Goal: Information Seeking & Learning: Check status

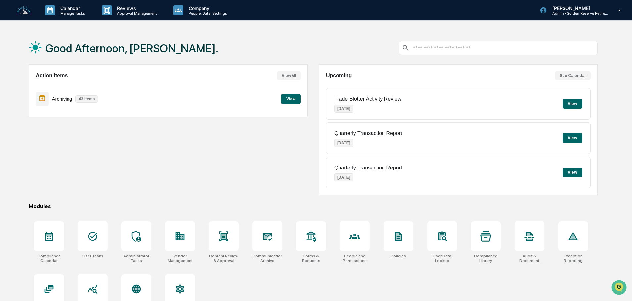
click at [290, 100] on button "View" at bounding box center [291, 99] width 20 height 10
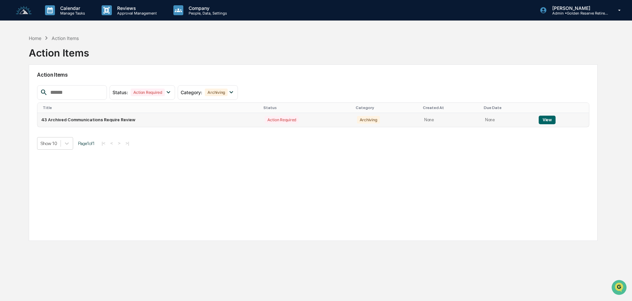
click at [548, 120] on button "View" at bounding box center [547, 120] width 17 height 9
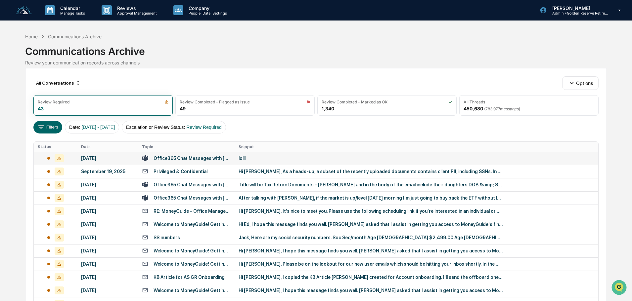
click at [268, 160] on div "lolll" at bounding box center [371, 158] width 265 height 5
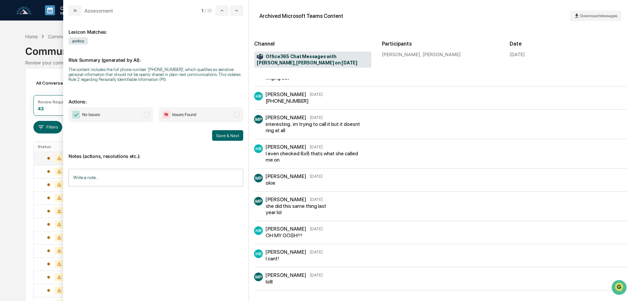
scroll to position [246, 0]
click at [75, 11] on icon "modal" at bounding box center [76, 10] width 2 height 3
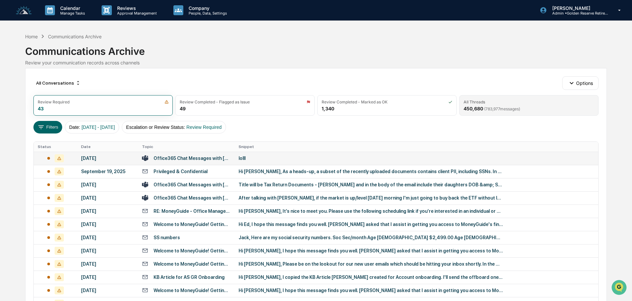
click at [520, 105] on div "All Threads 450,680 ( 783,977 messages)" at bounding box center [528, 105] width 139 height 21
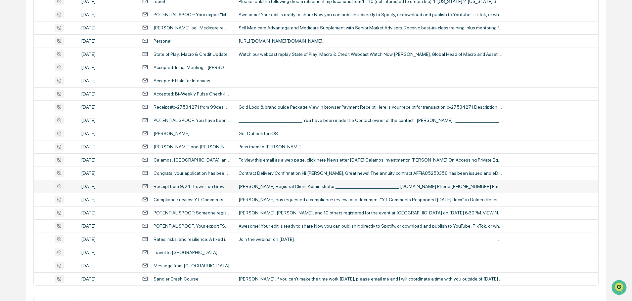
scroll to position [219, 0]
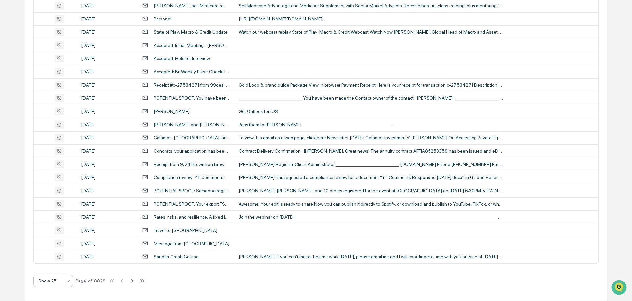
click at [59, 283] on div at bounding box center [50, 281] width 24 height 7
click at [55, 265] on div "Show 100" at bounding box center [53, 263] width 39 height 13
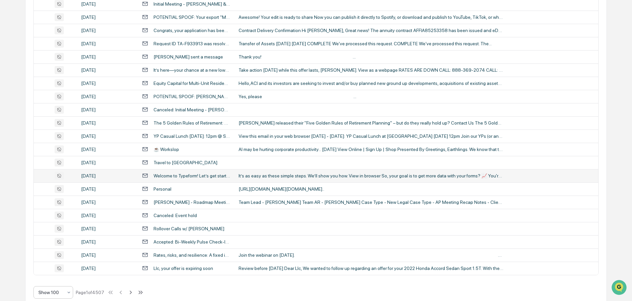
scroll to position [1211, 0]
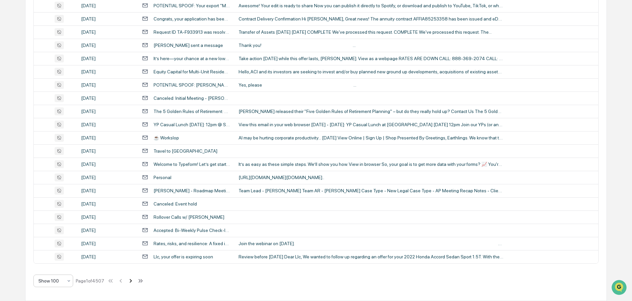
click at [131, 284] on icon at bounding box center [130, 281] width 7 height 7
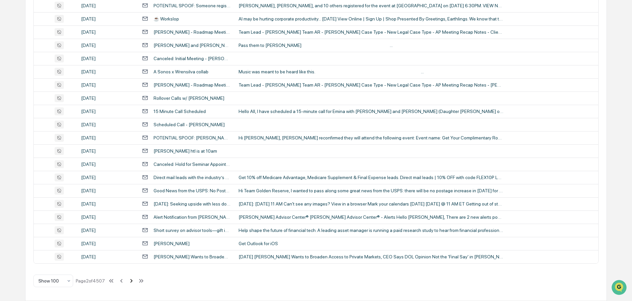
click at [131, 282] on icon at bounding box center [131, 281] width 7 height 7
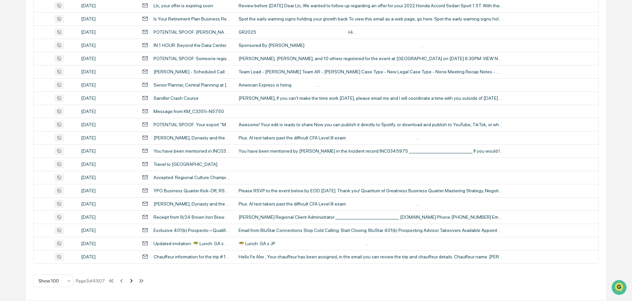
click at [131, 282] on icon at bounding box center [131, 281] width 7 height 7
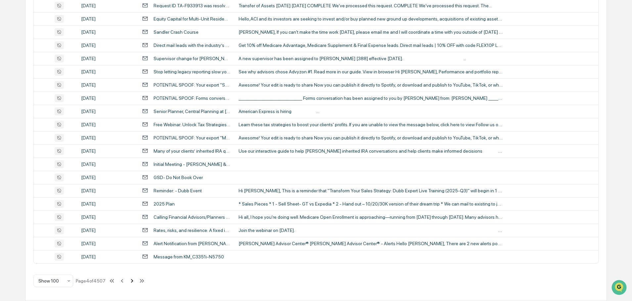
click at [132, 283] on icon at bounding box center [132, 281] width 2 height 4
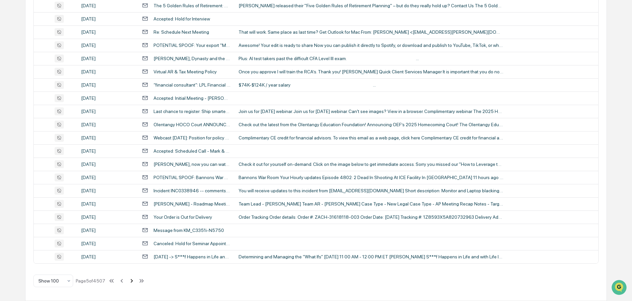
click at [131, 282] on icon at bounding box center [131, 281] width 7 height 7
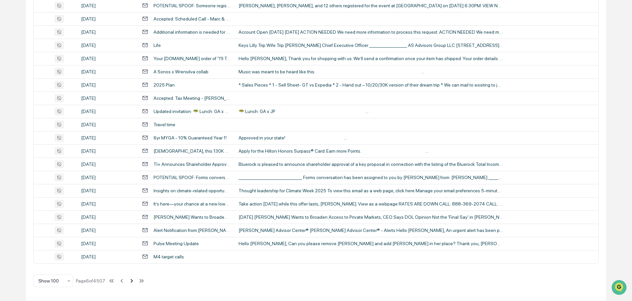
click at [132, 283] on icon at bounding box center [131, 281] width 7 height 7
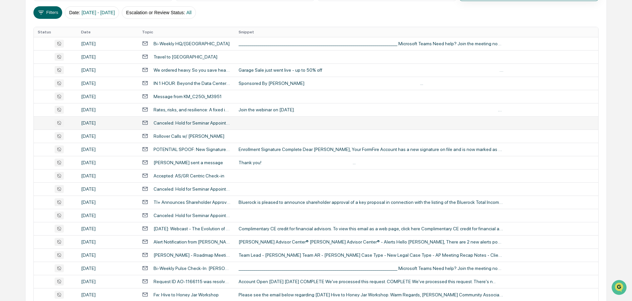
scroll to position [132, 0]
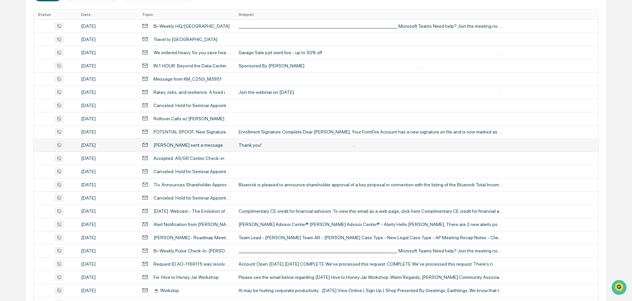
click at [245, 144] on div "Thank you! ‌ ‌ ‌ ‌ ‌ ‌ ‌ ‌ ‌ ‌ ‌ ‌ ‌ ‌ ‌ ‌ ‌ ‌ ‌ ‌ ‌ ‌ ‌ ‌ ‌ ‌ ‌ ‌ ‌ ‌ ‌ ‌ ‌ ‌ …" at bounding box center [371, 145] width 265 height 5
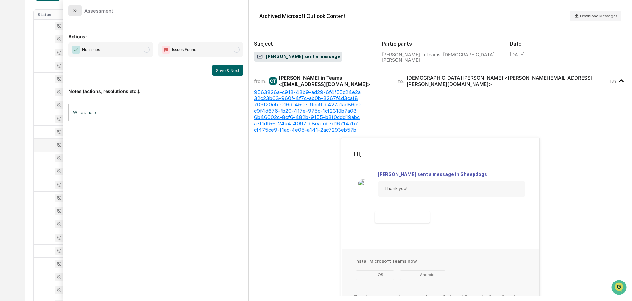
click at [76, 15] on button "modal" at bounding box center [74, 10] width 13 height 11
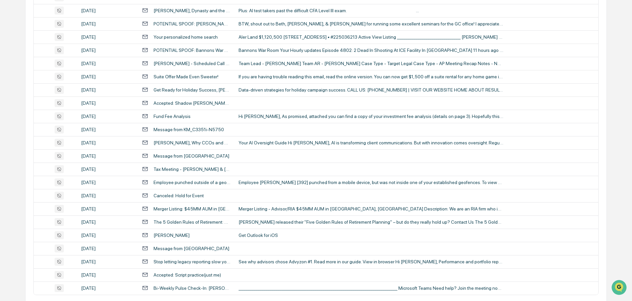
scroll to position [1211, 0]
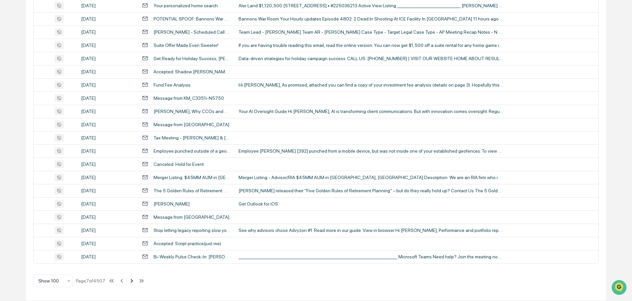
click at [130, 282] on icon at bounding box center [131, 281] width 7 height 7
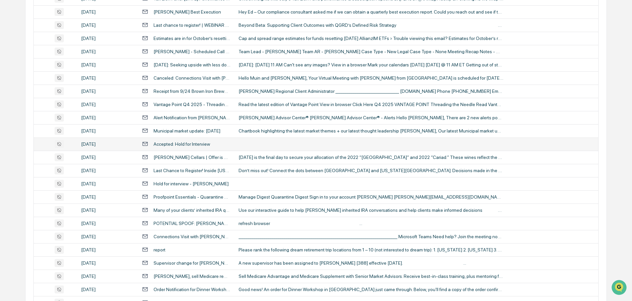
scroll to position [1079, 0]
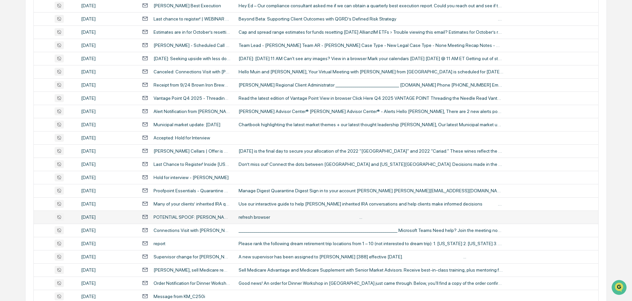
click at [256, 215] on div "refresh browser ‌ ‌ ‌ ‌ ‌ ‌ ‌ ‌ ‌ ‌ ‌ ‌ ‌ ‌ ‌ ‌ ‌ ‌ ‌ ‌ ‌ ‌ ‌ ‌ ‌ ‌ ‌ ‌ ‌ ‌ ‌ ‌…" at bounding box center [371, 217] width 265 height 5
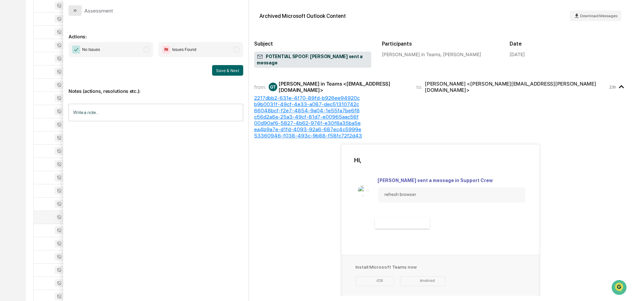
click at [73, 10] on icon "modal" at bounding box center [74, 10] width 5 height 5
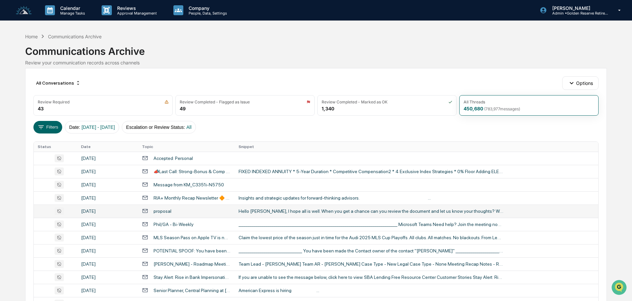
click at [269, 210] on div "Hello Greg, I hope all is well. When you get a chance can you review the docume…" at bounding box center [371, 211] width 265 height 5
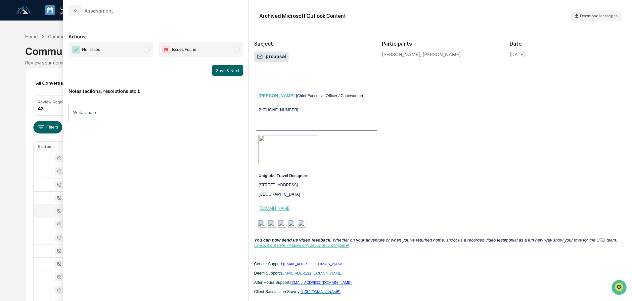
scroll to position [199, 0]
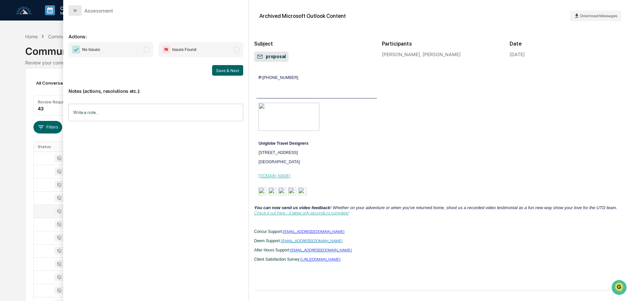
click at [74, 12] on icon "modal" at bounding box center [74, 10] width 5 height 5
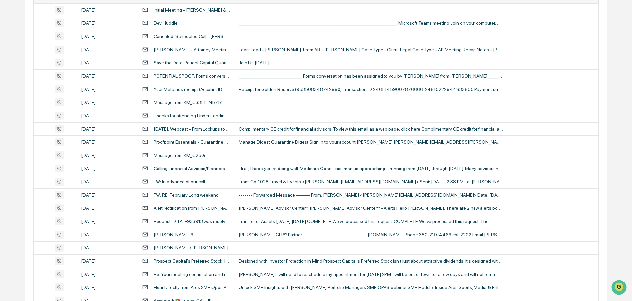
scroll to position [397, 0]
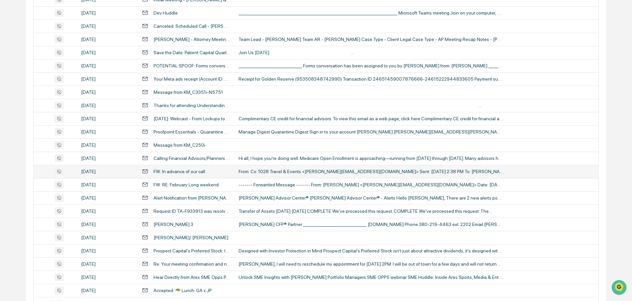
click at [264, 172] on div "From: Co. 1028 Travel & Events <lori@co1028.com> Sent: Thursday, September 25, …" at bounding box center [371, 171] width 265 height 5
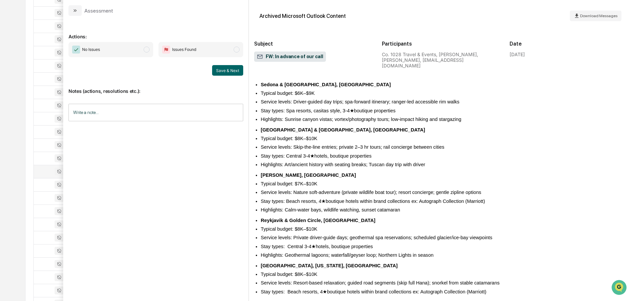
scroll to position [629, 0]
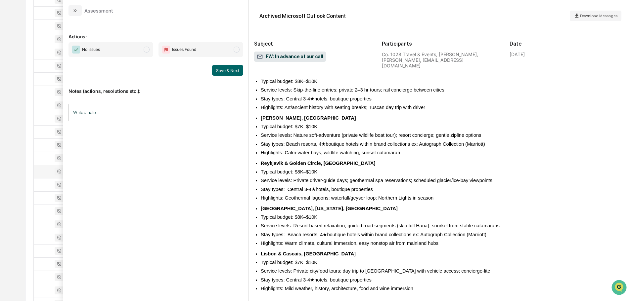
click at [75, 5] on div "Assessment" at bounding box center [155, 8] width 185 height 16
click at [79, 14] on button "modal" at bounding box center [74, 10] width 13 height 11
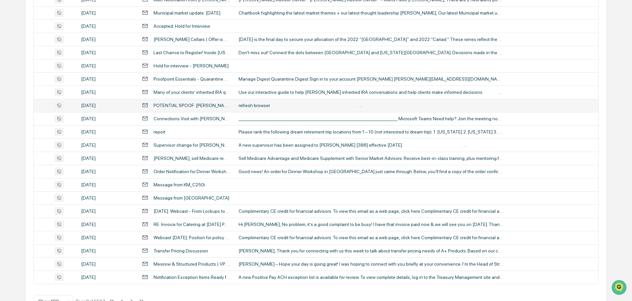
scroll to position [1211, 0]
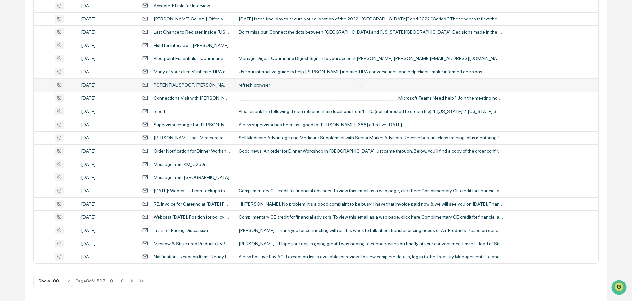
click at [131, 280] on icon at bounding box center [131, 281] width 7 height 7
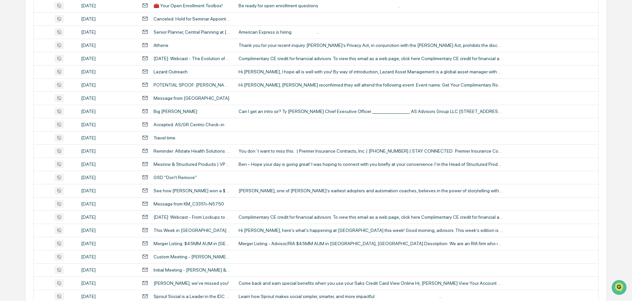
scroll to position [384, 0]
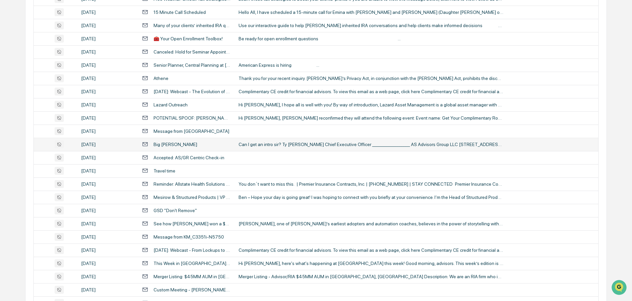
click at [272, 146] on div "Can I get an intro sir? Ty Greg Aler Chief Executive Officer __________________…" at bounding box center [371, 144] width 265 height 5
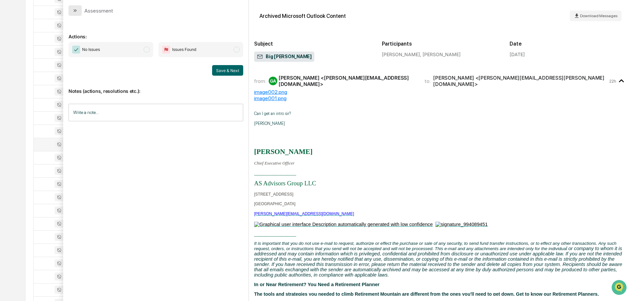
click at [80, 11] on button "modal" at bounding box center [74, 10] width 13 height 11
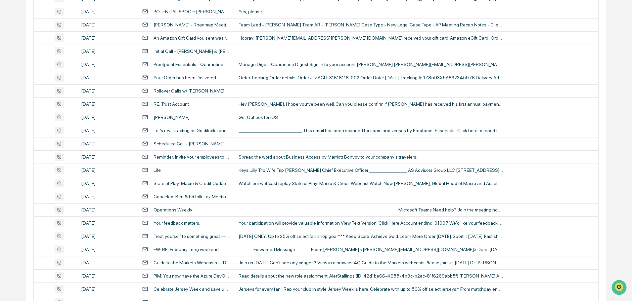
scroll to position [1211, 0]
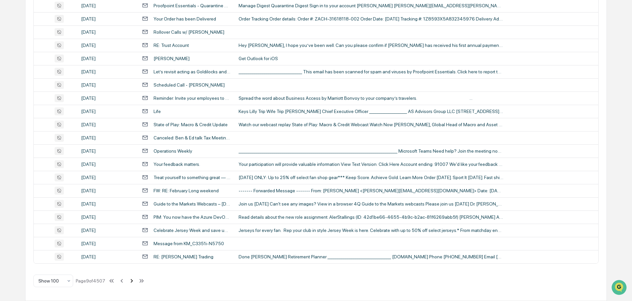
click at [131, 281] on icon at bounding box center [131, 281] width 7 height 7
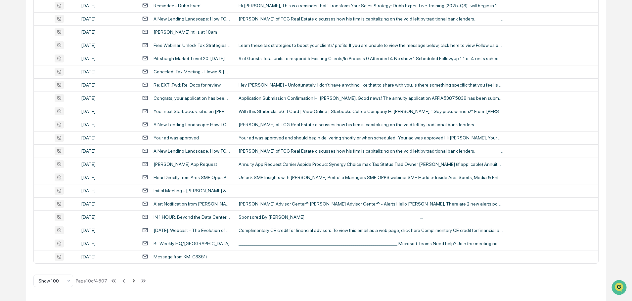
click at [134, 281] on icon at bounding box center [133, 281] width 7 height 7
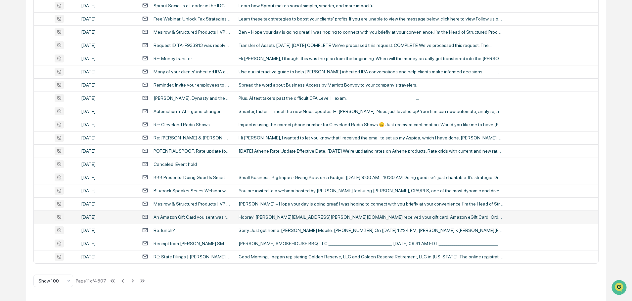
click at [275, 219] on div "Hooray! anna.christine@alerstallings.com received your gift card. Amazon eGift …" at bounding box center [371, 217] width 265 height 5
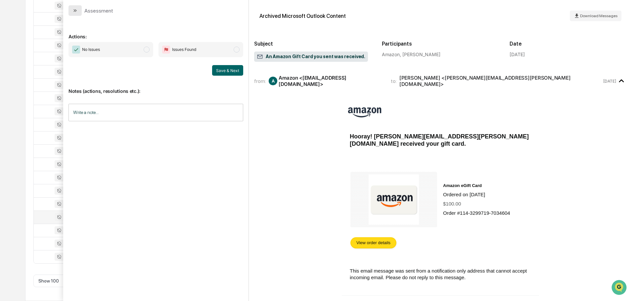
click at [76, 9] on icon "modal" at bounding box center [74, 10] width 5 height 5
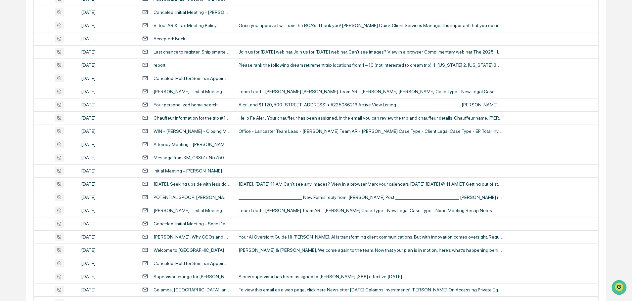
scroll to position [484, 0]
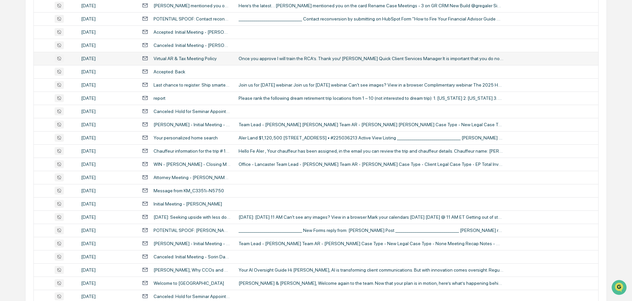
click at [281, 62] on td "Once you approve I will train the RCA’s. Thank you! Hillary Quick Client Servic…" at bounding box center [417, 58] width 364 height 13
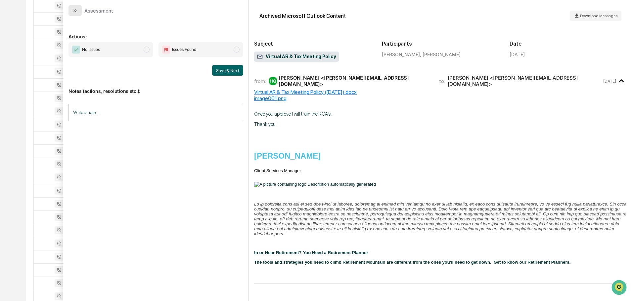
click at [77, 13] on icon "modal" at bounding box center [74, 10] width 5 height 5
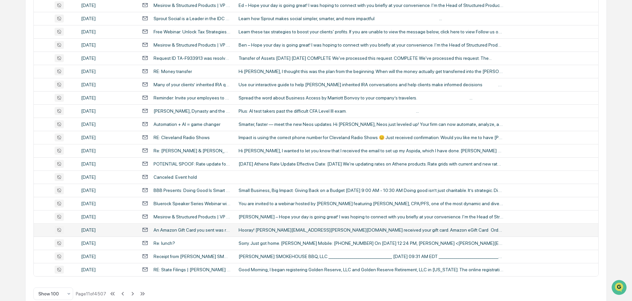
scroll to position [1211, 0]
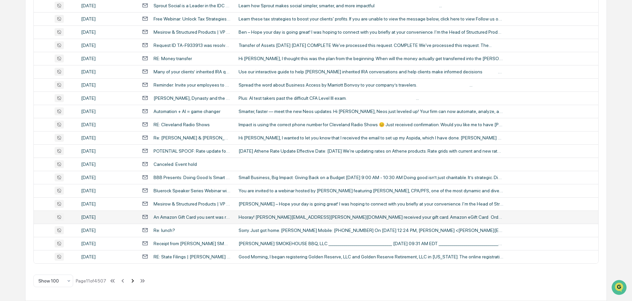
click at [133, 282] on icon at bounding box center [133, 281] width 2 height 4
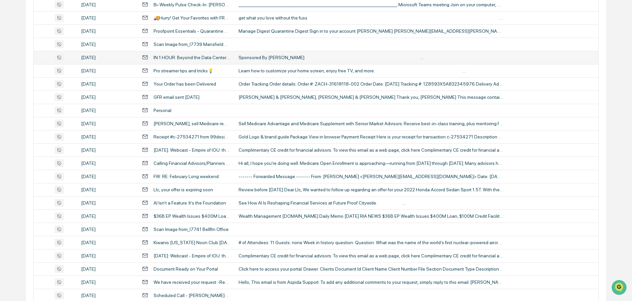
scroll to position [496, 0]
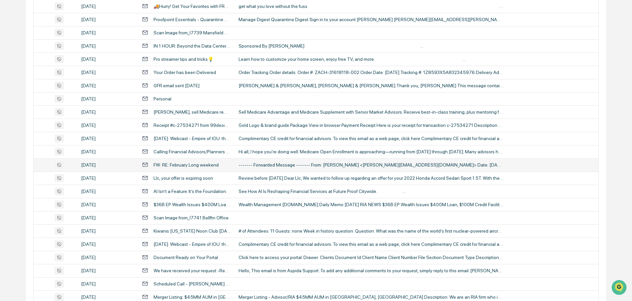
click at [262, 165] on div "------- Forwarded Message ------- From: Carolita Urrestarazu <carolita.u@nuba.c…" at bounding box center [371, 164] width 265 height 5
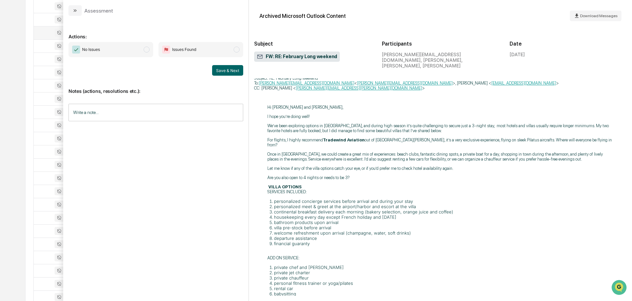
scroll to position [197, 0]
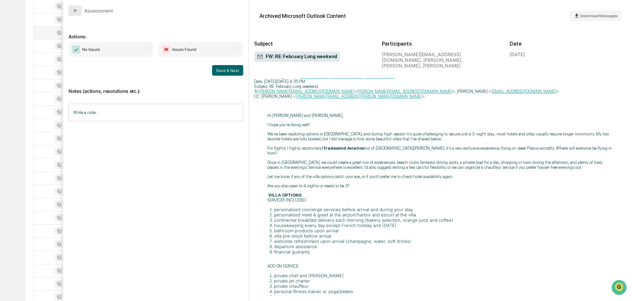
click at [79, 11] on button "modal" at bounding box center [74, 10] width 13 height 11
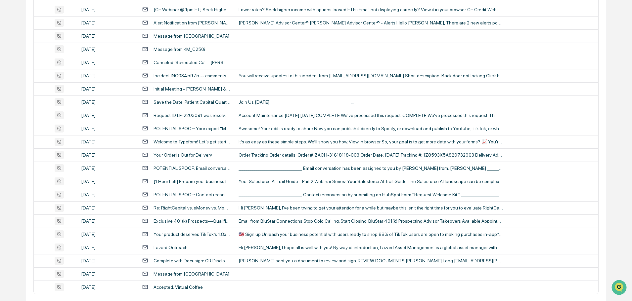
scroll to position [1211, 0]
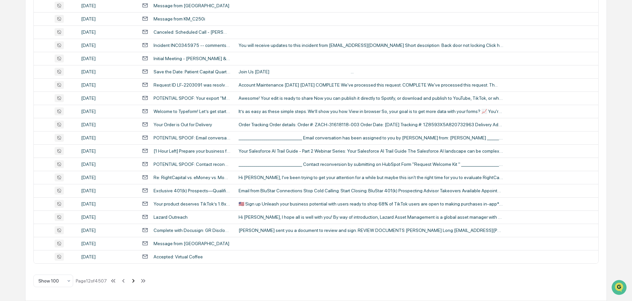
click at [132, 283] on icon at bounding box center [133, 281] width 7 height 7
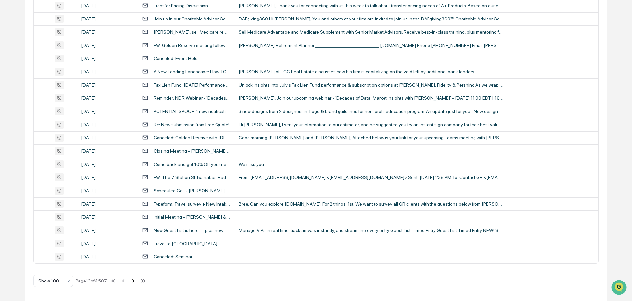
click at [134, 282] on icon at bounding box center [133, 281] width 2 height 4
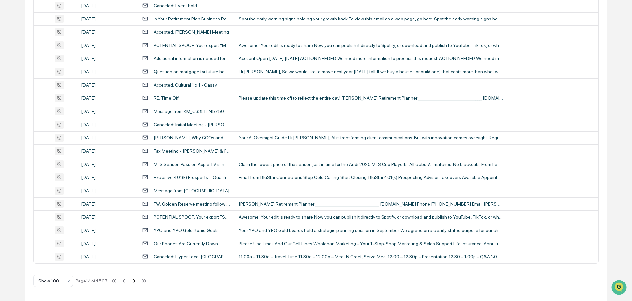
click at [134, 281] on icon at bounding box center [134, 281] width 2 height 4
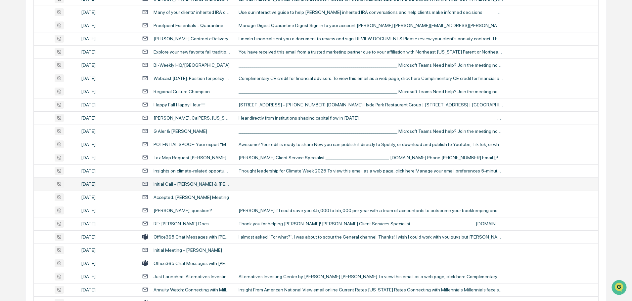
scroll to position [682, 0]
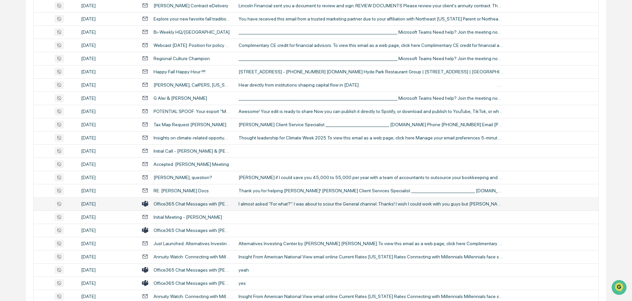
click at [281, 203] on div "I almost asked "For what?". I was about to scour the General channel. Thanks! I…" at bounding box center [371, 203] width 265 height 5
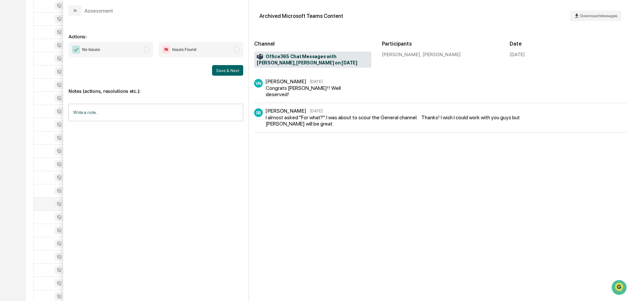
click at [75, 10] on icon "modal" at bounding box center [76, 10] width 2 height 3
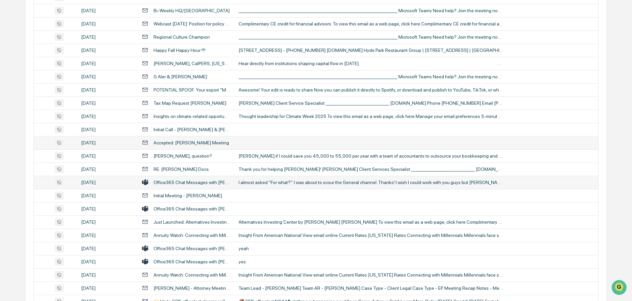
scroll to position [715, 0]
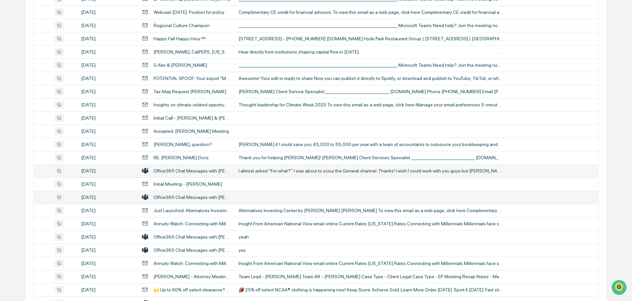
click at [265, 195] on td at bounding box center [417, 197] width 364 height 13
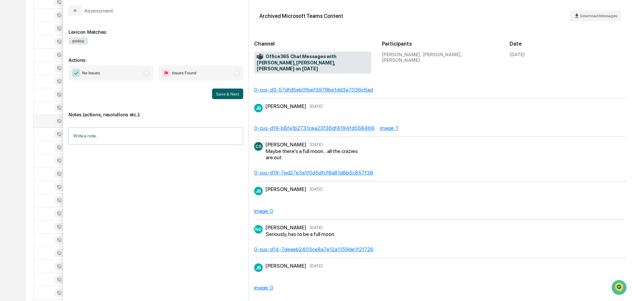
scroll to position [781, 0]
click at [72, 12] on icon "modal" at bounding box center [74, 10] width 5 height 5
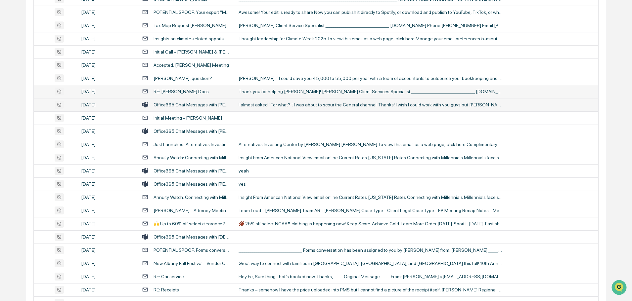
scroll to position [814, 0]
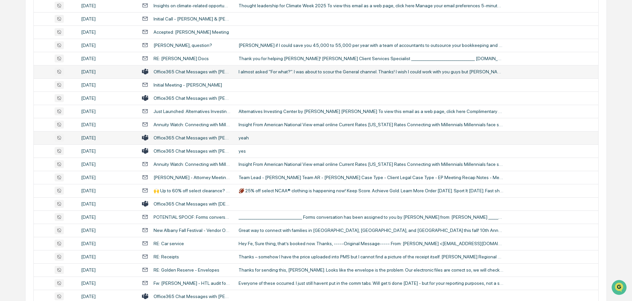
click at [270, 136] on div "yeah" at bounding box center [371, 137] width 265 height 5
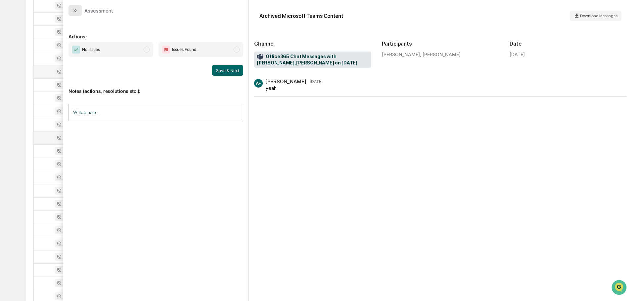
click at [76, 6] on button "modal" at bounding box center [74, 10] width 13 height 11
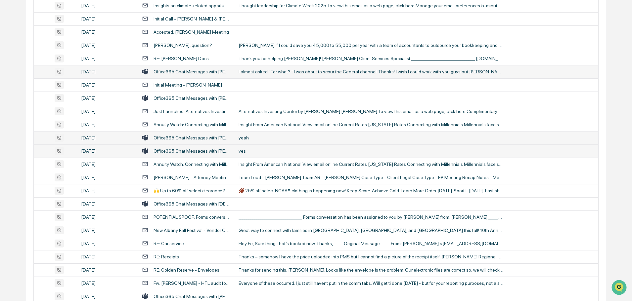
click at [258, 150] on div "yes" at bounding box center [371, 151] width 265 height 5
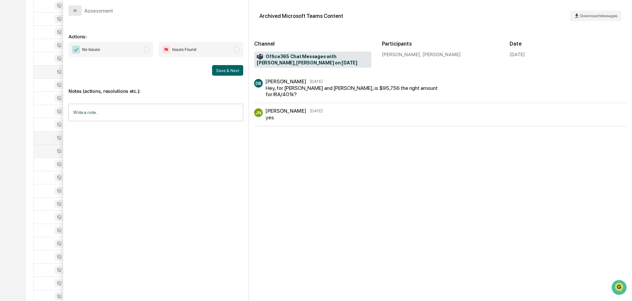
click at [70, 11] on button "modal" at bounding box center [74, 10] width 13 height 11
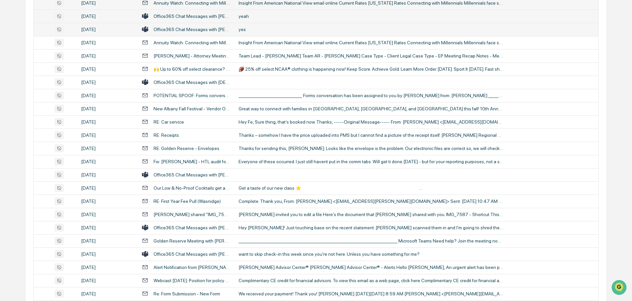
scroll to position [947, 0]
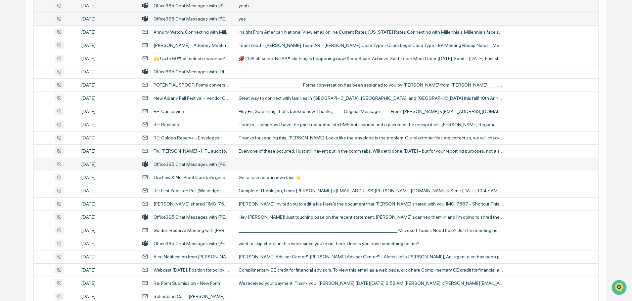
click at [257, 162] on td at bounding box center [417, 164] width 364 height 13
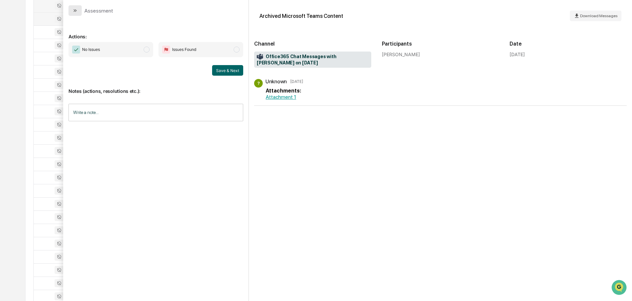
click at [74, 8] on icon "modal" at bounding box center [74, 10] width 5 height 5
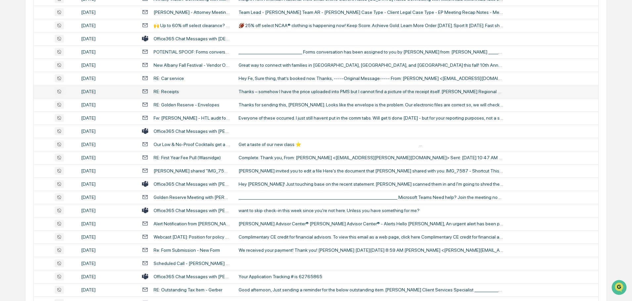
scroll to position [1013, 0]
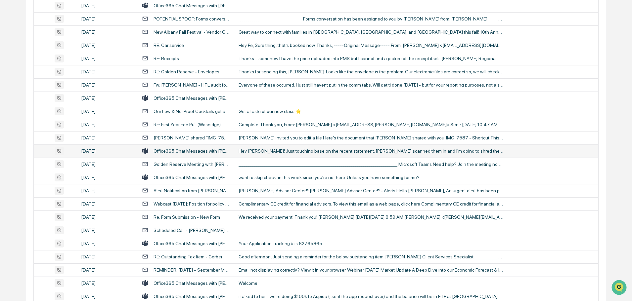
click at [263, 154] on td "Hey Glenn Weaver! Just touching base on the recent statement. Becky scanned the…" at bounding box center [417, 151] width 364 height 13
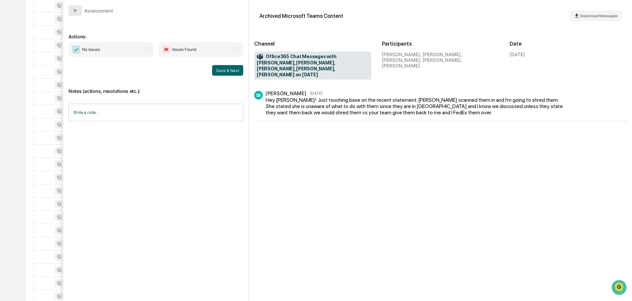
click at [77, 10] on icon "modal" at bounding box center [74, 10] width 5 height 5
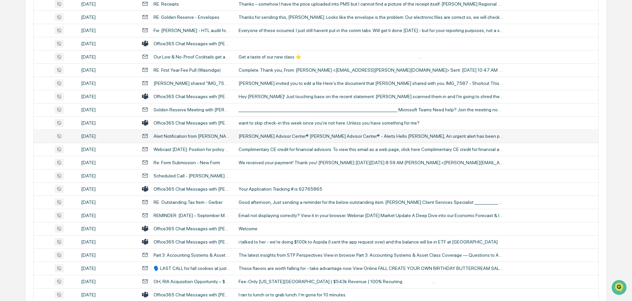
scroll to position [1079, 0]
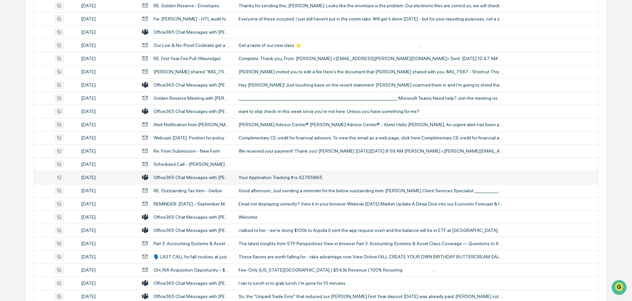
click at [273, 176] on div "Your Application Tracking # is 62765865" at bounding box center [371, 177] width 265 height 5
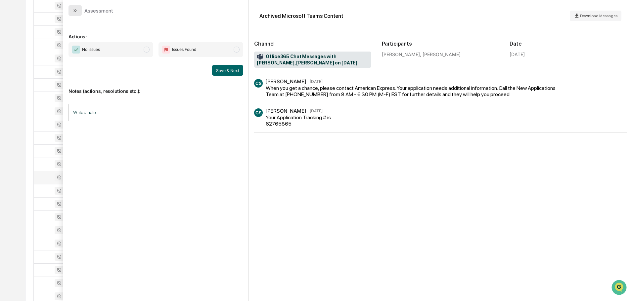
click at [78, 11] on button "modal" at bounding box center [74, 10] width 13 height 11
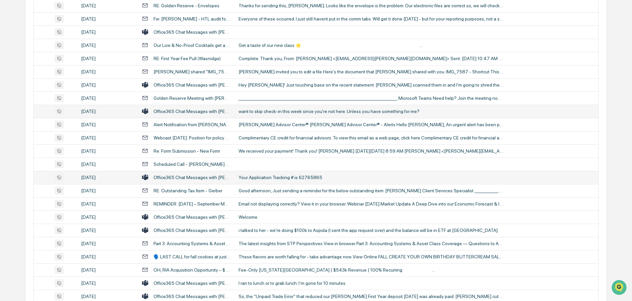
click at [276, 114] on td "want to skip check-in this week since you're not here. Unless you have somethin…" at bounding box center [417, 111] width 364 height 13
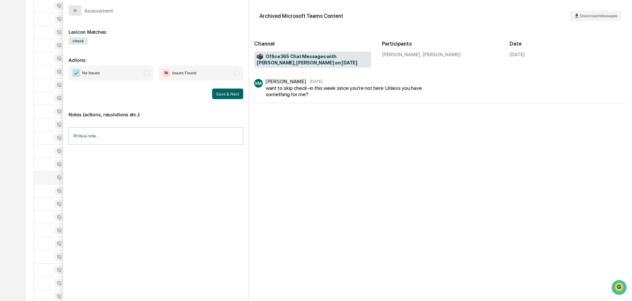
click at [79, 10] on button "modal" at bounding box center [74, 10] width 13 height 11
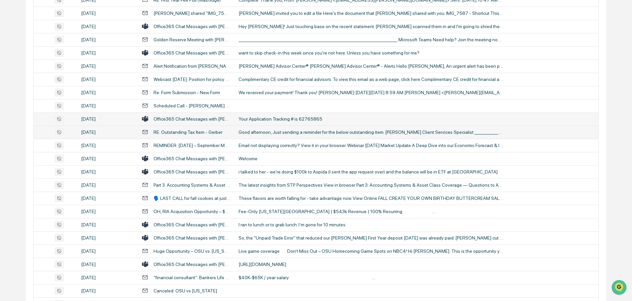
scroll to position [1145, 0]
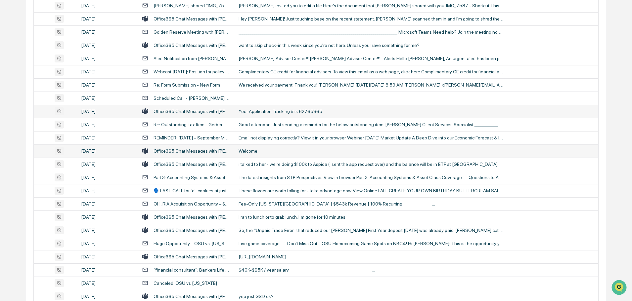
click at [264, 150] on div "Welcome" at bounding box center [371, 151] width 265 height 5
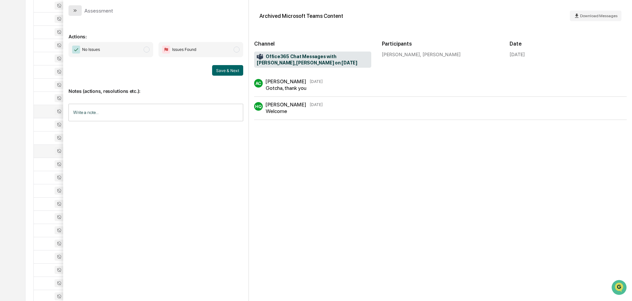
click at [74, 9] on icon "modal" at bounding box center [74, 10] width 5 height 5
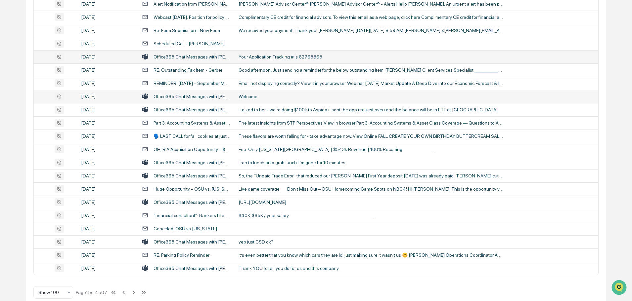
scroll to position [1211, 0]
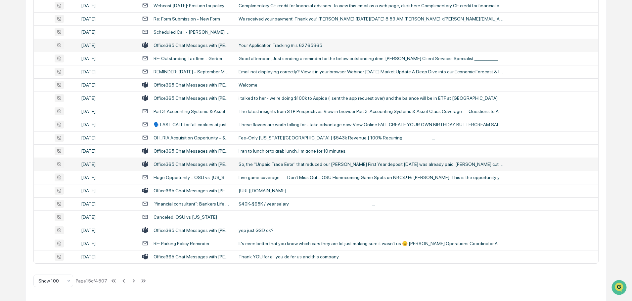
click at [300, 166] on div "So, the "Unpaid Trade Error" th[DATE]uced our [PERSON_NAME] Fir[DATE] deposit t…" at bounding box center [371, 164] width 265 height 5
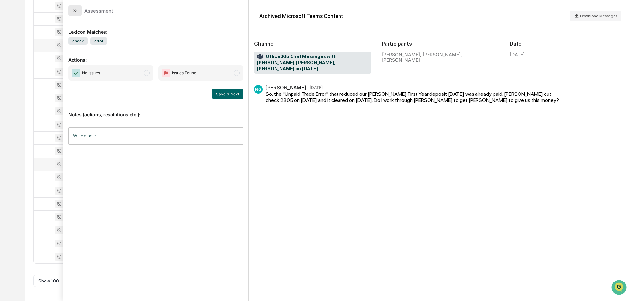
click at [80, 9] on button "modal" at bounding box center [74, 10] width 13 height 11
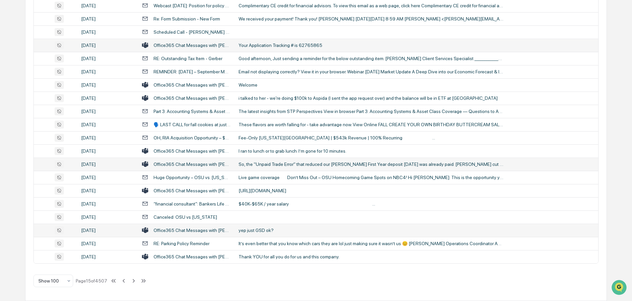
click at [268, 230] on div "yep just GSD ok?" at bounding box center [371, 230] width 265 height 5
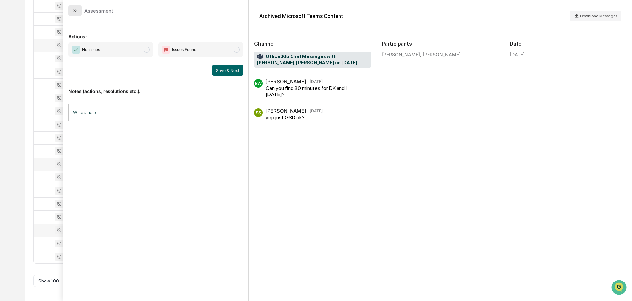
click at [79, 12] on button "modal" at bounding box center [74, 10] width 13 height 11
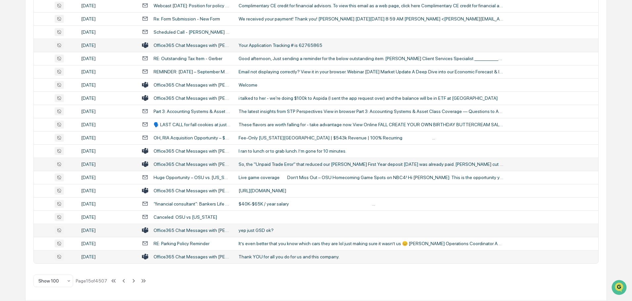
click at [282, 257] on div "Thank YOU for all you do for us and this company." at bounding box center [371, 256] width 265 height 5
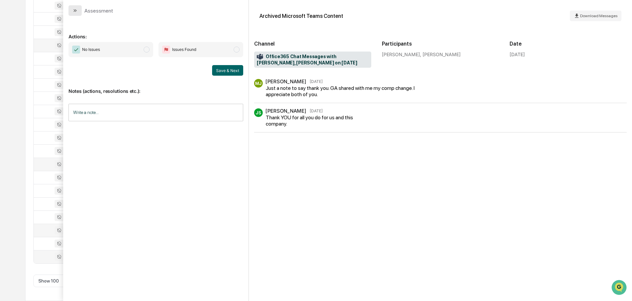
click at [76, 12] on icon "modal" at bounding box center [74, 10] width 5 height 5
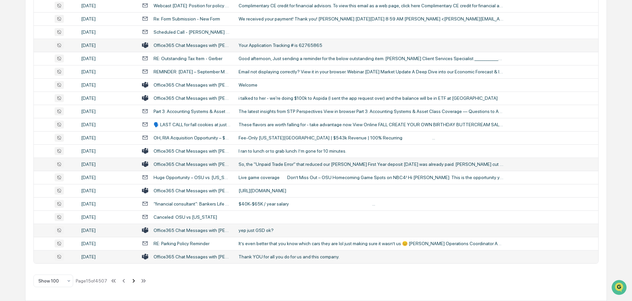
click at [133, 281] on icon at bounding box center [133, 281] width 7 height 7
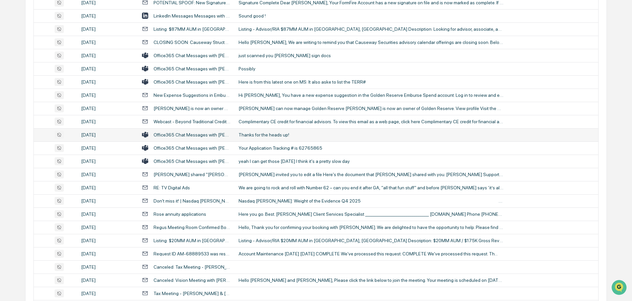
scroll to position [198, 0]
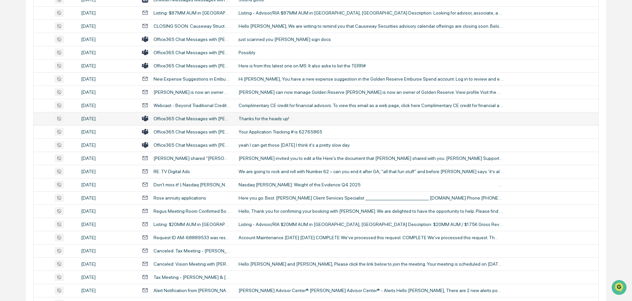
click at [276, 148] on td "yeah I can get those [DATE] I think it's a pretty slow day" at bounding box center [417, 145] width 364 height 13
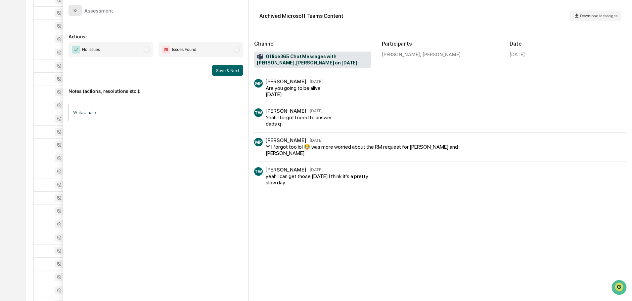
click at [69, 10] on button "modal" at bounding box center [74, 10] width 13 height 11
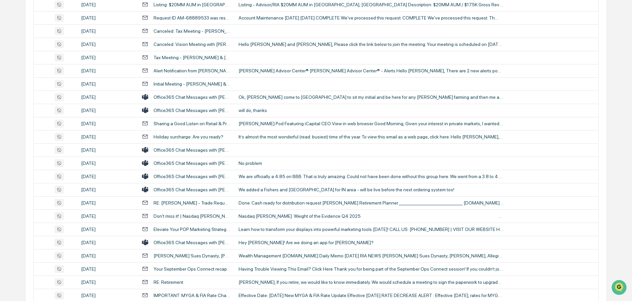
scroll to position [430, 0]
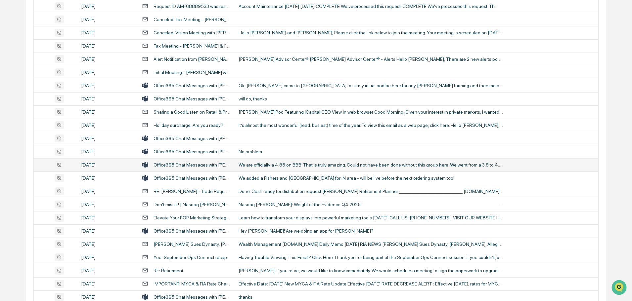
click at [275, 164] on div "We are officially a 4.85 on BBB. That is truly amazing. Could not have been don…" at bounding box center [371, 164] width 265 height 5
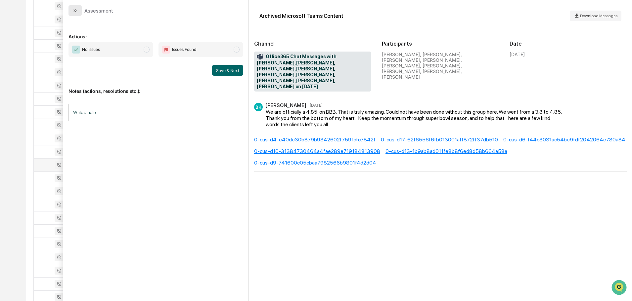
click at [75, 9] on icon "modal" at bounding box center [74, 10] width 5 height 5
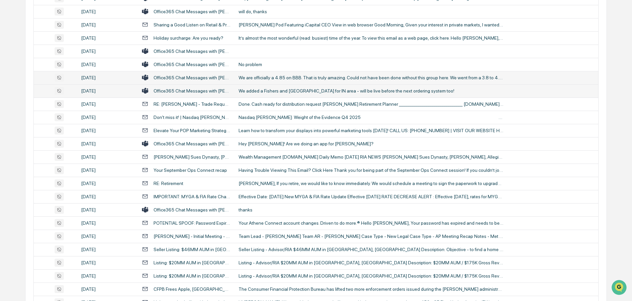
scroll to position [529, 0]
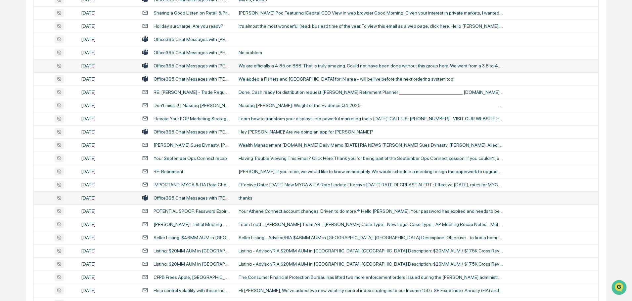
click at [270, 197] on div "thanks" at bounding box center [371, 198] width 265 height 5
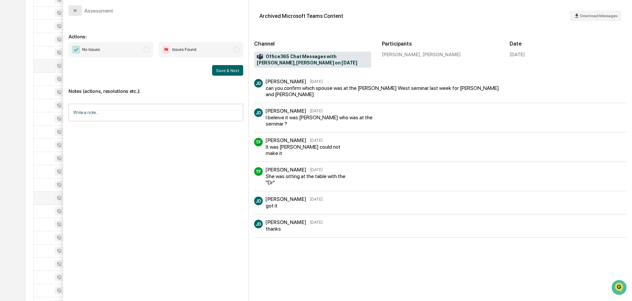
click at [78, 10] on button "modal" at bounding box center [74, 10] width 13 height 11
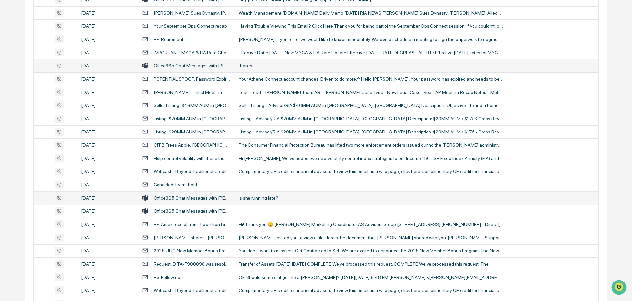
scroll to position [695, 0]
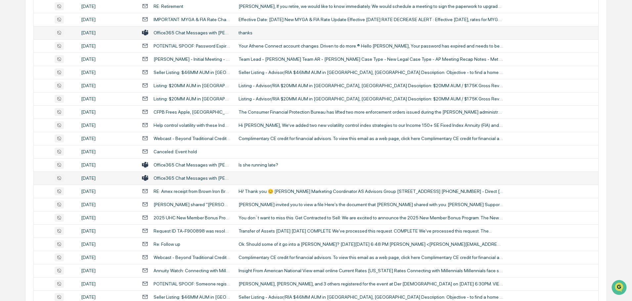
click at [269, 178] on td at bounding box center [417, 178] width 364 height 13
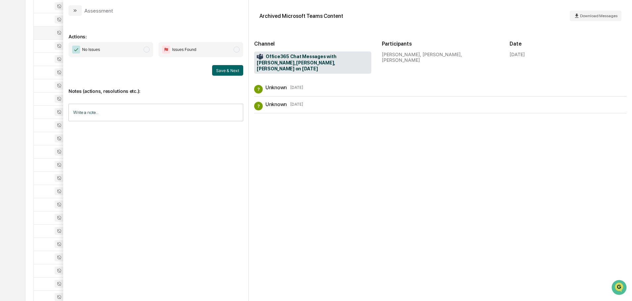
click at [72, 11] on button "modal" at bounding box center [74, 10] width 13 height 11
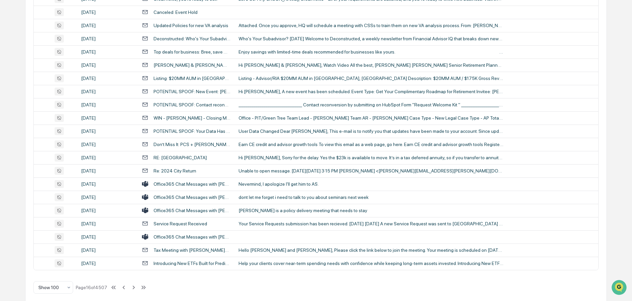
scroll to position [1211, 0]
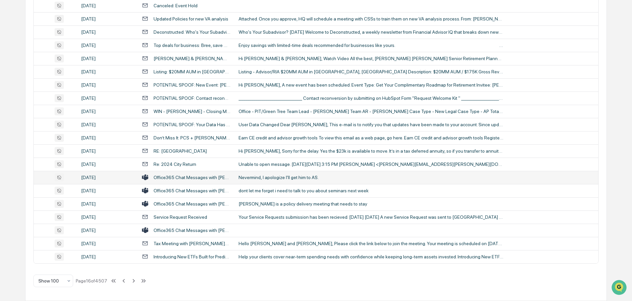
click at [256, 178] on div "Nevermind, I apologize I'll get him to AS." at bounding box center [371, 177] width 265 height 5
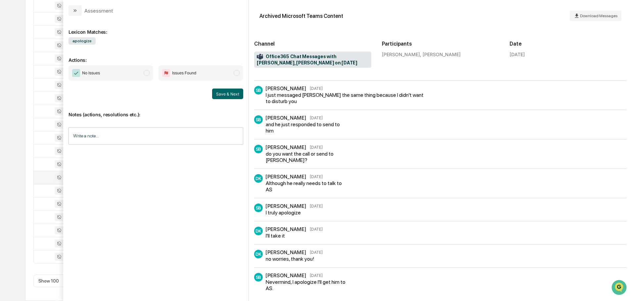
scroll to position [52, 0]
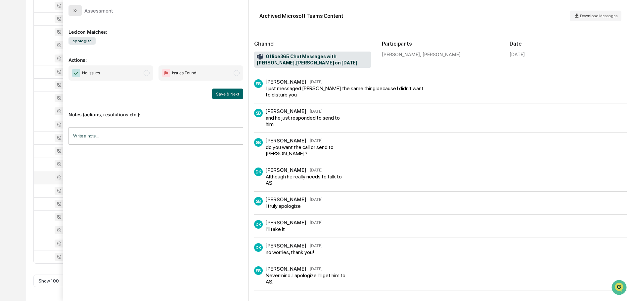
click at [77, 12] on icon "modal" at bounding box center [74, 10] width 5 height 5
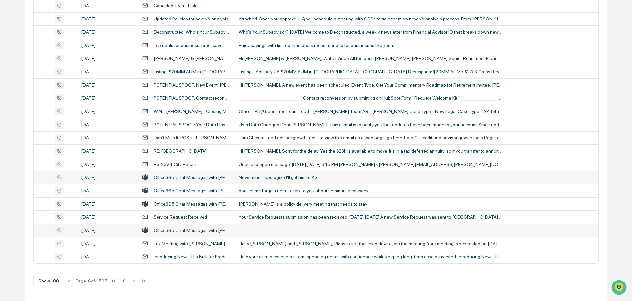
click at [260, 229] on td at bounding box center [417, 230] width 364 height 13
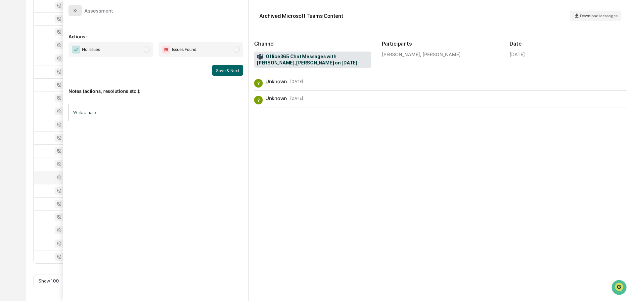
click at [76, 8] on icon "modal" at bounding box center [74, 10] width 5 height 5
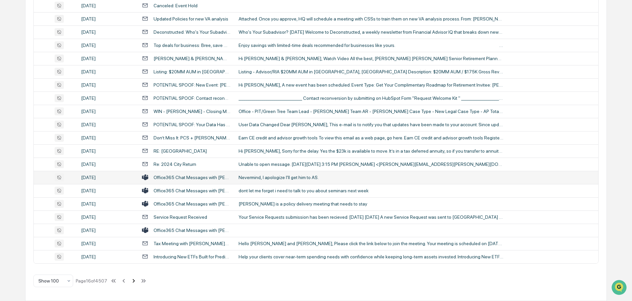
click at [136, 280] on icon at bounding box center [133, 281] width 7 height 7
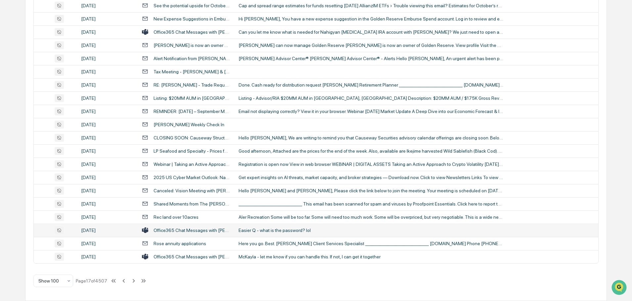
click at [282, 232] on div "Easier Q - what is the password? lol" at bounding box center [371, 230] width 265 height 5
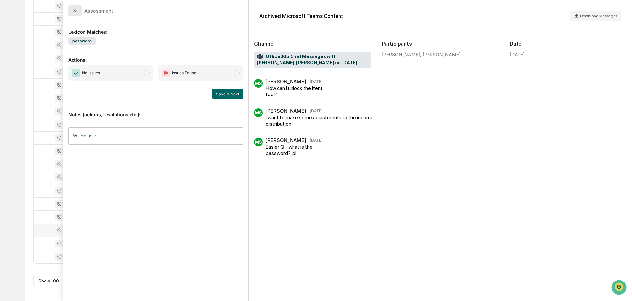
click at [76, 10] on icon "modal" at bounding box center [76, 10] width 2 height 3
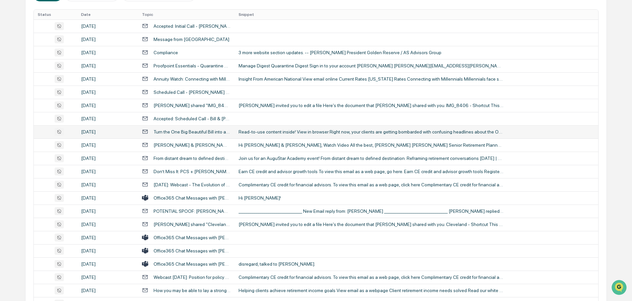
scroll to position [165, 0]
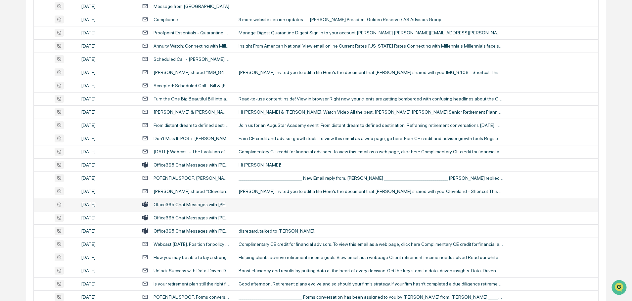
click at [264, 202] on td at bounding box center [417, 204] width 364 height 13
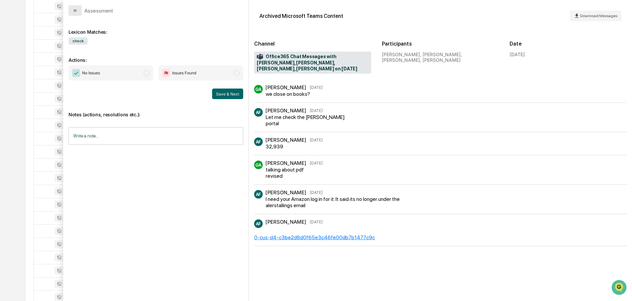
click at [71, 9] on button "modal" at bounding box center [74, 10] width 13 height 11
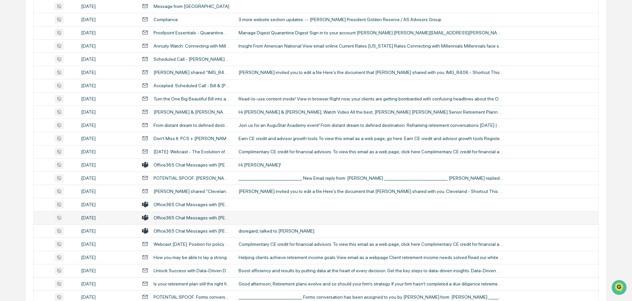
click at [255, 218] on td at bounding box center [417, 217] width 364 height 13
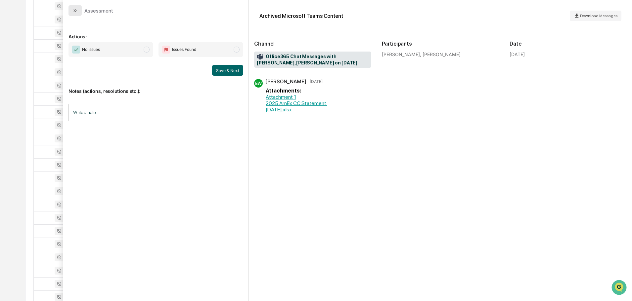
click at [73, 9] on icon "modal" at bounding box center [74, 10] width 5 height 5
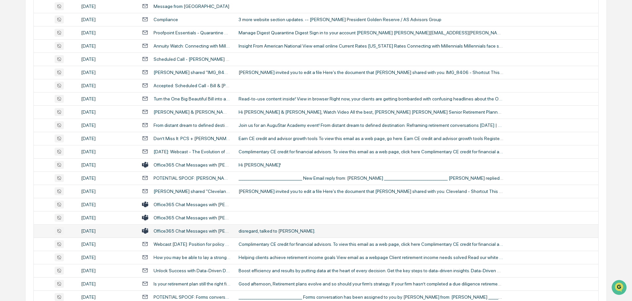
click at [260, 233] on div "disregard, talked to [PERSON_NAME]." at bounding box center [371, 231] width 265 height 5
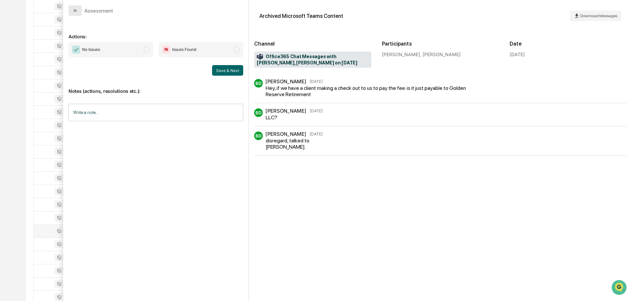
click at [81, 12] on button "modal" at bounding box center [74, 10] width 13 height 11
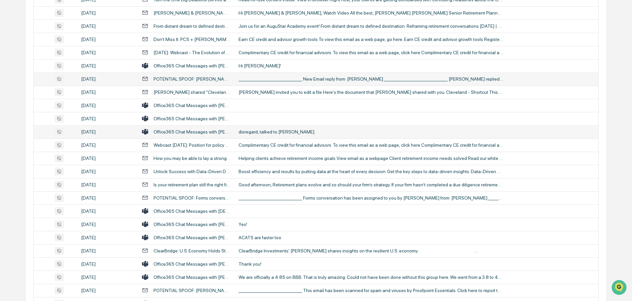
scroll to position [298, 0]
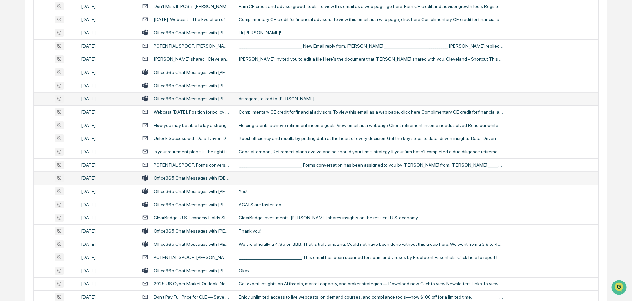
click at [258, 176] on td at bounding box center [417, 178] width 364 height 13
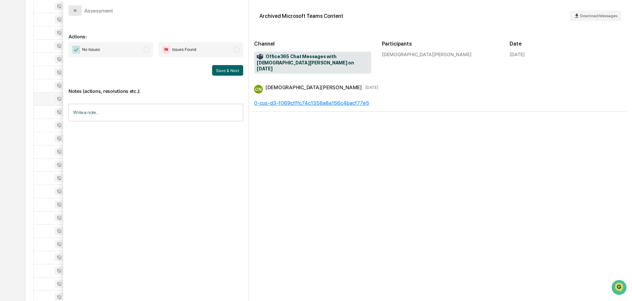
click at [72, 11] on icon "modal" at bounding box center [74, 10] width 5 height 5
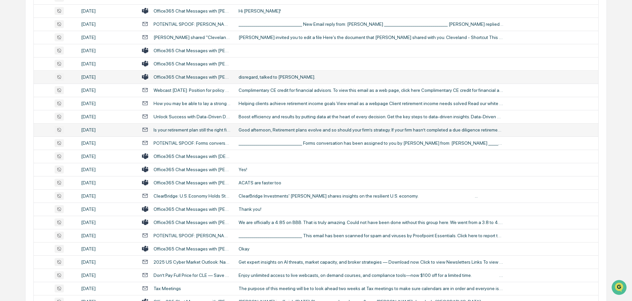
scroll to position [331, 0]
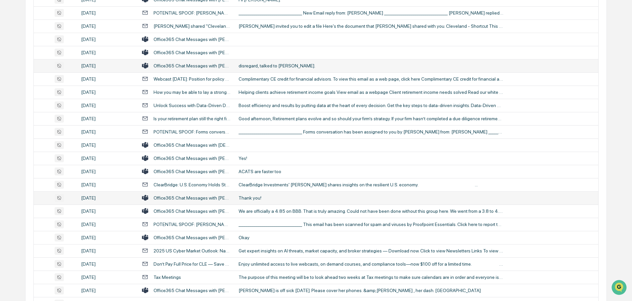
click at [255, 195] on td "Thank you!" at bounding box center [417, 198] width 364 height 13
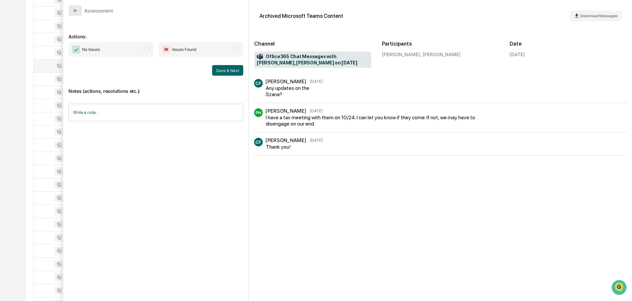
click at [73, 10] on icon "modal" at bounding box center [74, 10] width 5 height 5
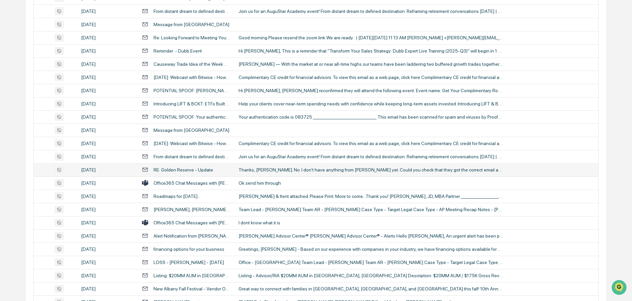
scroll to position [728, 0]
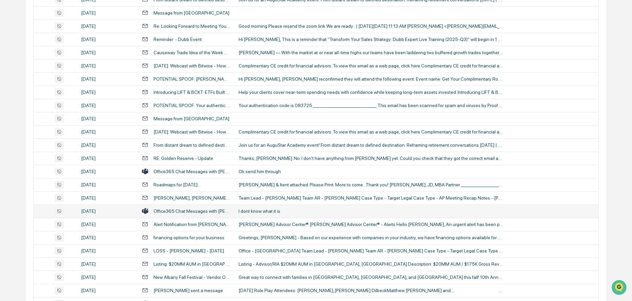
click at [262, 210] on div "I dont know what it is" at bounding box center [371, 211] width 265 height 5
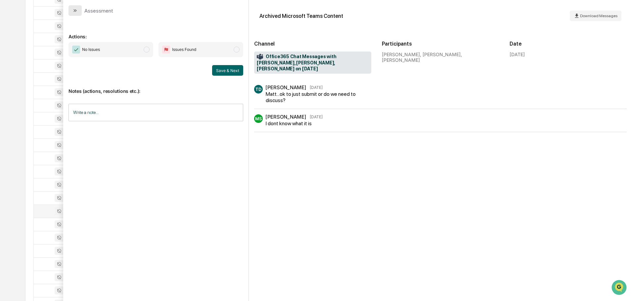
click at [78, 12] on button "modal" at bounding box center [74, 10] width 13 height 11
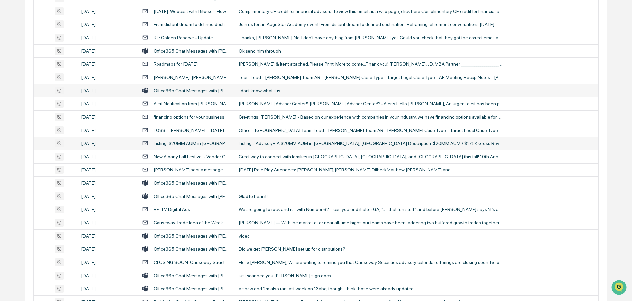
scroll to position [860, 0]
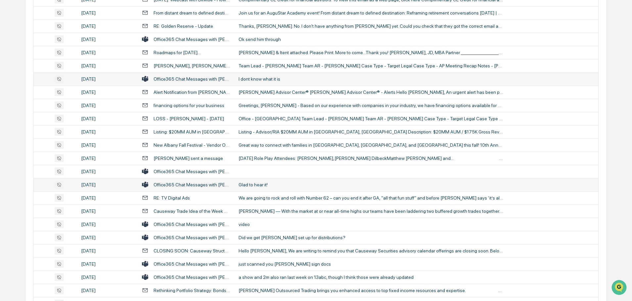
click at [262, 189] on td "Glad to hear it!" at bounding box center [417, 184] width 364 height 13
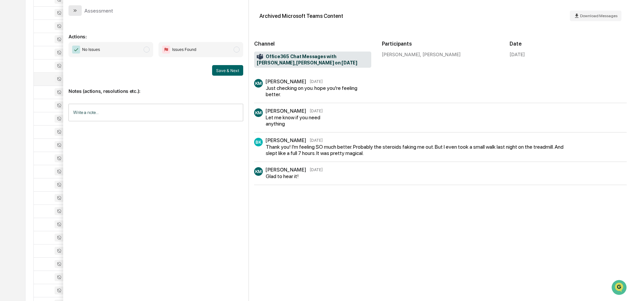
click at [77, 9] on icon "modal" at bounding box center [74, 10] width 5 height 5
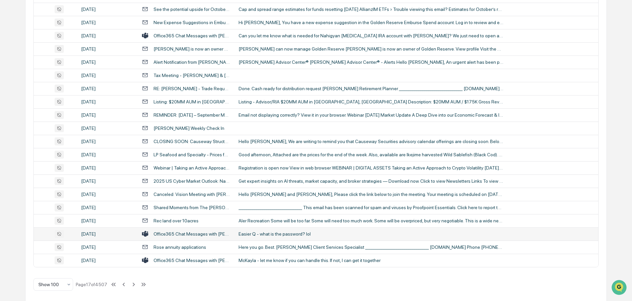
scroll to position [1211, 0]
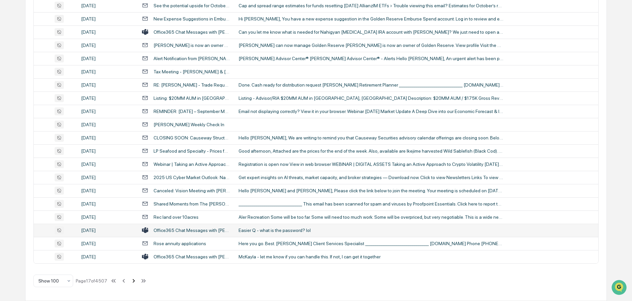
click at [135, 282] on icon at bounding box center [134, 281] width 2 height 4
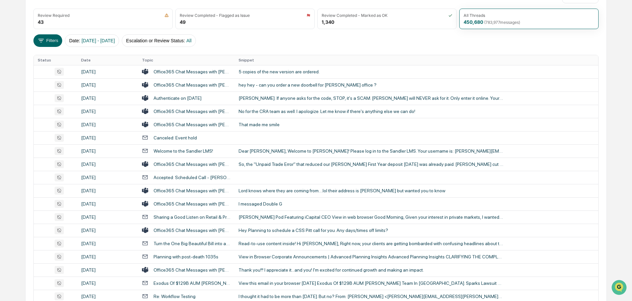
scroll to position [0, 0]
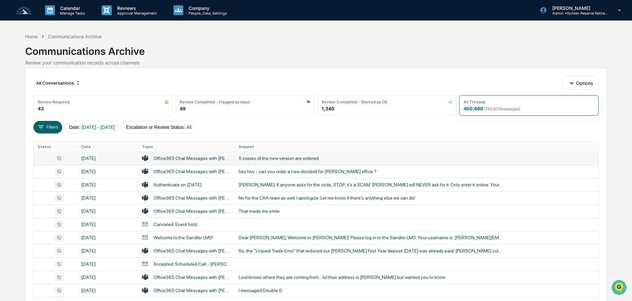
click at [285, 161] on td "5 copies of the new version are ordered." at bounding box center [417, 158] width 364 height 13
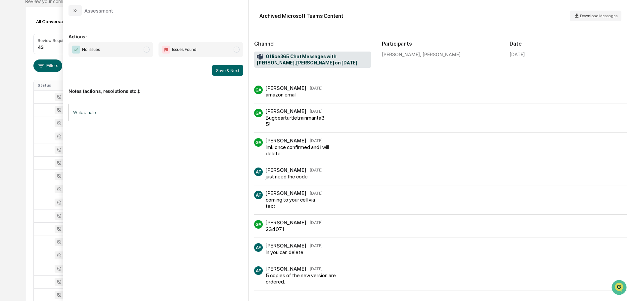
scroll to position [66, 0]
click at [77, 12] on icon "modal" at bounding box center [74, 10] width 5 height 5
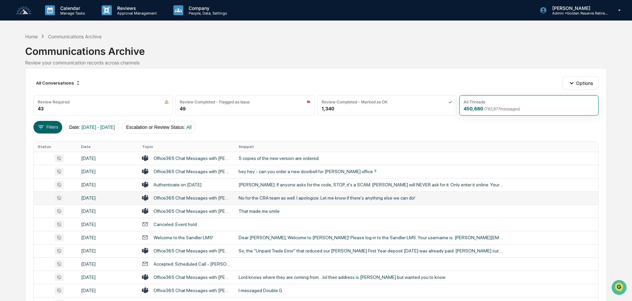
click at [270, 199] on div "No for the CRA team as well. I apologize. Let me know if there's anything else …" at bounding box center [371, 198] width 265 height 5
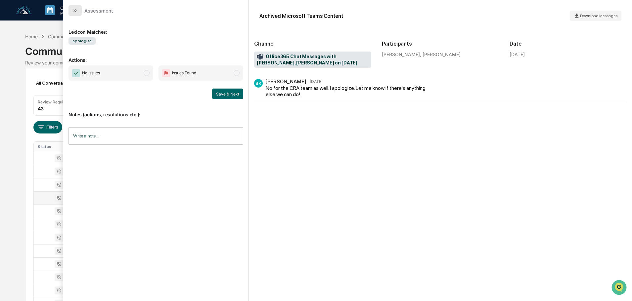
click at [76, 9] on icon "modal" at bounding box center [74, 10] width 5 height 5
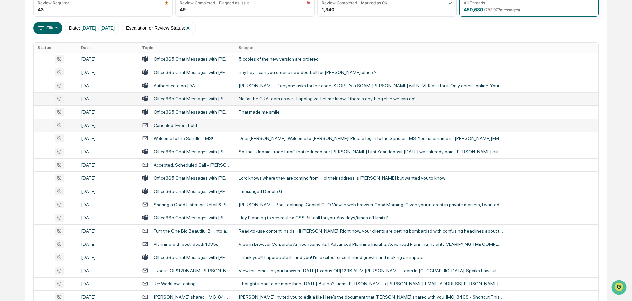
scroll to position [132, 0]
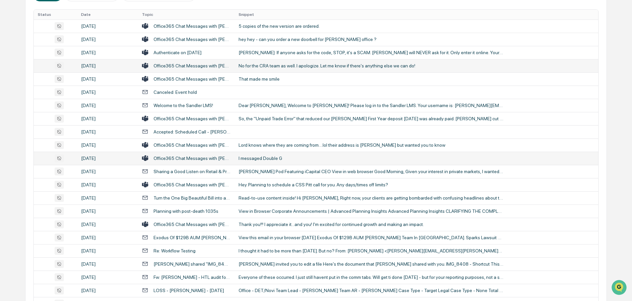
click at [253, 160] on div "I messaged Double G" at bounding box center [371, 158] width 265 height 5
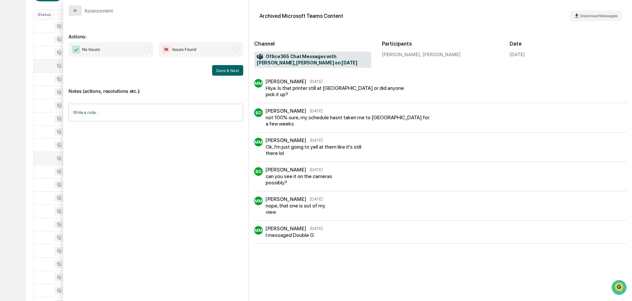
click at [74, 6] on button "modal" at bounding box center [74, 10] width 13 height 11
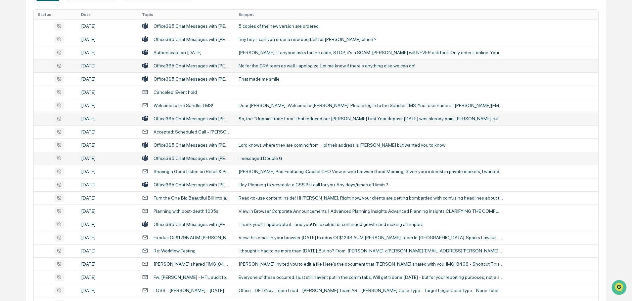
scroll to position [165, 0]
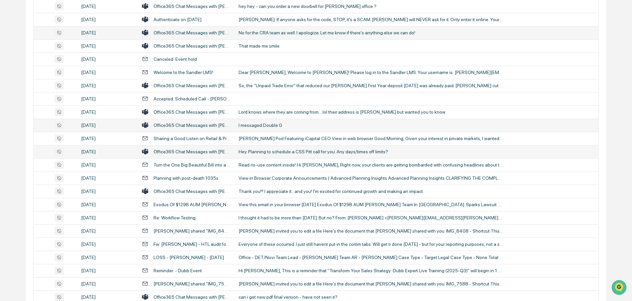
click at [263, 154] on div "Hey. Planning to schedule a CSS Pitt call for you. Any days/times off limits?" at bounding box center [371, 151] width 265 height 5
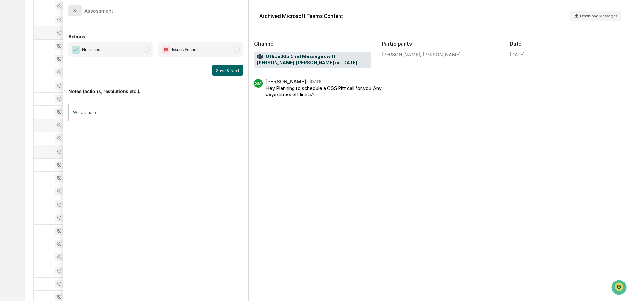
click at [75, 10] on icon "modal" at bounding box center [74, 10] width 5 height 5
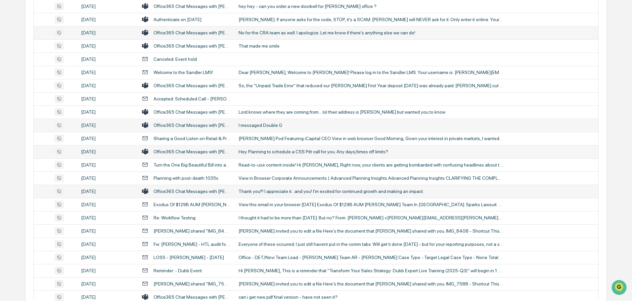
click at [274, 189] on div "Thank you!!! I appreciate it...and you! I'm excited for continued growth and ma…" at bounding box center [371, 191] width 265 height 5
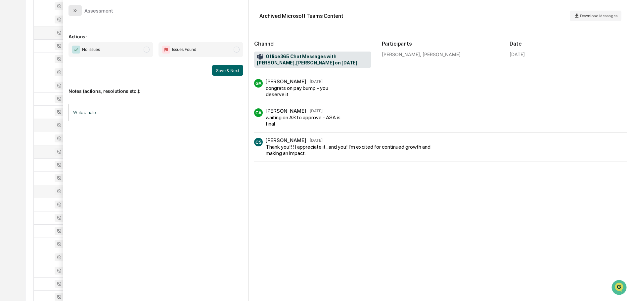
click at [78, 9] on button "modal" at bounding box center [74, 10] width 13 height 11
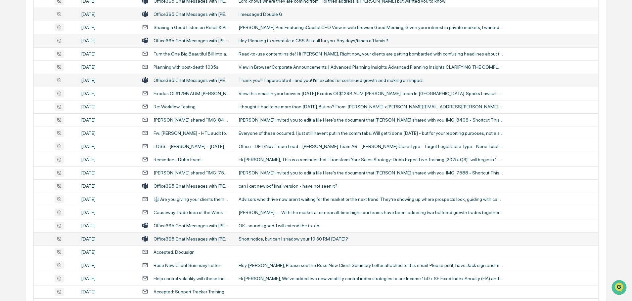
scroll to position [265, 0]
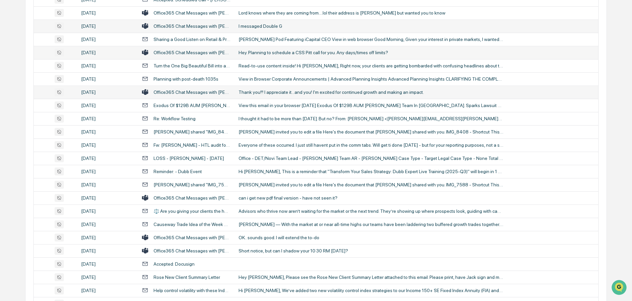
click at [267, 90] on div "Thank you!!! I appreciate it...and you! I'm excited for continued growth and ma…" at bounding box center [371, 92] width 265 height 5
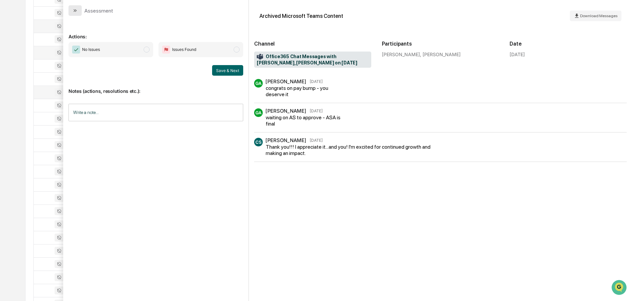
click at [72, 12] on button "modal" at bounding box center [74, 10] width 13 height 11
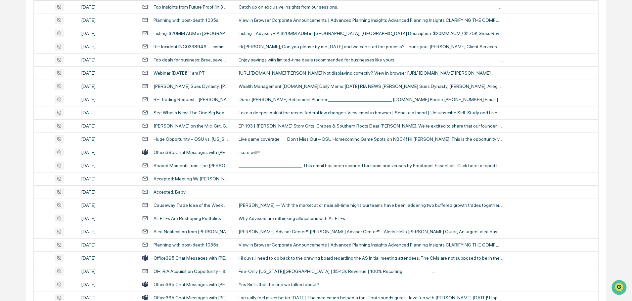
scroll to position [629, 0]
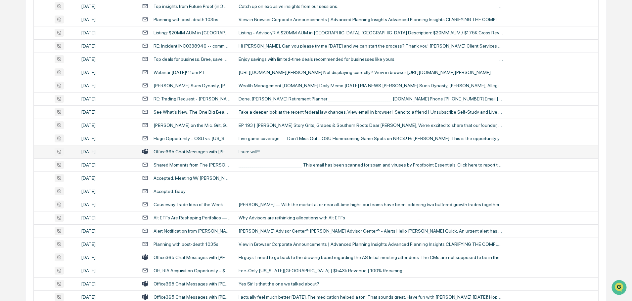
click at [258, 152] on div "I sure will!!!" at bounding box center [371, 151] width 265 height 5
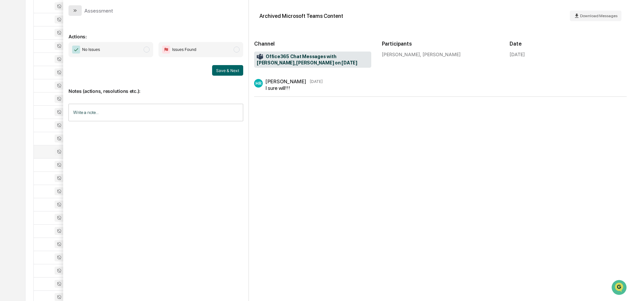
click at [77, 11] on icon "modal" at bounding box center [74, 10] width 5 height 5
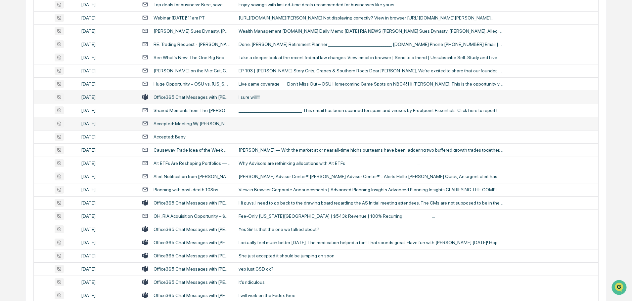
scroll to position [695, 0]
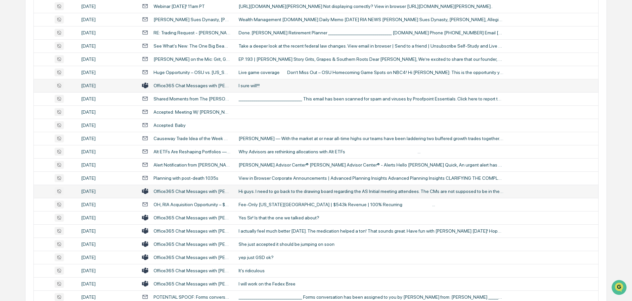
click at [279, 189] on div "Hi guys. I need to go back to the drawing board regarding the AS Initial meetin…" at bounding box center [371, 191] width 265 height 5
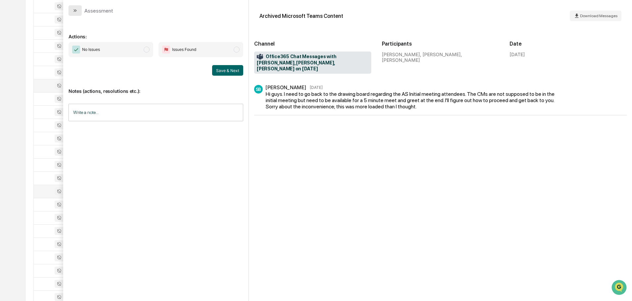
click at [78, 10] on button "modal" at bounding box center [74, 10] width 13 height 11
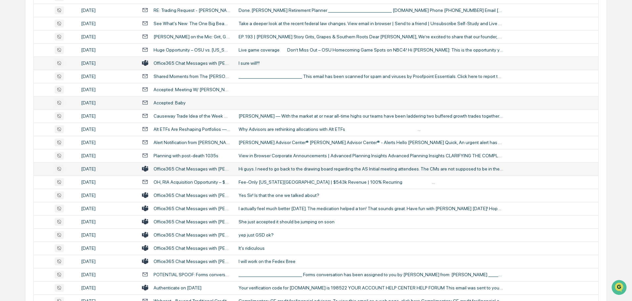
scroll to position [728, 0]
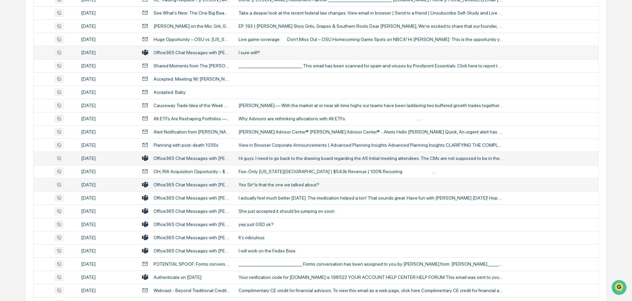
click at [253, 184] on div "Yes Sir! Is that the one we talked about?" at bounding box center [371, 184] width 265 height 5
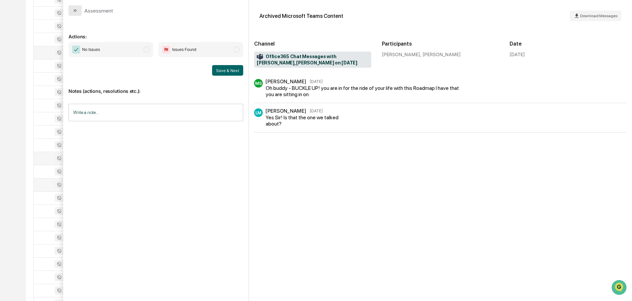
click at [77, 8] on icon "modal" at bounding box center [74, 10] width 5 height 5
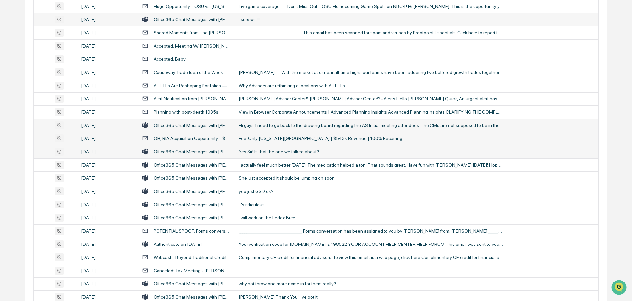
scroll to position [794, 0]
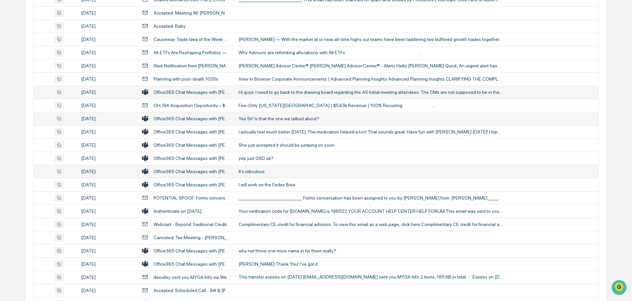
click at [278, 168] on td "It's ridiculous" at bounding box center [417, 171] width 364 height 13
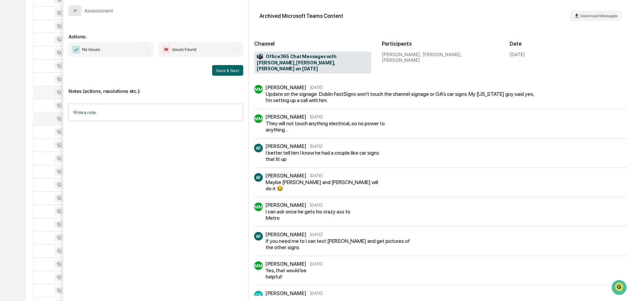
click at [80, 9] on button "modal" at bounding box center [74, 10] width 13 height 11
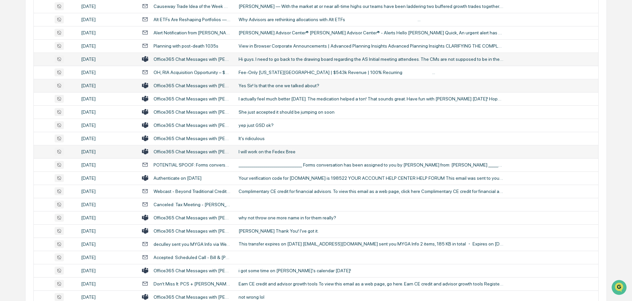
scroll to position [860, 0]
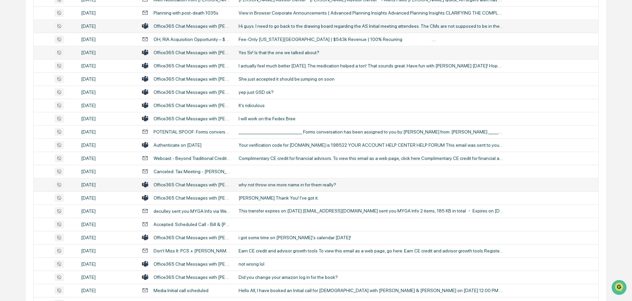
click at [259, 184] on div "why not throw one more name in for them really?" at bounding box center [371, 184] width 265 height 5
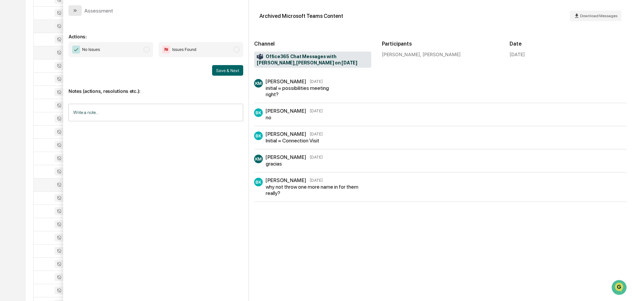
click at [73, 9] on icon "modal" at bounding box center [74, 10] width 5 height 5
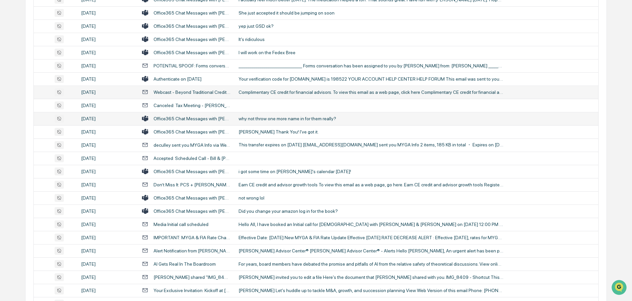
scroll to position [959, 0]
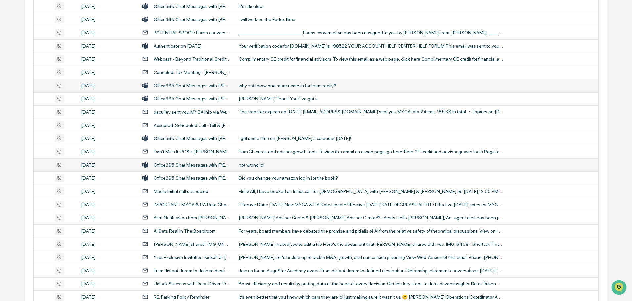
click at [264, 164] on div "not wrong lol" at bounding box center [371, 164] width 265 height 5
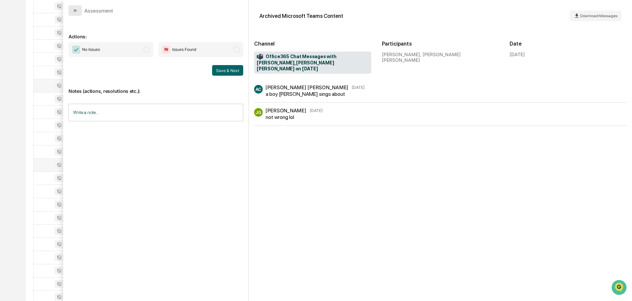
click at [79, 11] on button "modal" at bounding box center [74, 10] width 13 height 11
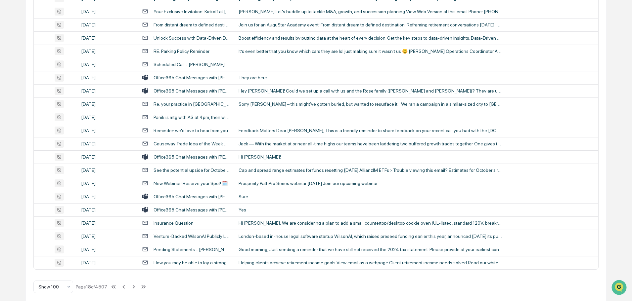
scroll to position [1211, 0]
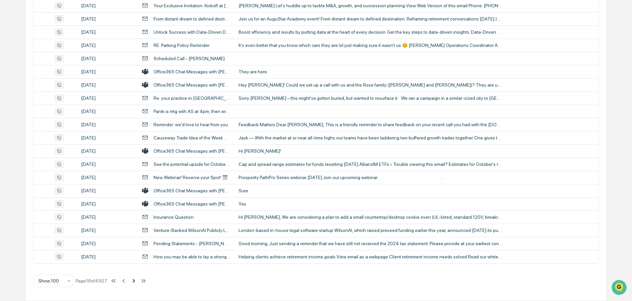
click at [133, 282] on icon at bounding box center [133, 281] width 7 height 7
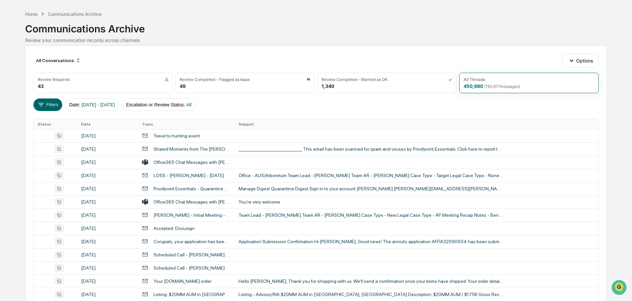
scroll to position [33, 0]
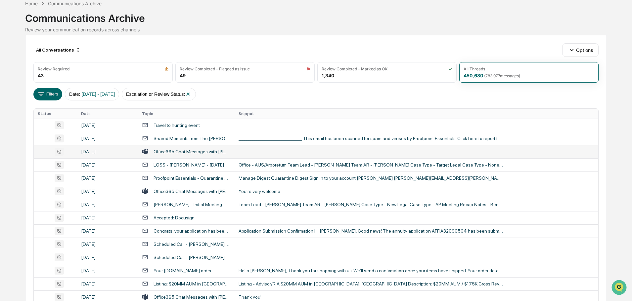
click at [270, 152] on td at bounding box center [417, 151] width 364 height 13
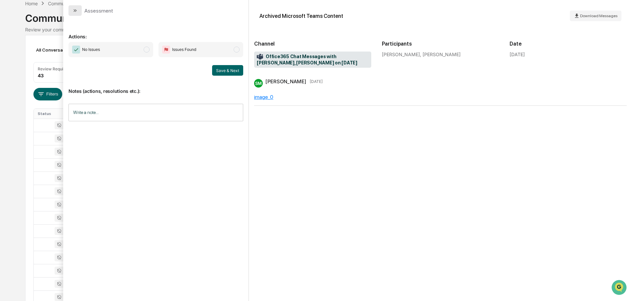
click at [78, 13] on button "modal" at bounding box center [74, 10] width 13 height 11
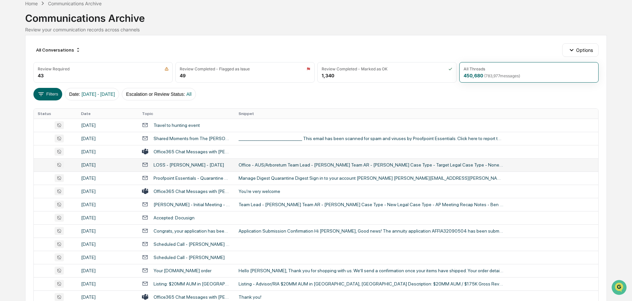
scroll to position [66, 0]
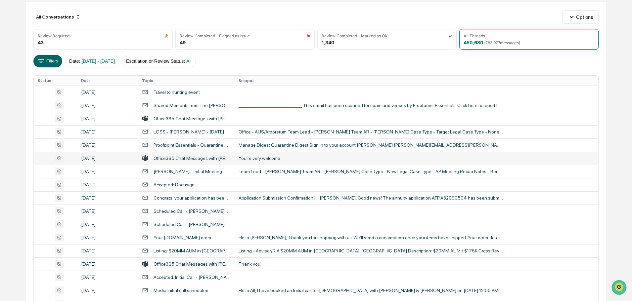
click at [256, 158] on div "You're very welcome" at bounding box center [371, 158] width 265 height 5
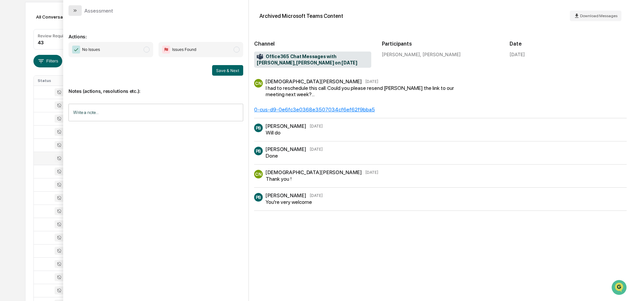
click at [77, 13] on button "modal" at bounding box center [74, 10] width 13 height 11
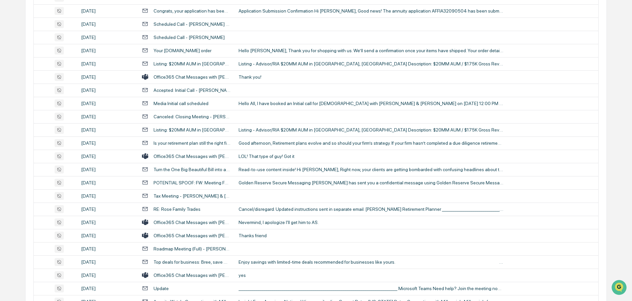
scroll to position [265, 0]
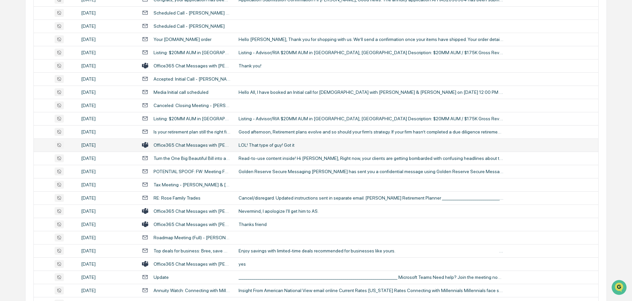
click at [258, 146] on div "LOL! That type of guy! Got it" at bounding box center [371, 145] width 265 height 5
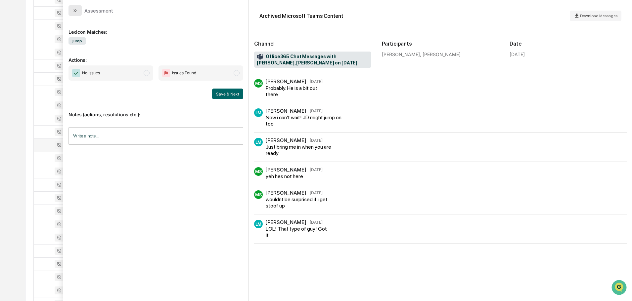
click at [79, 11] on button "modal" at bounding box center [74, 10] width 13 height 11
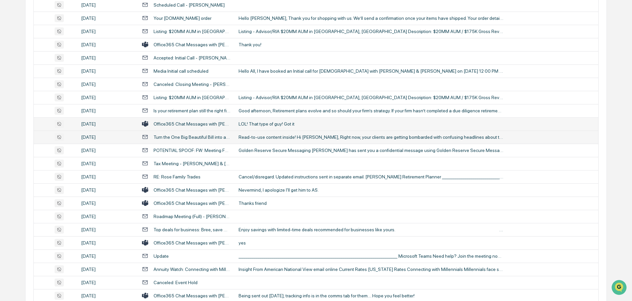
scroll to position [298, 0]
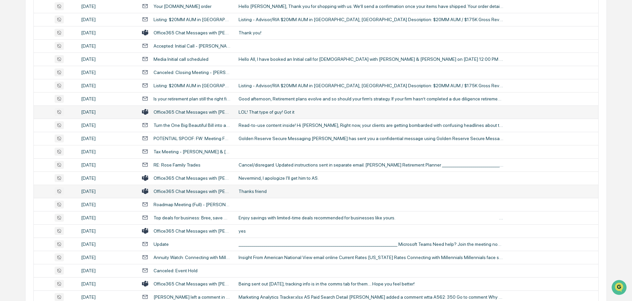
click at [262, 194] on div "Thanks friend" at bounding box center [371, 191] width 265 height 5
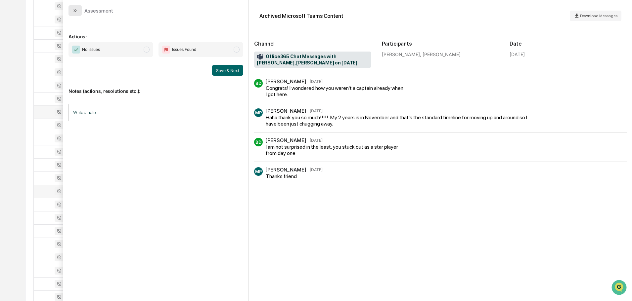
click at [76, 10] on icon "modal" at bounding box center [74, 10] width 5 height 5
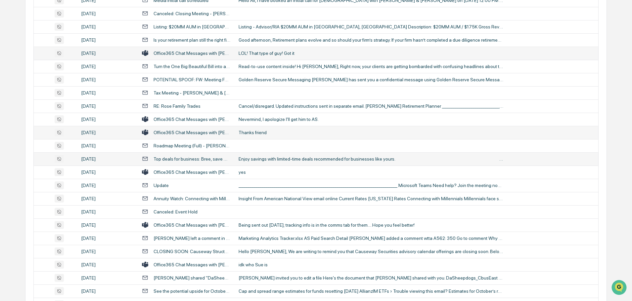
scroll to position [364, 0]
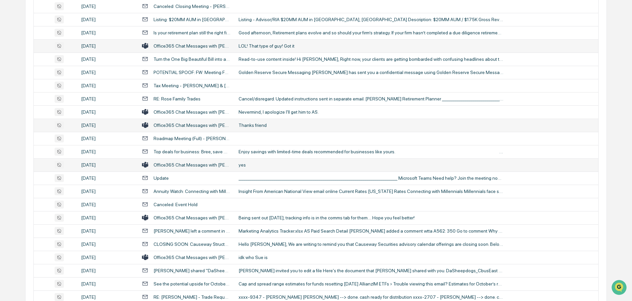
click at [256, 168] on td "yes" at bounding box center [417, 164] width 364 height 13
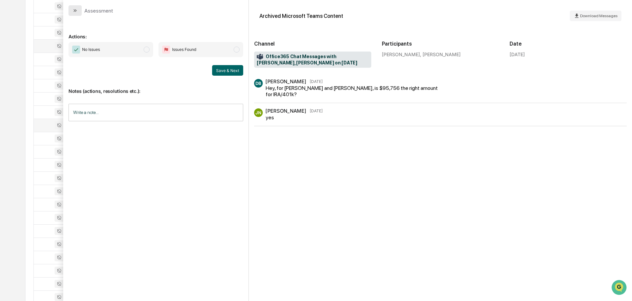
click at [76, 14] on button "modal" at bounding box center [74, 10] width 13 height 11
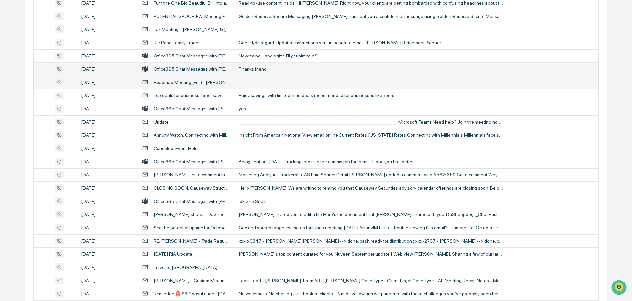
scroll to position [430, 0]
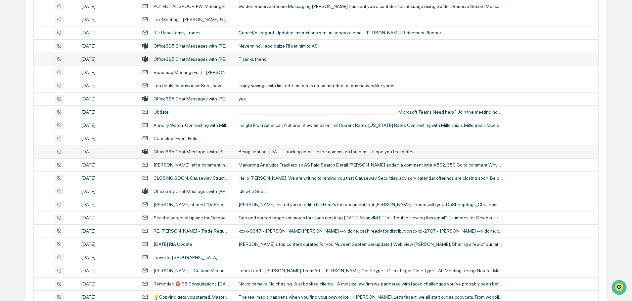
click at [260, 150] on div "Being sent out today; tracking info is in the comms tab for them.... Hope you f…" at bounding box center [371, 151] width 265 height 5
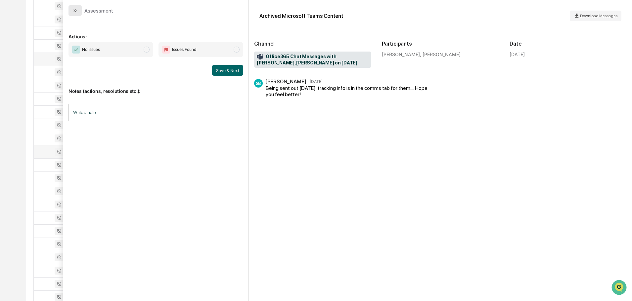
click at [75, 9] on icon "modal" at bounding box center [74, 10] width 5 height 5
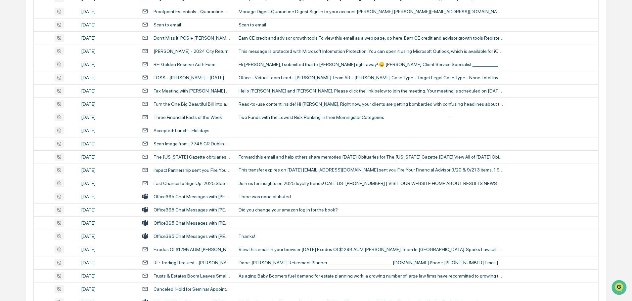
scroll to position [860, 0]
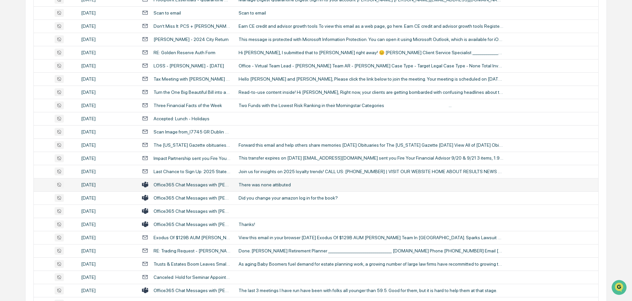
click at [258, 184] on div "There was none attibuted" at bounding box center [371, 184] width 265 height 5
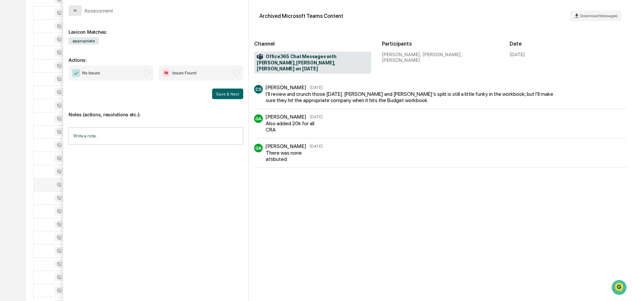
click at [78, 11] on button "modal" at bounding box center [74, 10] width 13 height 11
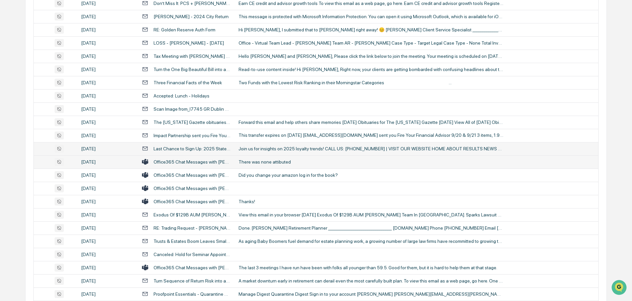
scroll to position [893, 0]
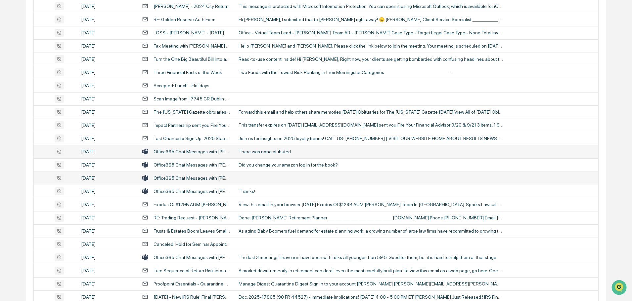
click at [257, 181] on td at bounding box center [417, 178] width 364 height 13
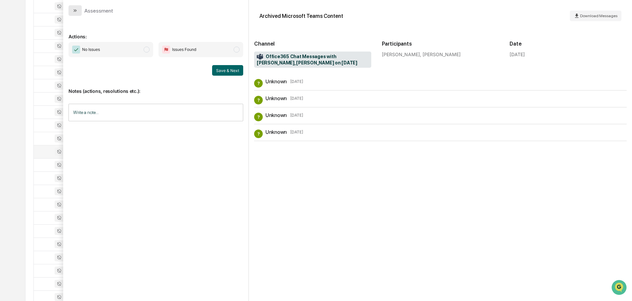
click at [78, 12] on button "modal" at bounding box center [74, 10] width 13 height 11
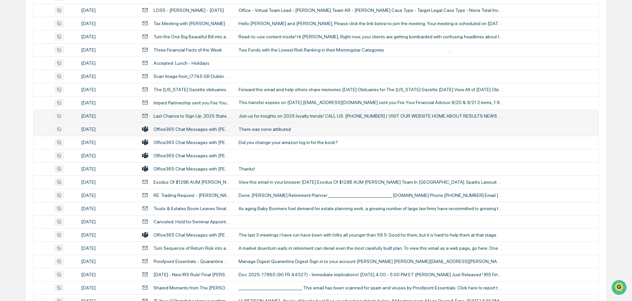
scroll to position [926, 0]
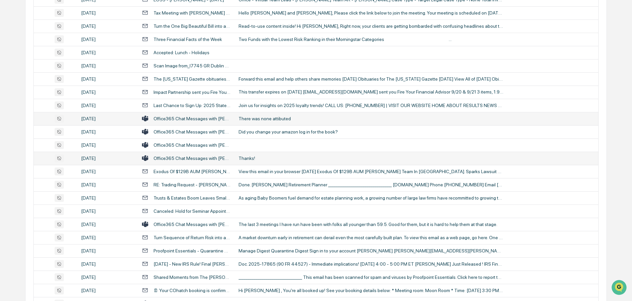
click at [257, 159] on div "Thanks!" at bounding box center [371, 158] width 265 height 5
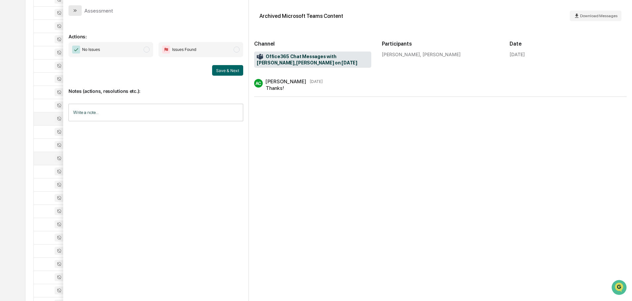
click at [79, 11] on button "modal" at bounding box center [74, 10] width 13 height 11
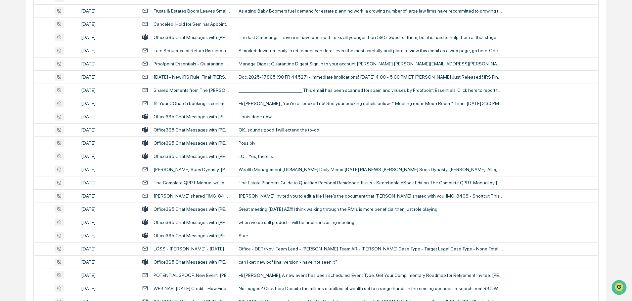
scroll to position [1125, 0]
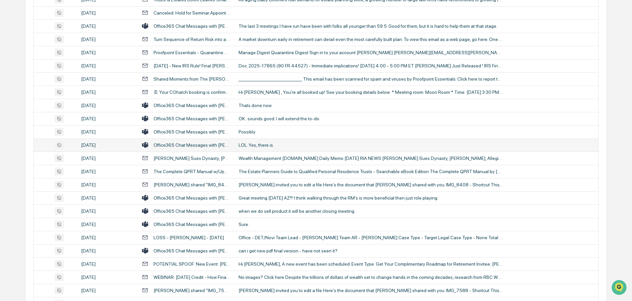
click at [265, 143] on div "LOL. Yes, there is." at bounding box center [371, 145] width 265 height 5
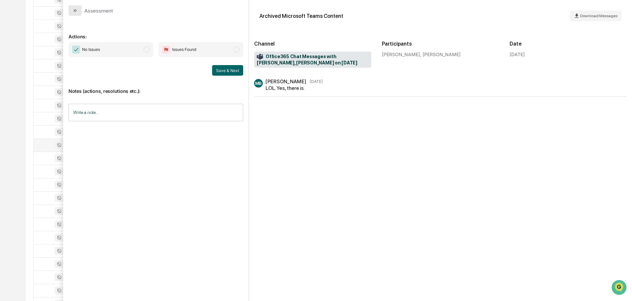
click at [78, 11] on button "modal" at bounding box center [74, 10] width 13 height 11
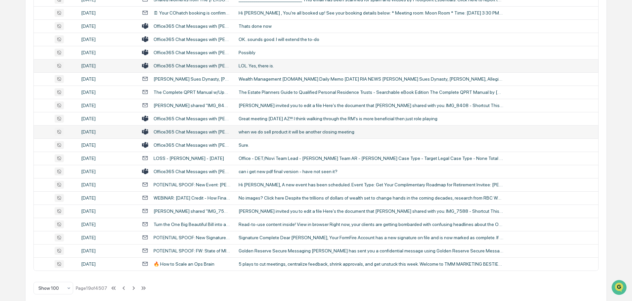
scroll to position [1211, 0]
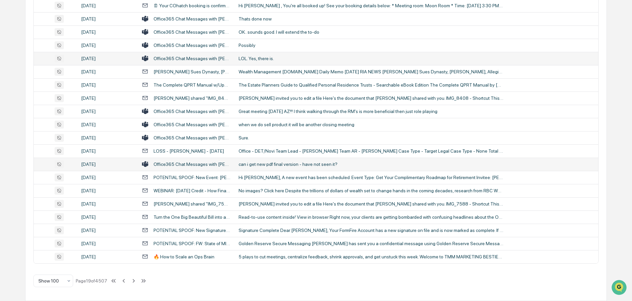
click at [264, 165] on div "can i get new pdf final version - have not seen it?" at bounding box center [371, 164] width 265 height 5
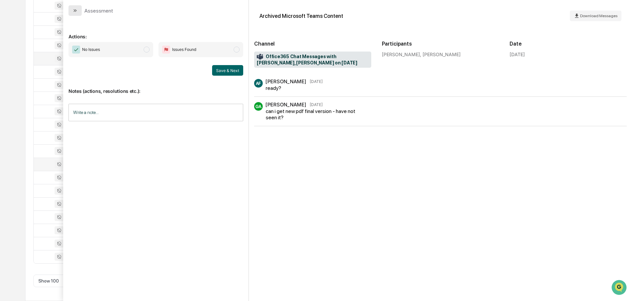
click at [76, 10] on icon "modal" at bounding box center [74, 10] width 5 height 5
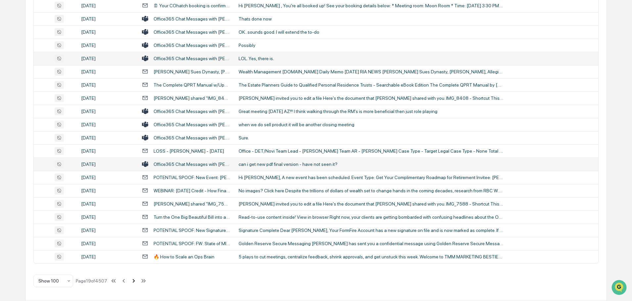
click at [133, 280] on icon at bounding box center [133, 281] width 7 height 7
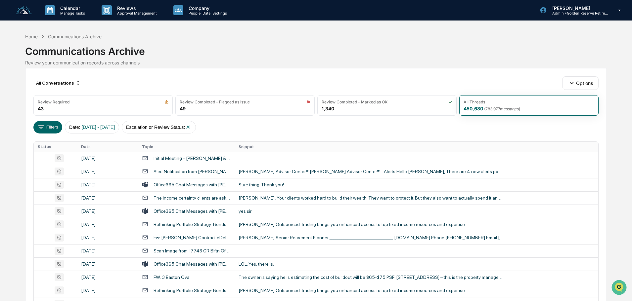
scroll to position [33, 0]
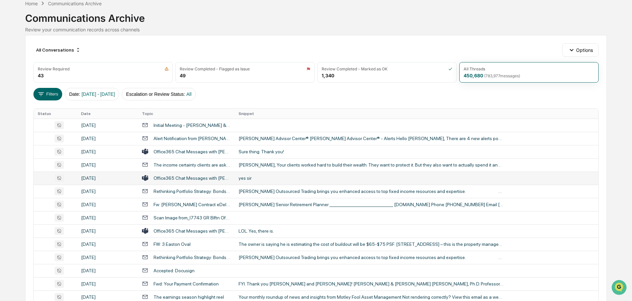
click at [275, 177] on div "yes sir" at bounding box center [371, 178] width 265 height 5
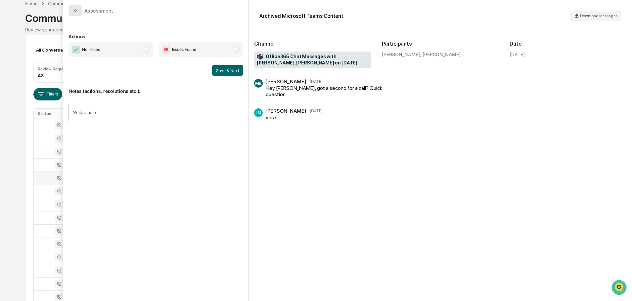
click at [78, 13] on button "modal" at bounding box center [74, 10] width 13 height 11
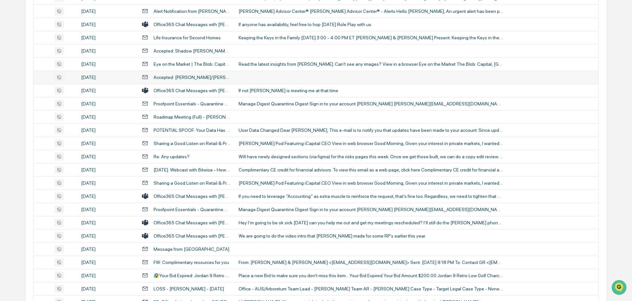
scroll to position [463, 0]
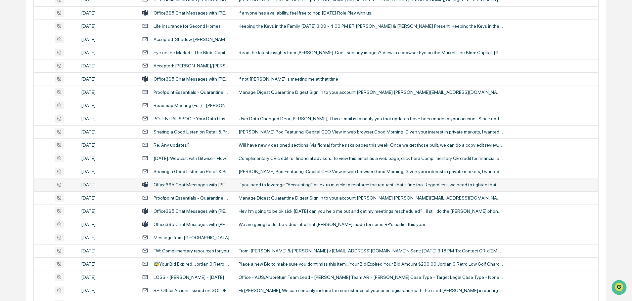
click at [254, 186] on div "If you need to leverage “Accounting” as extra muscle to reinforce the request, …" at bounding box center [371, 184] width 265 height 5
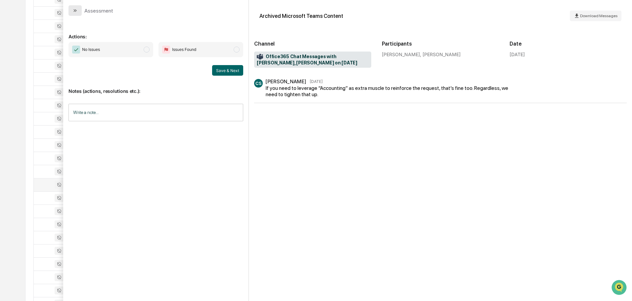
click at [73, 13] on button "modal" at bounding box center [74, 10] width 13 height 11
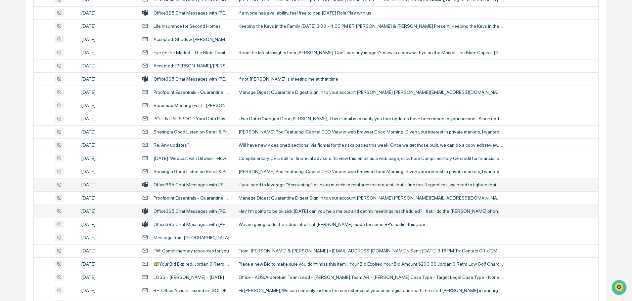
click at [264, 207] on td "Hey I’m going to be ok sick today can you help me out and get my meetings resch…" at bounding box center [417, 211] width 364 height 13
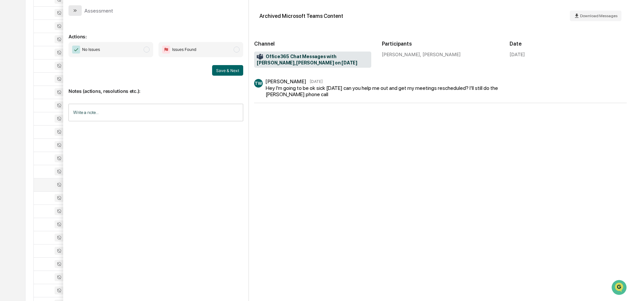
click at [78, 9] on button "modal" at bounding box center [74, 10] width 13 height 11
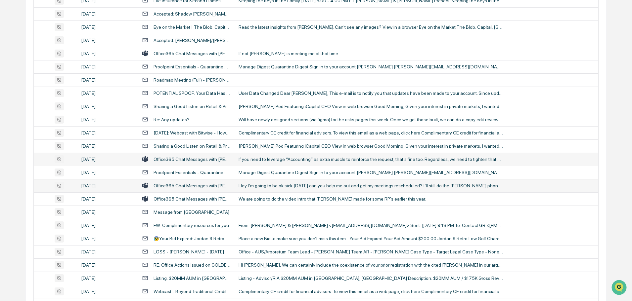
scroll to position [496, 0]
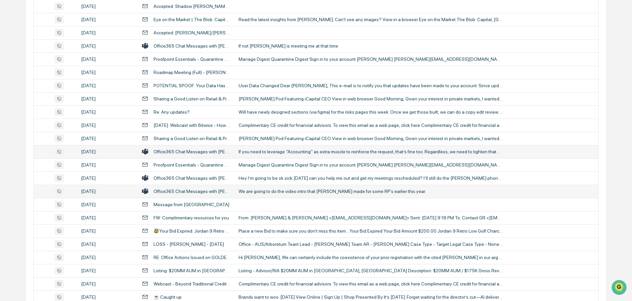
click at [304, 192] on div "We are going to do the video intro that Greg made for some RP's earlier this ye…" at bounding box center [371, 191] width 265 height 5
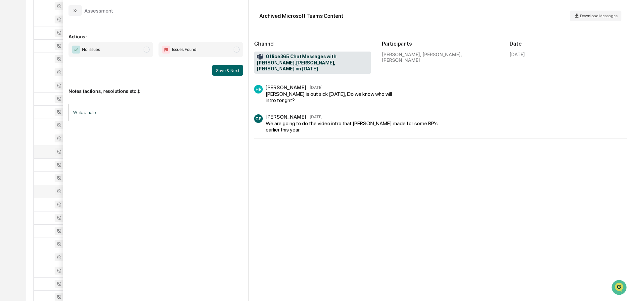
click at [75, 5] on div "Assessment" at bounding box center [155, 8] width 185 height 16
click at [74, 12] on icon "modal" at bounding box center [74, 10] width 5 height 5
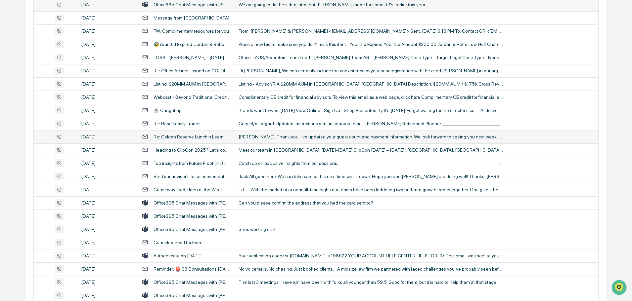
scroll to position [695, 0]
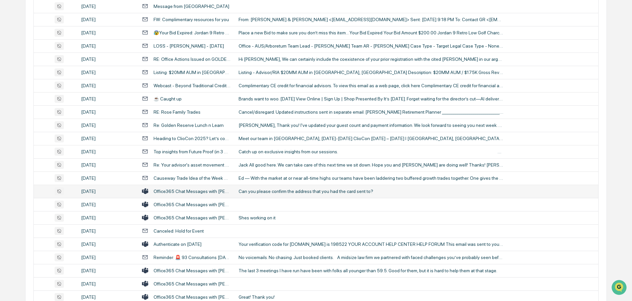
click at [266, 194] on div "Can you please confirm the address that you had the card sent to?" at bounding box center [371, 191] width 265 height 5
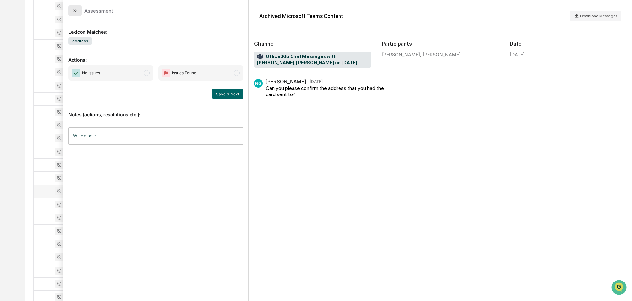
click at [71, 9] on button "modal" at bounding box center [74, 10] width 13 height 11
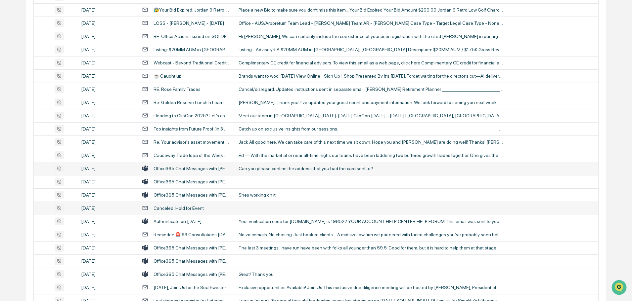
scroll to position [728, 0]
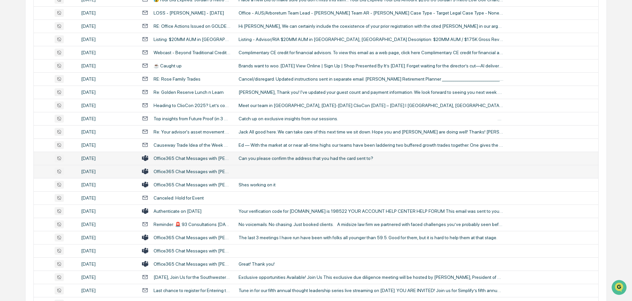
click at [252, 171] on td at bounding box center [417, 171] width 364 height 13
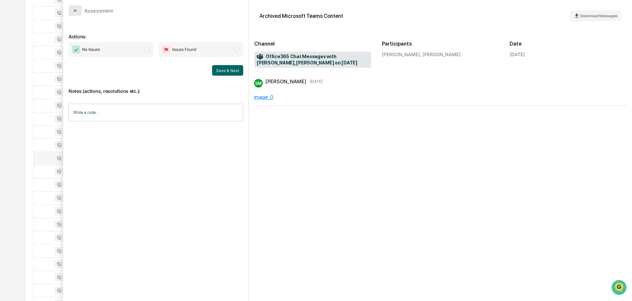
click at [79, 14] on button "modal" at bounding box center [74, 10] width 13 height 11
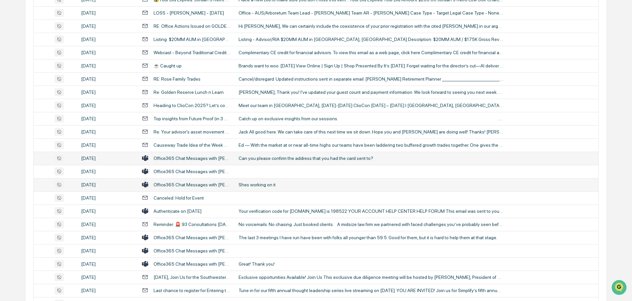
click at [245, 188] on td "Shes working on it" at bounding box center [417, 184] width 364 height 13
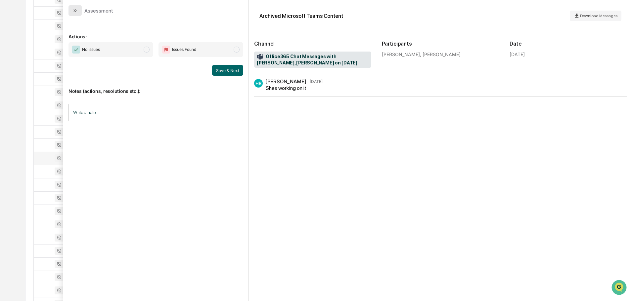
click at [75, 7] on button "modal" at bounding box center [74, 10] width 13 height 11
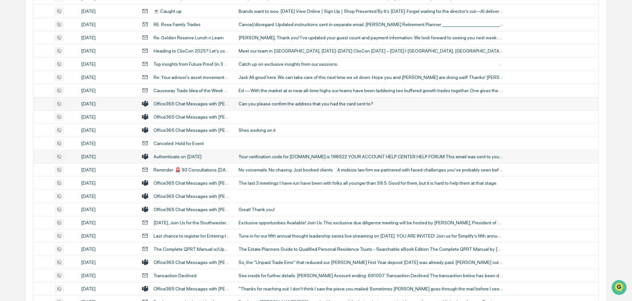
scroll to position [794, 0]
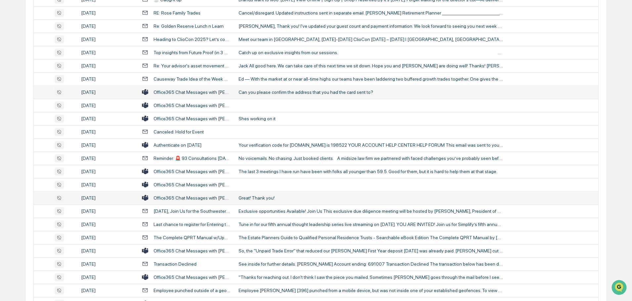
click at [277, 197] on div "Great! Thank you!" at bounding box center [371, 198] width 265 height 5
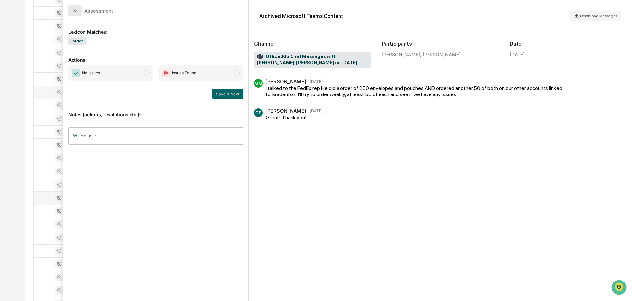
click at [78, 12] on button "modal" at bounding box center [74, 10] width 13 height 11
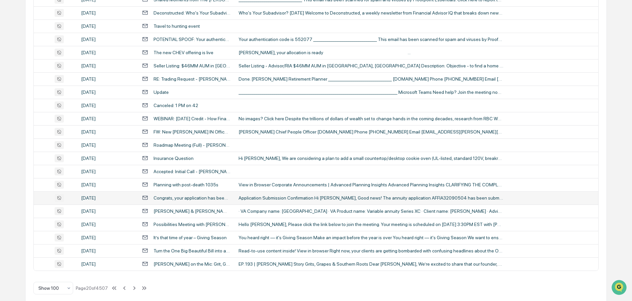
scroll to position [1211, 0]
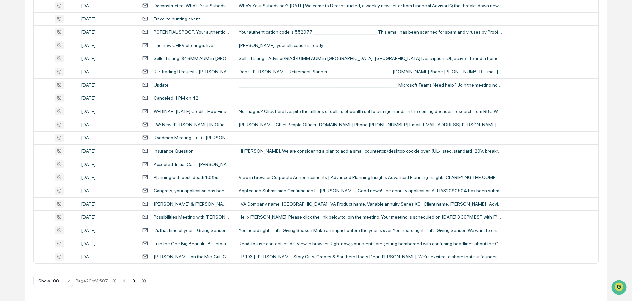
click at [135, 282] on icon at bounding box center [134, 281] width 2 height 4
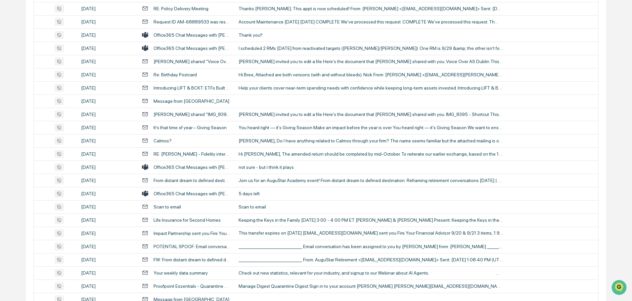
scroll to position [814, 0]
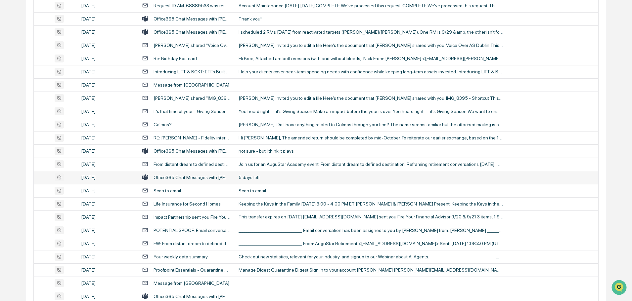
click at [263, 180] on td "5 days left" at bounding box center [417, 177] width 364 height 13
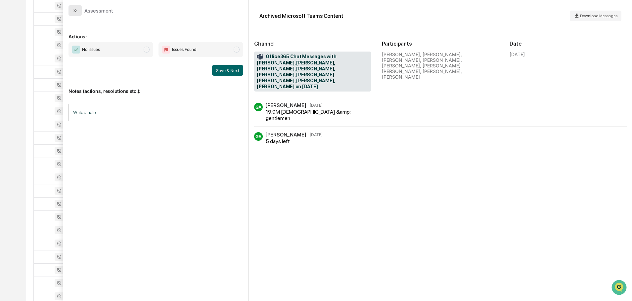
click at [74, 9] on icon "modal" at bounding box center [74, 10] width 5 height 5
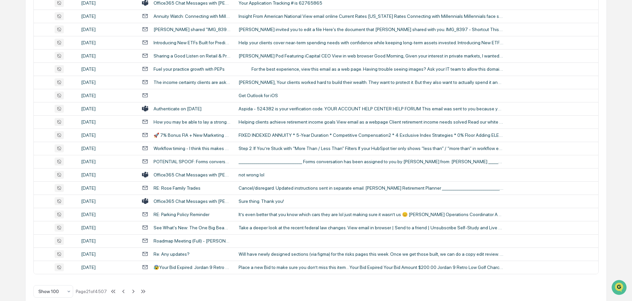
scroll to position [1211, 0]
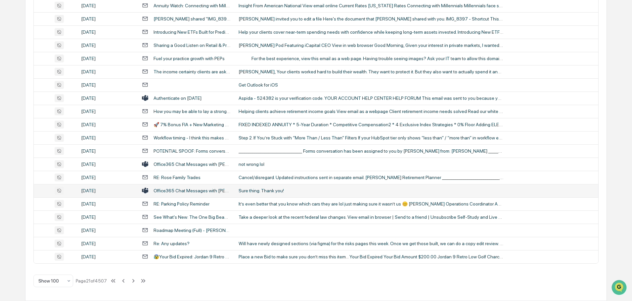
click at [268, 189] on div "Sure thing. Thank you!" at bounding box center [371, 190] width 265 height 5
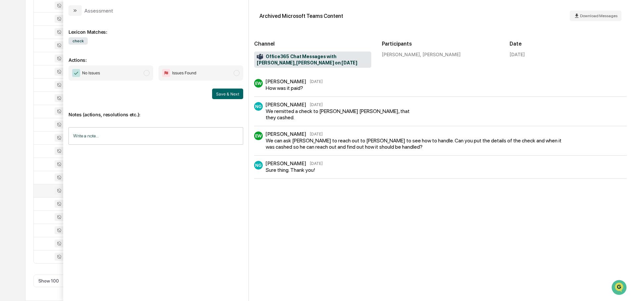
click at [79, 10] on button "modal" at bounding box center [74, 10] width 13 height 11
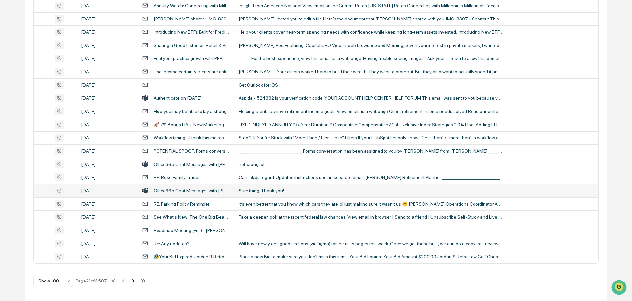
click at [135, 282] on icon at bounding box center [133, 281] width 2 height 4
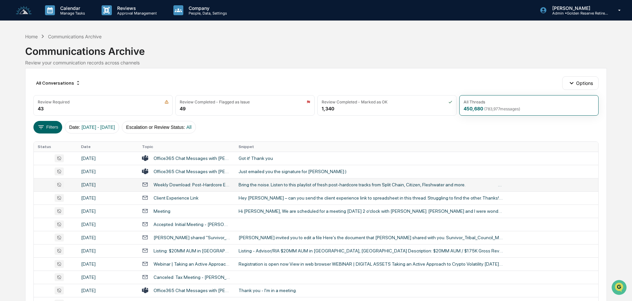
scroll to position [33, 0]
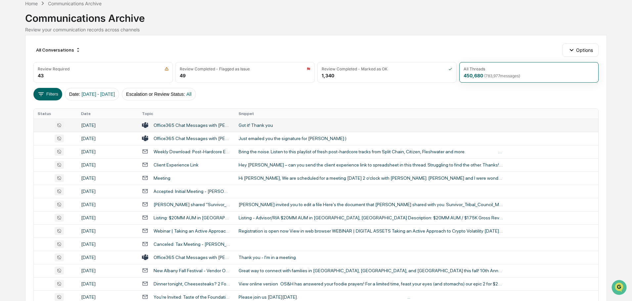
click at [275, 126] on div "Got it! Thank you" at bounding box center [371, 125] width 265 height 5
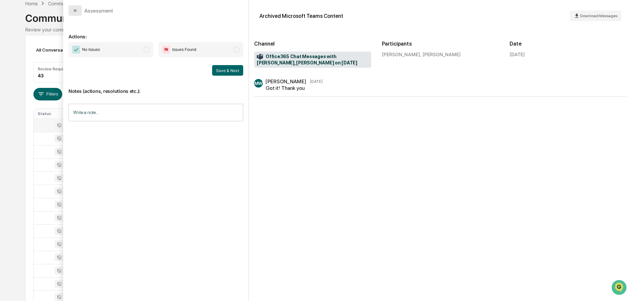
click at [79, 14] on button "modal" at bounding box center [74, 10] width 13 height 11
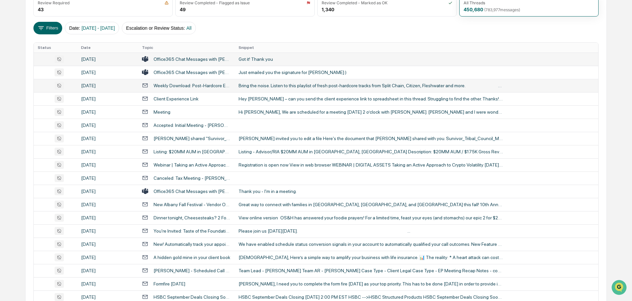
scroll to position [132, 0]
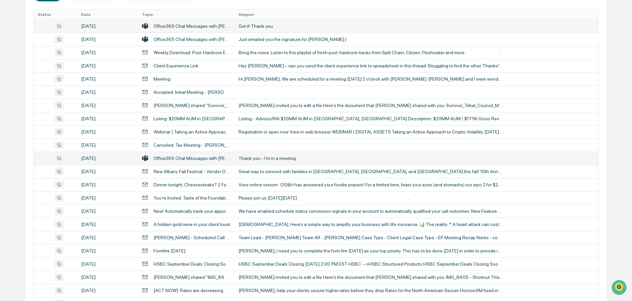
click at [270, 157] on div "Thank you - I'm in a meeting." at bounding box center [371, 158] width 265 height 5
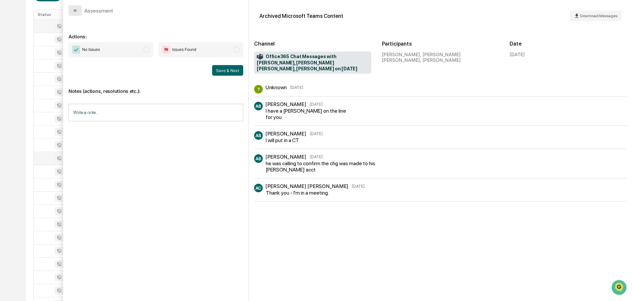
click at [81, 12] on button "modal" at bounding box center [74, 10] width 13 height 11
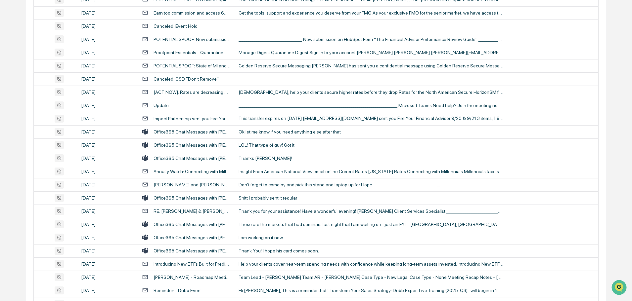
scroll to position [695, 0]
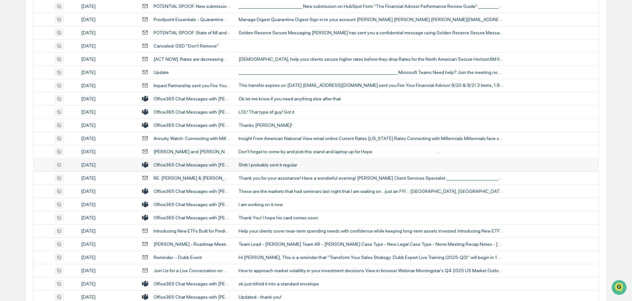
click at [279, 165] on div "Shitt I probably sent it regular" at bounding box center [371, 164] width 265 height 5
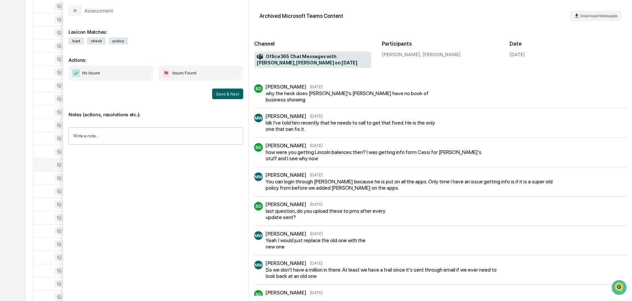
scroll to position [165, 0]
click at [80, 8] on button "modal" at bounding box center [74, 10] width 13 height 11
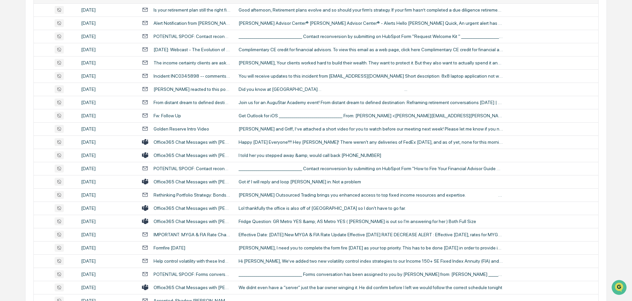
scroll to position [1125, 0]
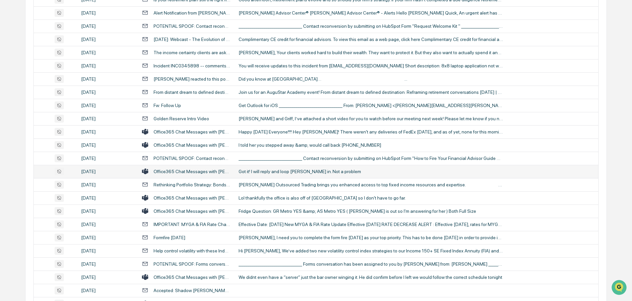
click at [276, 175] on td "Got it! I will reply and loop [PERSON_NAME] in. No[DATE]m" at bounding box center [417, 171] width 364 height 13
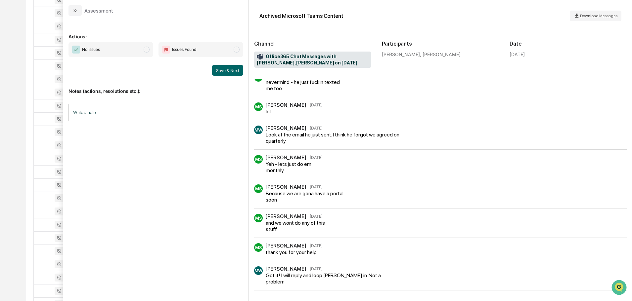
scroll to position [1211, 0]
click at [79, 10] on button "modal" at bounding box center [74, 10] width 13 height 11
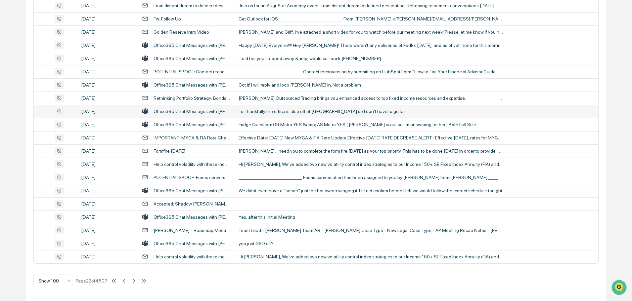
click at [307, 114] on td "Lol thankfully the office is also off of Wilshire so I don't have to go far." at bounding box center [417, 111] width 364 height 13
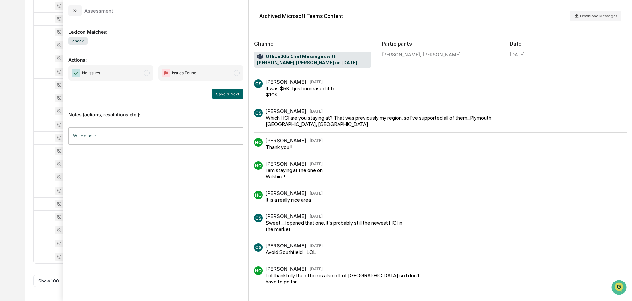
scroll to position [65, 0]
click at [74, 8] on icon "modal" at bounding box center [74, 10] width 5 height 5
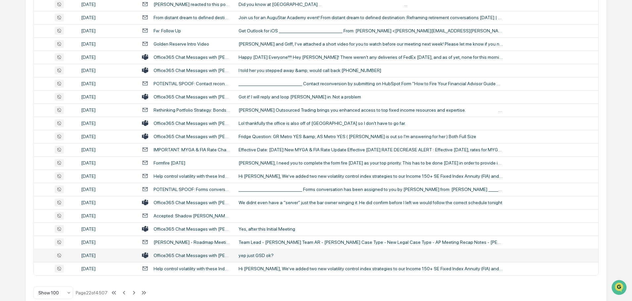
scroll to position [1211, 0]
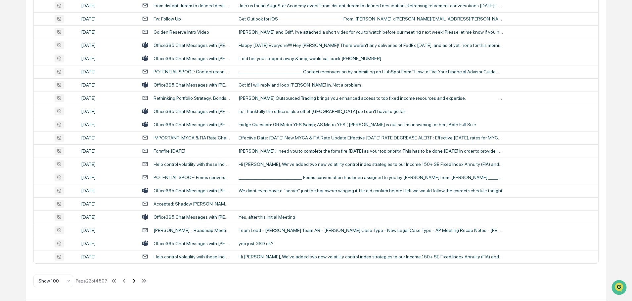
click at [135, 282] on icon at bounding box center [134, 281] width 2 height 4
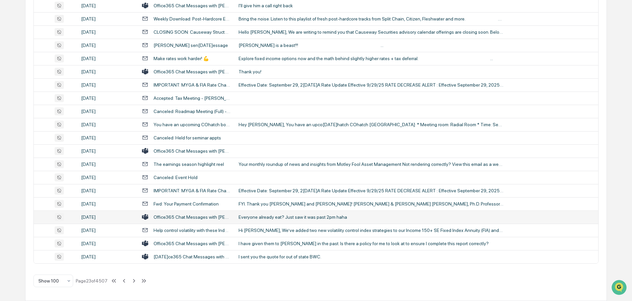
click at [276, 216] on div "Everyone already eat? Just saw it was past 2pm haha" at bounding box center [371, 217] width 265 height 5
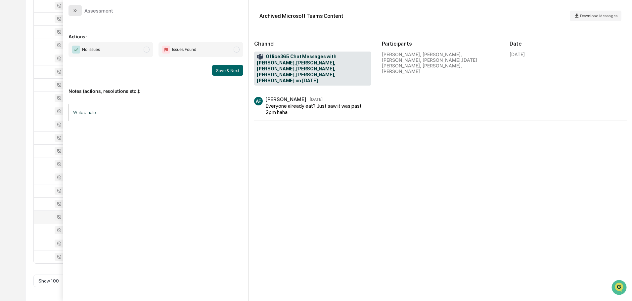
click at [79, 12] on button "modal" at bounding box center [74, 10] width 13 height 11
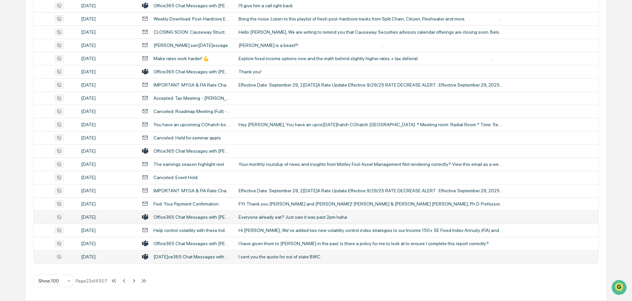
click at [283, 260] on td "I sent you the quote for out of state BWC." at bounding box center [417, 256] width 364 height 13
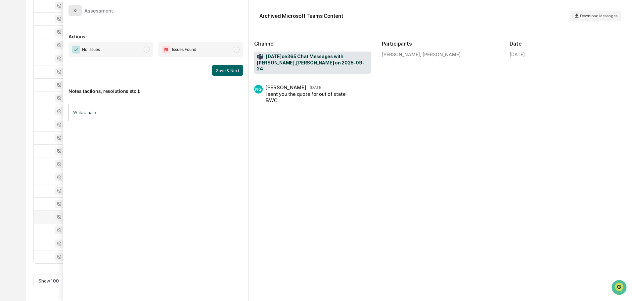
click at [75, 12] on icon "modal" at bounding box center [76, 10] width 2 height 3
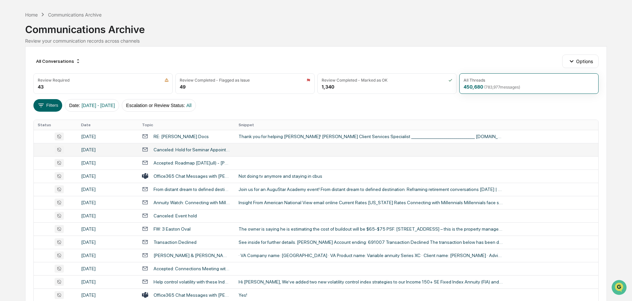
scroll to position [33, 0]
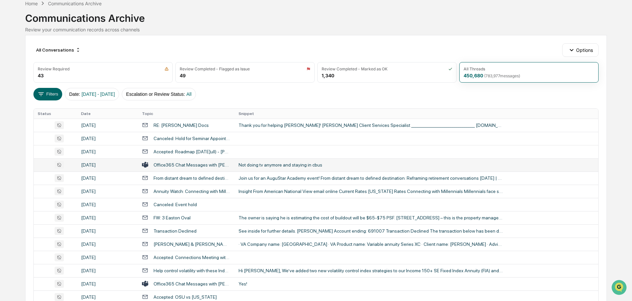
click at [275, 167] on div "Not doing tv anymore and staying in cbus" at bounding box center [371, 164] width 265 height 5
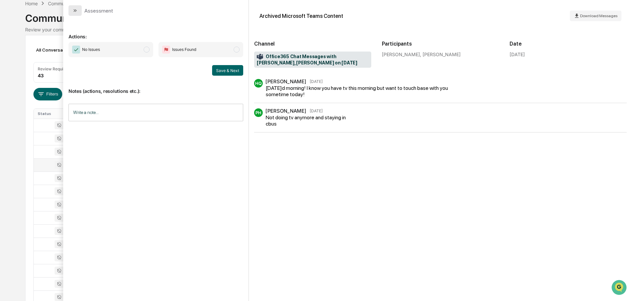
click at [78, 7] on button "modal" at bounding box center [74, 10] width 13 height 11
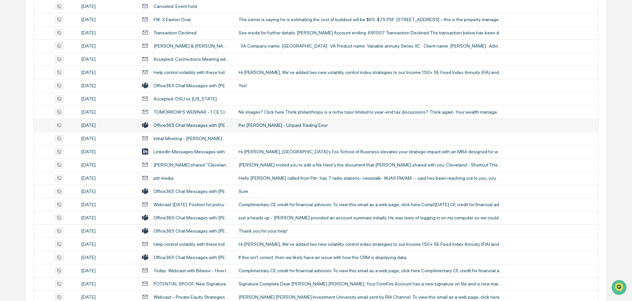
scroll to position [265, 0]
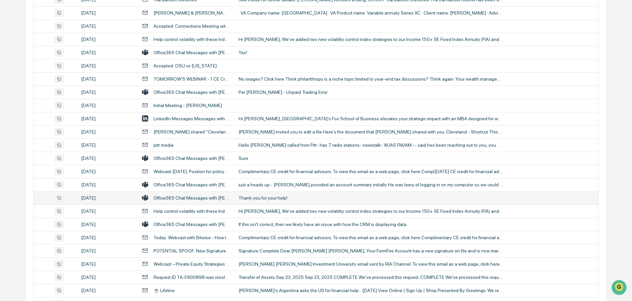
click at [266, 196] on div "Thank you for your help!" at bounding box center [371, 198] width 265 height 5
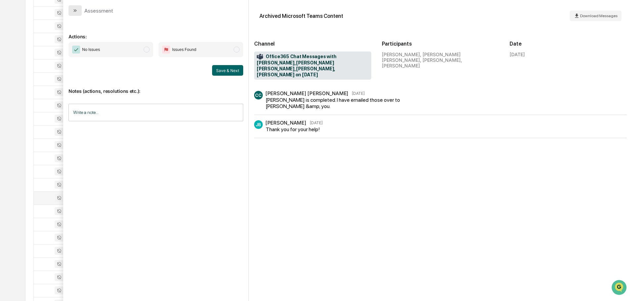
click at [72, 9] on icon "modal" at bounding box center [74, 10] width 5 height 5
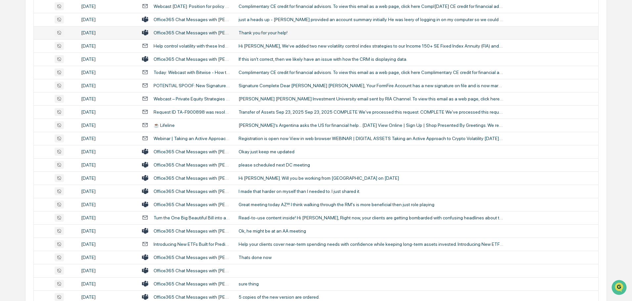
scroll to position [463, 0]
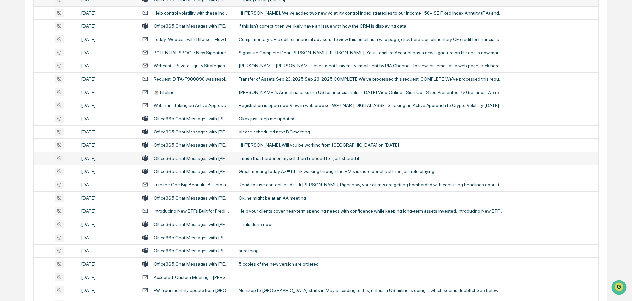
click at [279, 162] on td "I made that harder on myself than I needed to. I just shared it." at bounding box center [417, 158] width 364 height 13
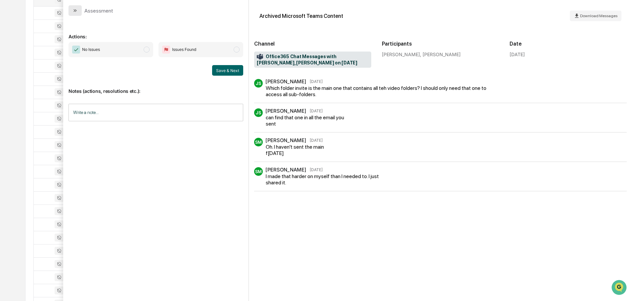
click at [74, 7] on button "modal" at bounding box center [74, 10] width 13 height 11
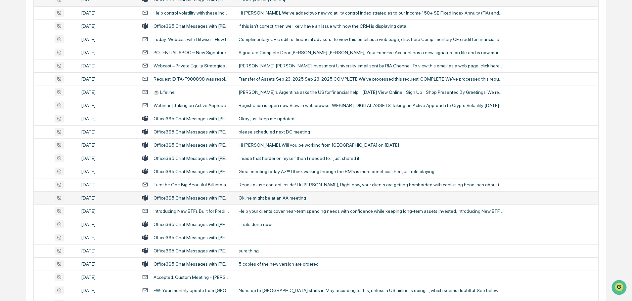
click at [257, 199] on div "Ok, he might be at an AA meeting" at bounding box center [371, 198] width 265 height 5
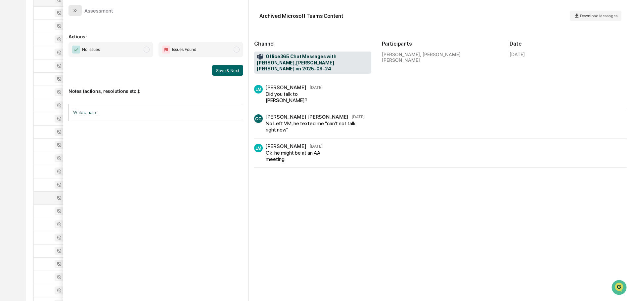
click at [76, 12] on icon "modal" at bounding box center [74, 10] width 5 height 5
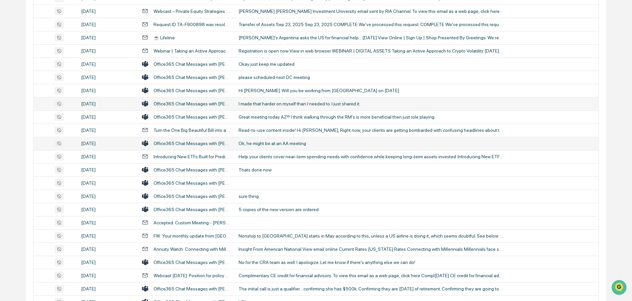
scroll to position [529, 0]
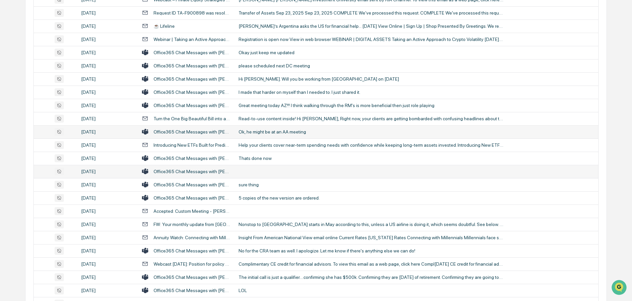
click at [263, 172] on td at bounding box center [417, 171] width 364 height 13
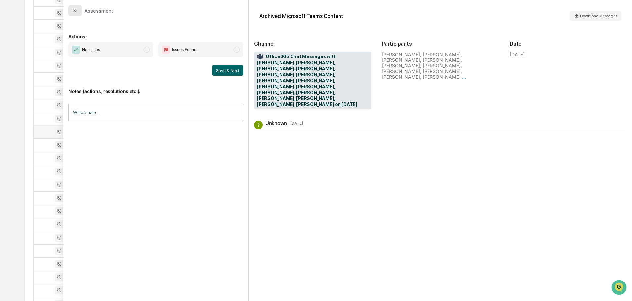
click at [79, 9] on button "modal" at bounding box center [74, 10] width 13 height 11
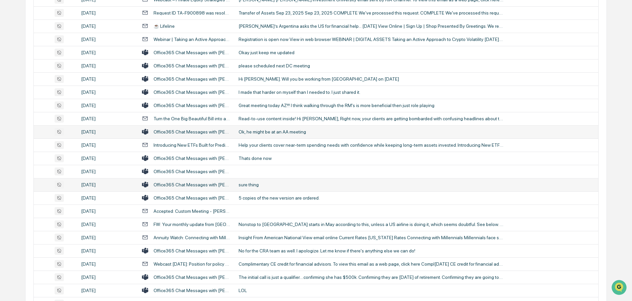
click at [251, 187] on div "sure thing" at bounding box center [371, 184] width 265 height 5
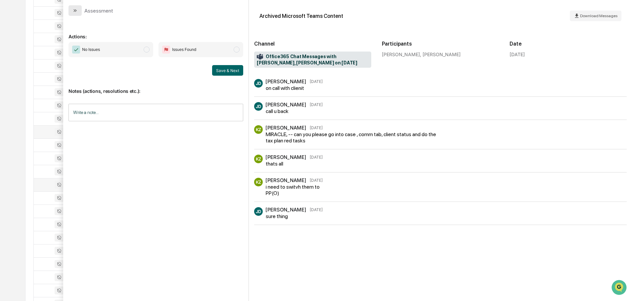
click at [78, 10] on button "modal" at bounding box center [74, 10] width 13 height 11
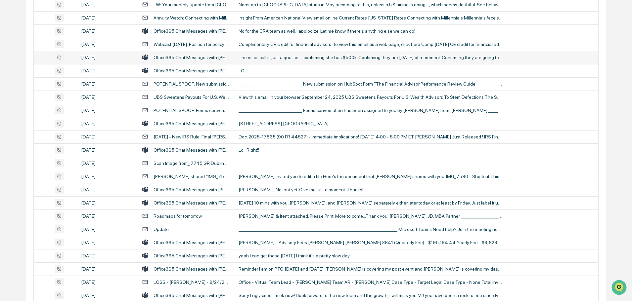
scroll to position [761, 0]
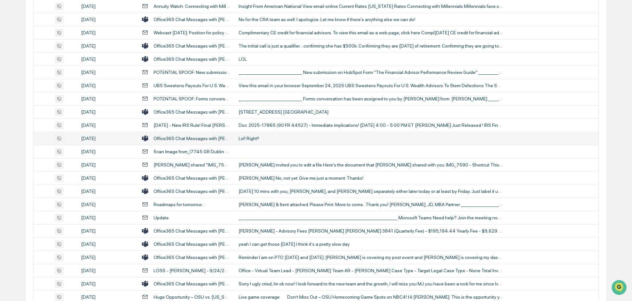
click at [263, 139] on div "Lol! Right!!" at bounding box center [371, 138] width 265 height 5
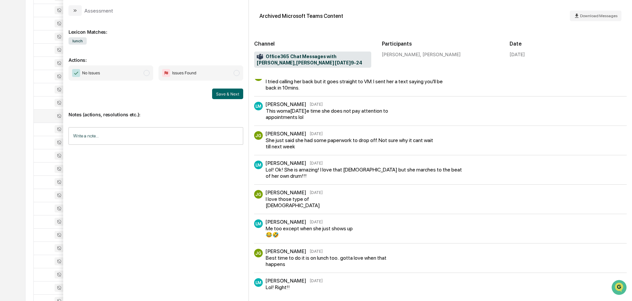
scroll to position [794, 0]
click at [78, 9] on button "modal" at bounding box center [74, 10] width 13 height 11
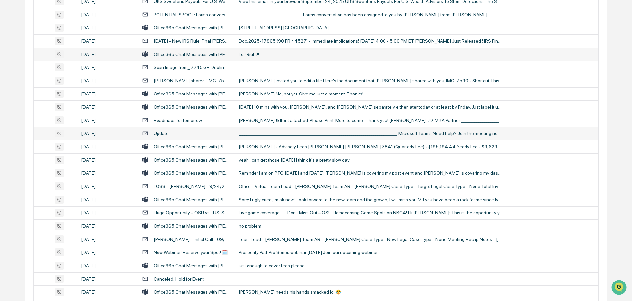
scroll to position [860, 0]
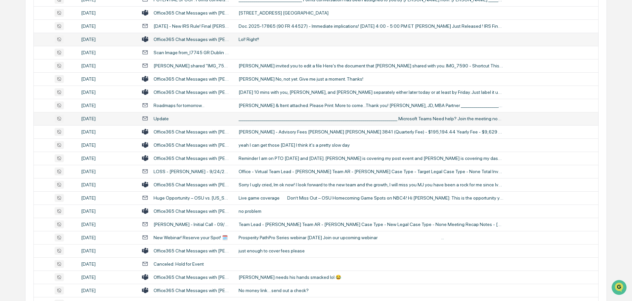
click at [274, 187] on div "Sorry I ugly cried, Im ok now! I look forward to the new team and the growth, I…" at bounding box center [371, 184] width 265 height 5
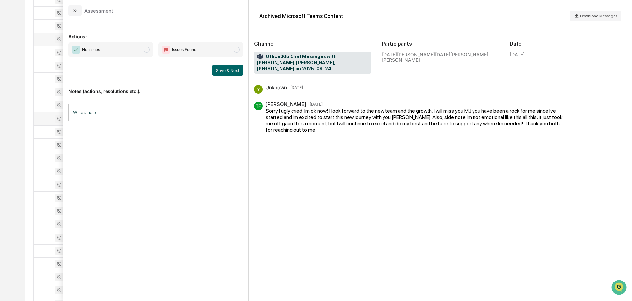
click at [75, 8] on icon "modal" at bounding box center [74, 10] width 5 height 5
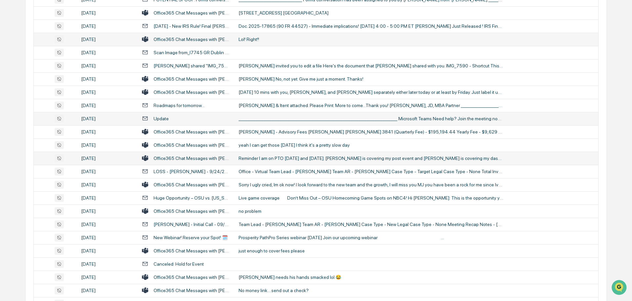
scroll to position [893, 0]
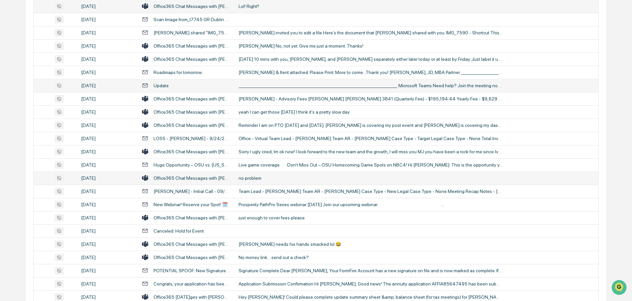
click at [262, 179] on div "no problem" at bounding box center [371, 178] width 265 height 5
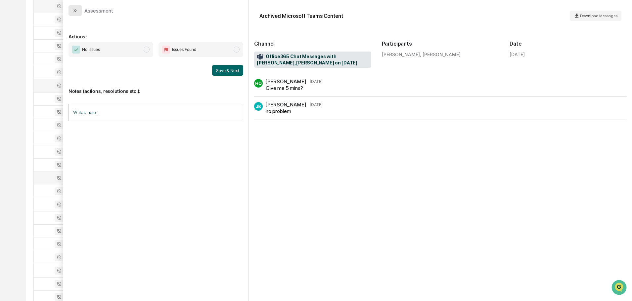
click at [71, 9] on button "modal" at bounding box center [74, 10] width 13 height 11
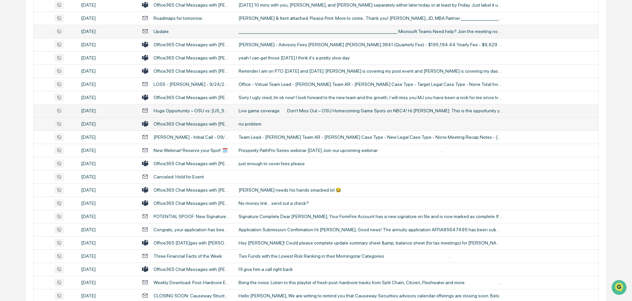
scroll to position [959, 0]
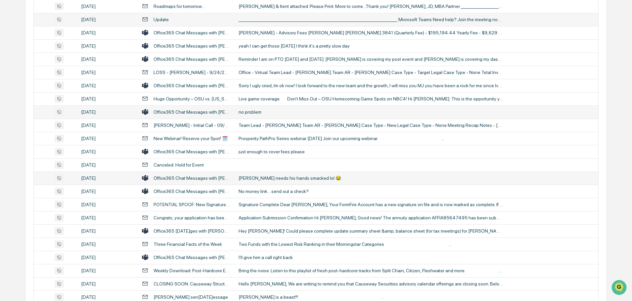
click at [272, 177] on div "[PERSON_NAME] needs his hands smacked lol 😂" at bounding box center [371, 178] width 265 height 5
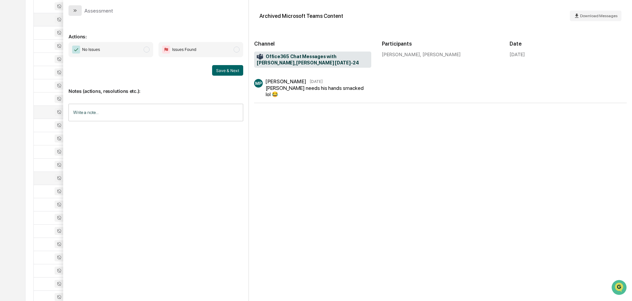
click at [77, 14] on button "modal" at bounding box center [74, 10] width 13 height 11
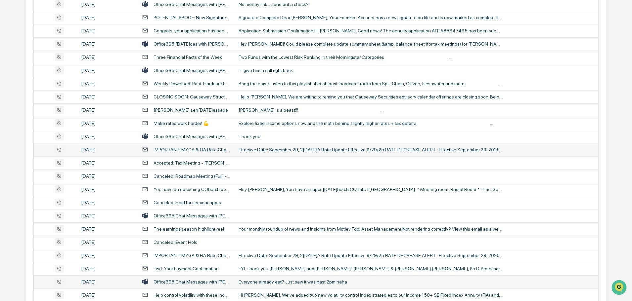
scroll to position [1158, 0]
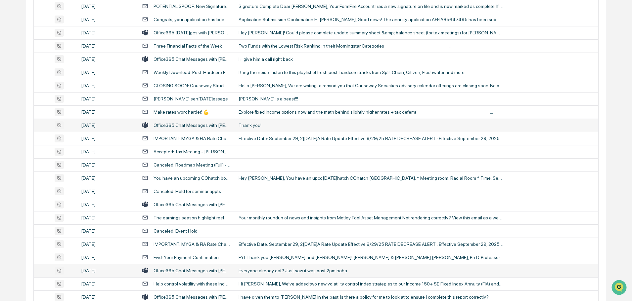
click at [260, 126] on div "Thank you!" at bounding box center [371, 125] width 265 height 5
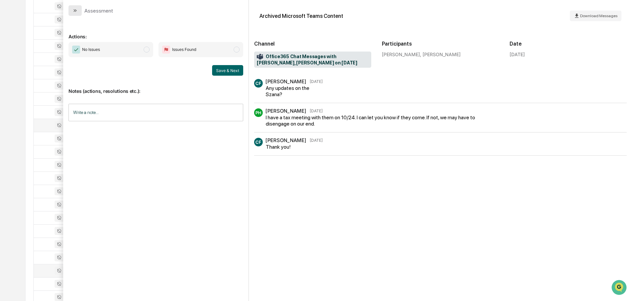
click at [75, 10] on icon "modal" at bounding box center [74, 10] width 5 height 5
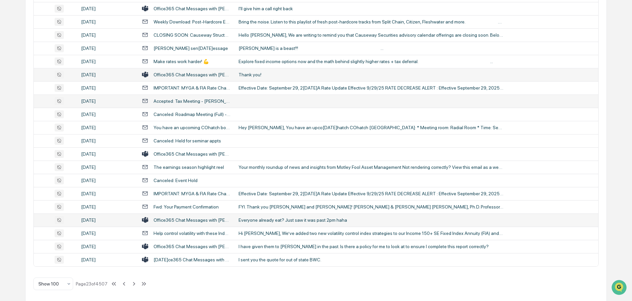
scroll to position [1211, 0]
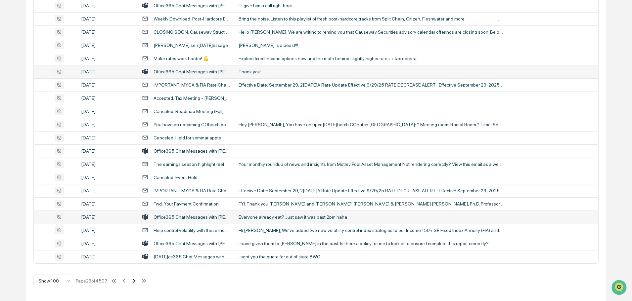
click at [135, 283] on icon at bounding box center [133, 281] width 7 height 7
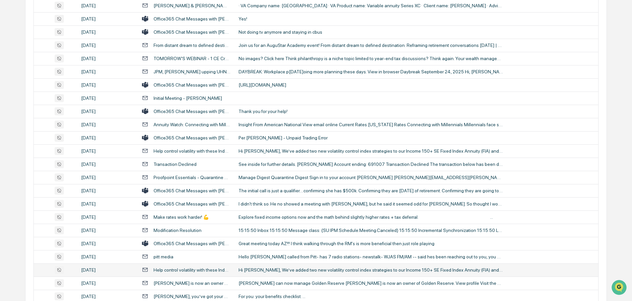
scroll to position [914, 0]
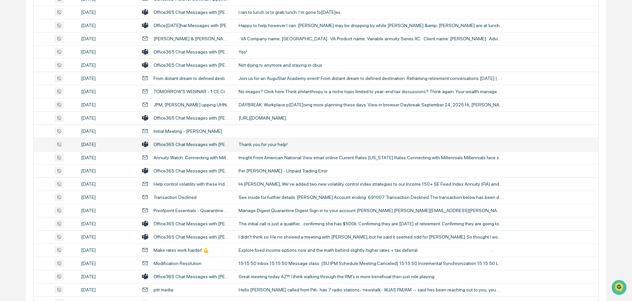
click at [277, 145] on div "Thank you for your help!" at bounding box center [371, 144] width 265 height 5
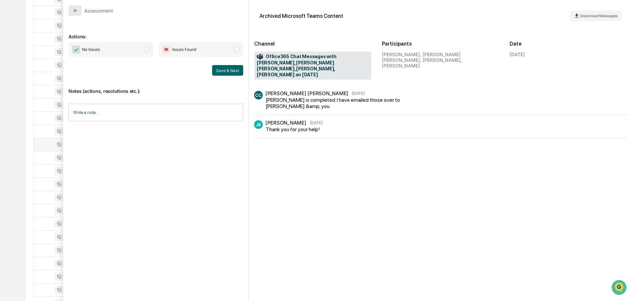
click at [77, 7] on button "modal" at bounding box center [74, 10] width 13 height 11
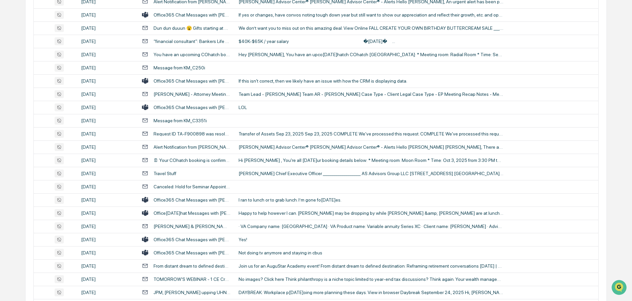
scroll to position [715, 0]
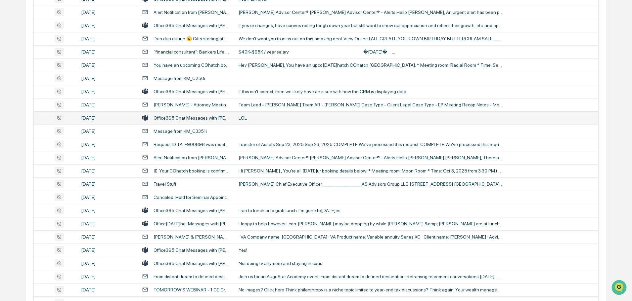
click at [276, 114] on td "LOL" at bounding box center [417, 117] width 364 height 13
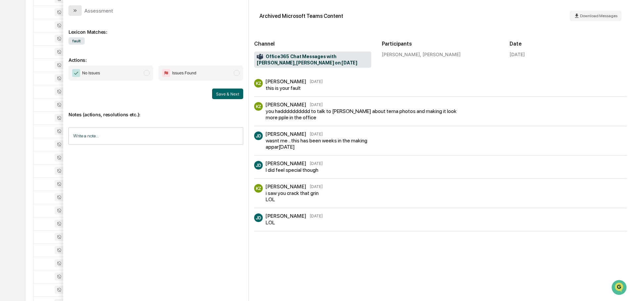
click at [79, 10] on button "modal" at bounding box center [74, 10] width 13 height 11
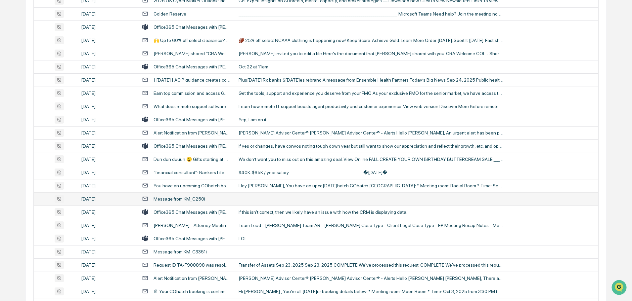
scroll to position [583, 0]
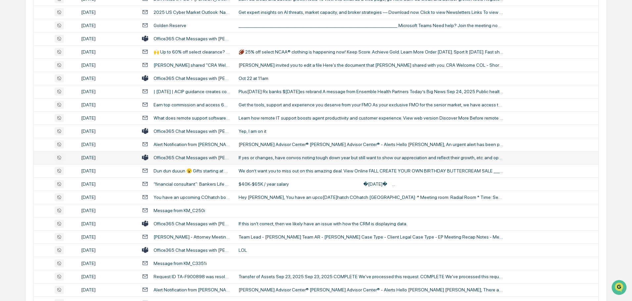
click at [270, 158] on div "If yes or changes, have convos noting tough down year but still want to show ou…" at bounding box center [371, 157] width 265 height 5
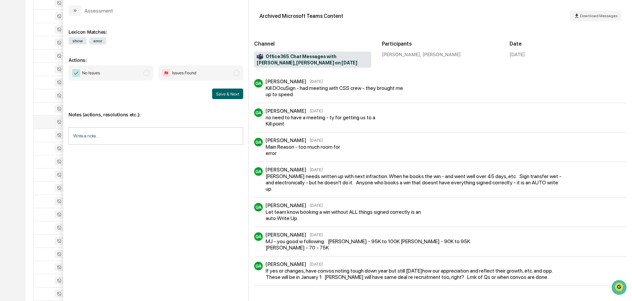
scroll to position [583, 0]
click at [78, 10] on button "modal" at bounding box center [74, 10] width 13 height 11
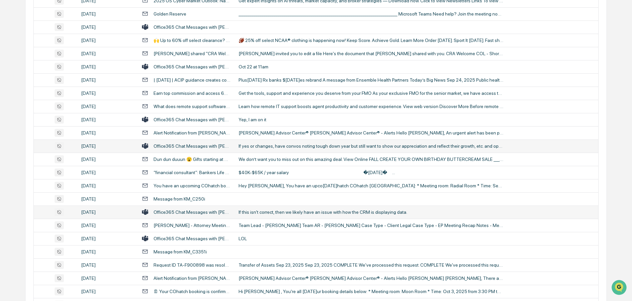
scroll to position [583, 0]
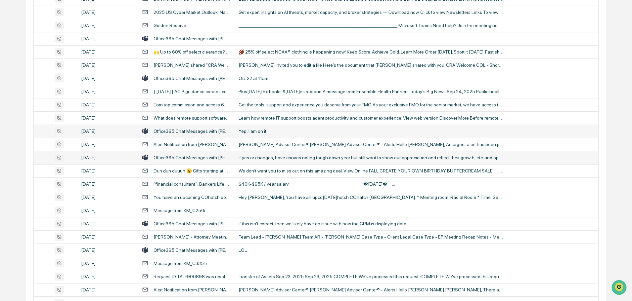
click at [270, 131] on div "Yep, I am on it" at bounding box center [371, 131] width 265 height 5
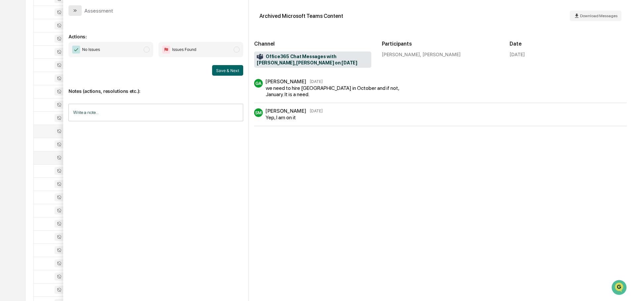
click at [75, 9] on icon "modal" at bounding box center [74, 10] width 5 height 5
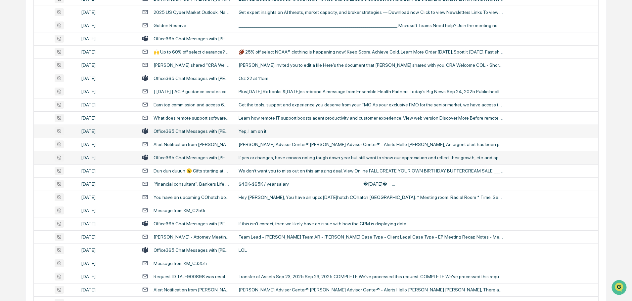
click at [262, 156] on div "If yes or changes, have convos noting tough down year but still want to show ou…" at bounding box center [371, 157] width 265 height 5
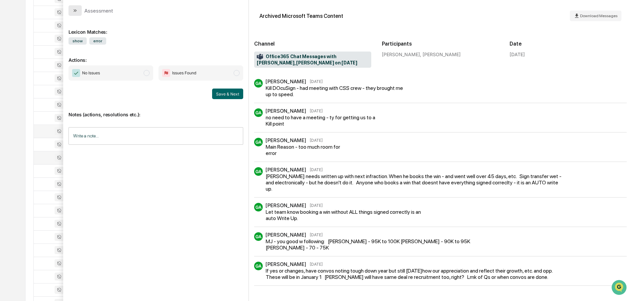
click at [76, 12] on icon "modal" at bounding box center [74, 10] width 5 height 5
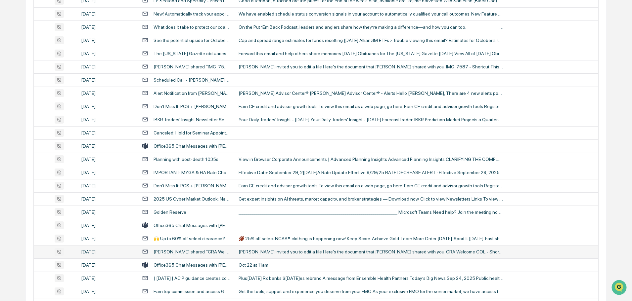
scroll to position [384, 0]
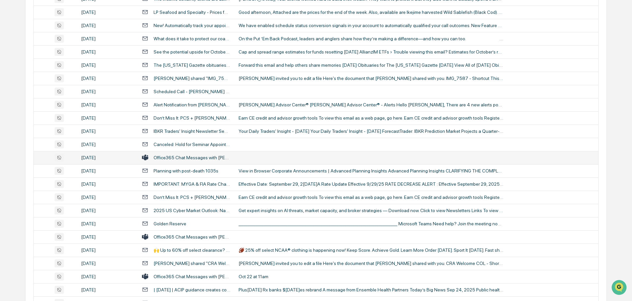
click at [272, 159] on td at bounding box center [417, 157] width 364 height 13
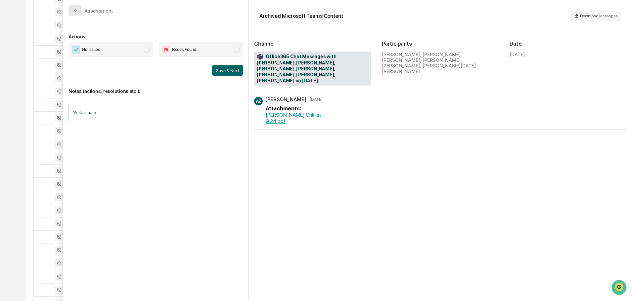
click at [73, 10] on icon "modal" at bounding box center [74, 10] width 5 height 5
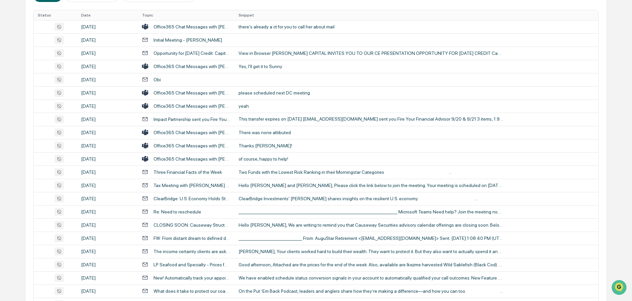
scroll to position [120, 0]
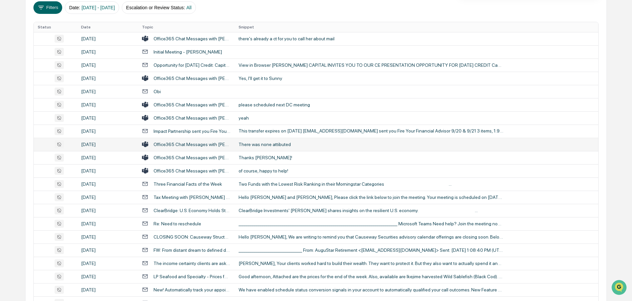
click at [268, 143] on div "There was none attibuted" at bounding box center [371, 144] width 265 height 5
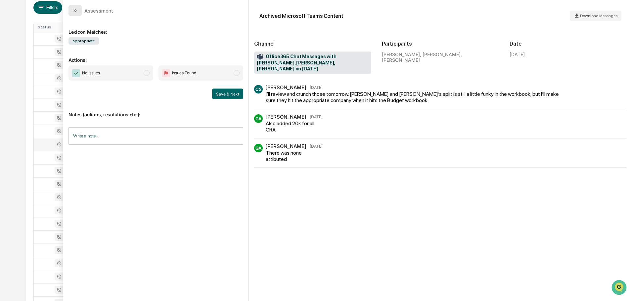
click at [75, 9] on icon "modal" at bounding box center [74, 10] width 5 height 5
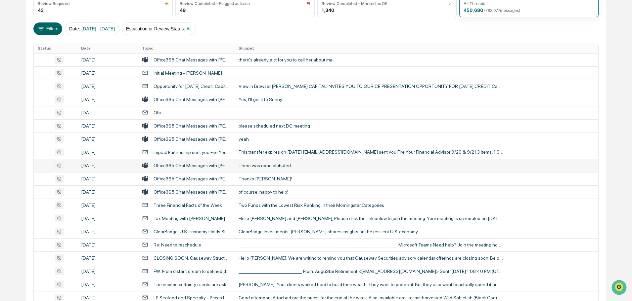
scroll to position [87, 0]
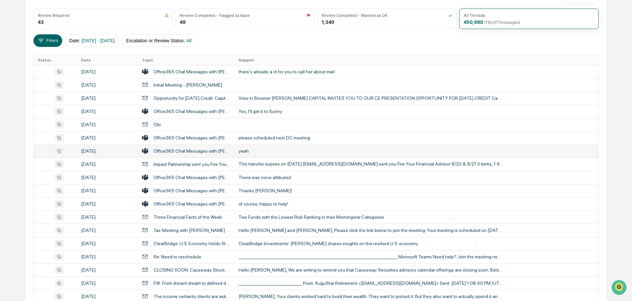
click at [254, 149] on div "yeah" at bounding box center [371, 151] width 265 height 5
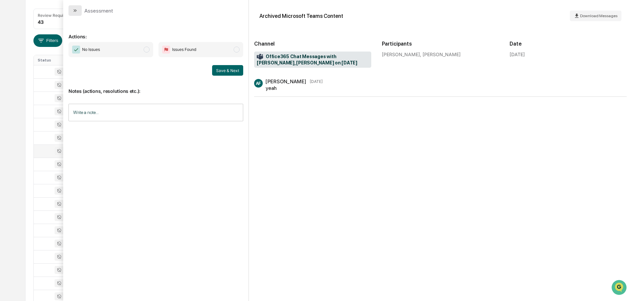
click at [78, 12] on button "modal" at bounding box center [74, 10] width 13 height 11
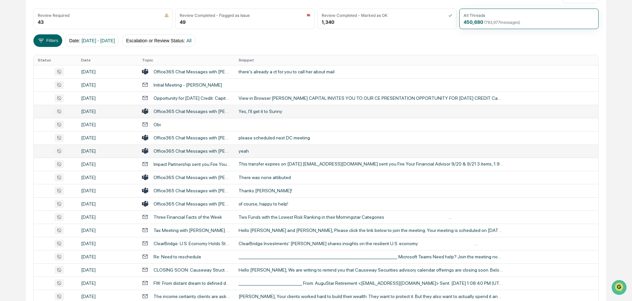
click at [255, 112] on div "Yes, I'll get it to Sunny" at bounding box center [371, 111] width 265 height 5
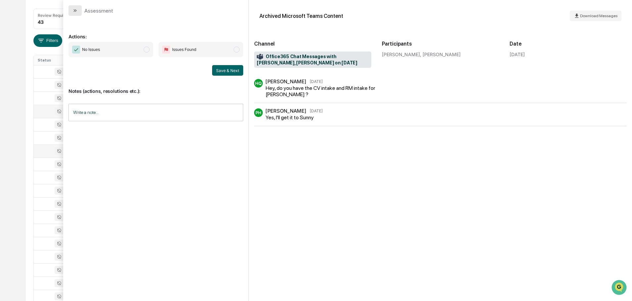
click at [76, 13] on icon "modal" at bounding box center [74, 10] width 5 height 5
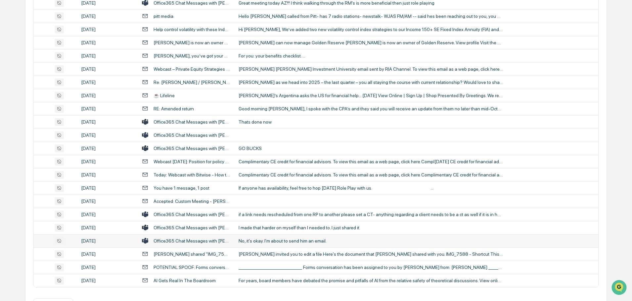
scroll to position [1211, 0]
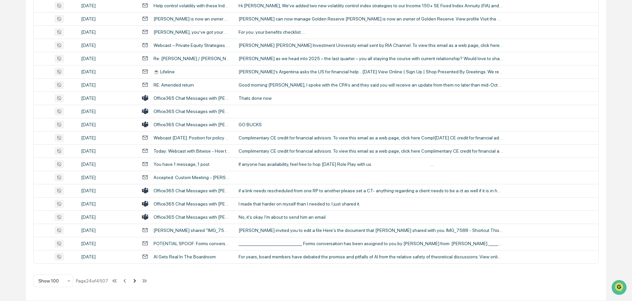
click at [136, 280] on icon at bounding box center [134, 281] width 7 height 7
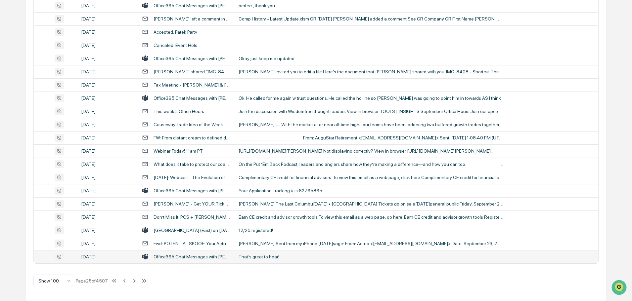
click at [268, 261] on td "That’s great to hear!" at bounding box center [417, 256] width 364 height 13
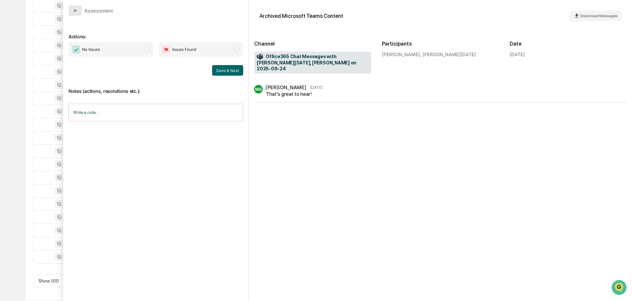
click at [71, 12] on button "modal" at bounding box center [74, 10] width 13 height 11
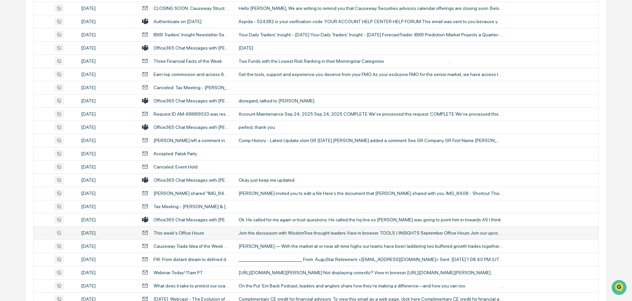
scroll to position [1079, 0]
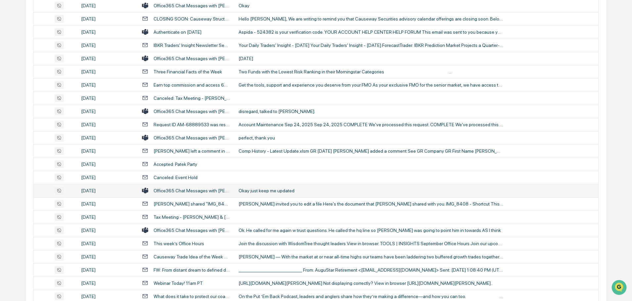
click at [266, 194] on td "Okay just keep me updated" at bounding box center [417, 190] width 364 height 13
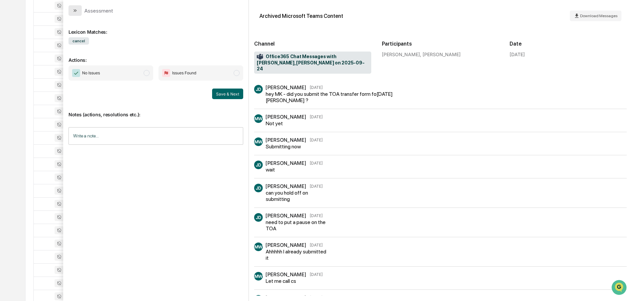
click at [79, 12] on button "modal" at bounding box center [74, 10] width 13 height 11
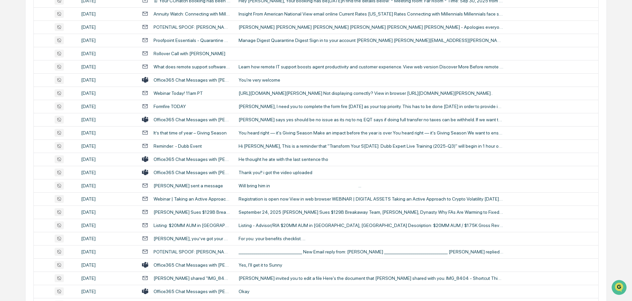
scroll to position [781, 0]
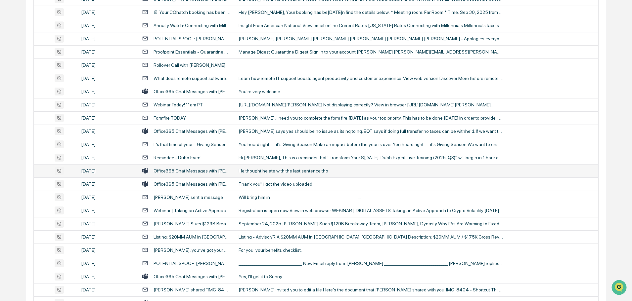
click at [277, 173] on div "He thought he ate with the last sentence tho" at bounding box center [371, 170] width 265 height 5
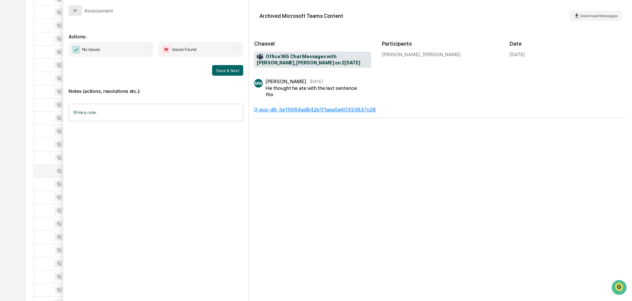
click at [74, 10] on icon "modal" at bounding box center [74, 10] width 5 height 5
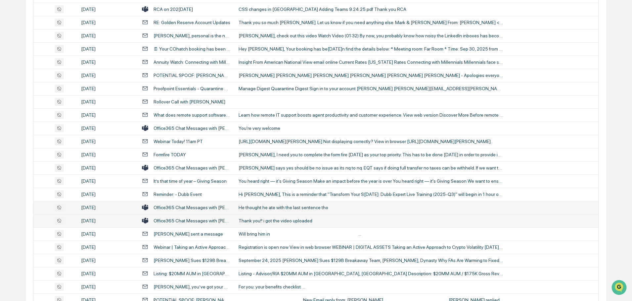
scroll to position [715, 0]
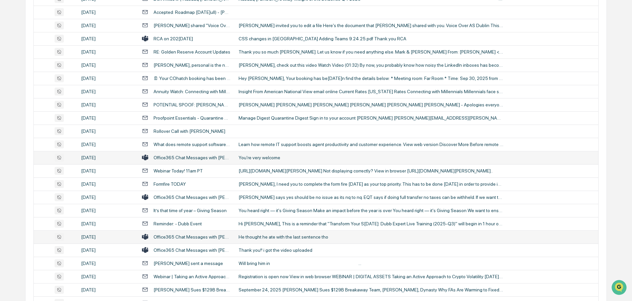
click at [265, 156] on div "You're very welcome" at bounding box center [371, 157] width 265 height 5
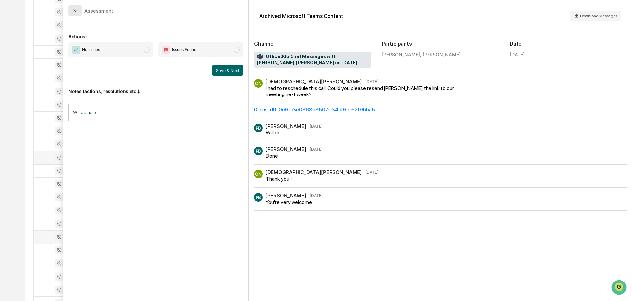
click at [78, 11] on button "modal" at bounding box center [74, 10] width 13 height 11
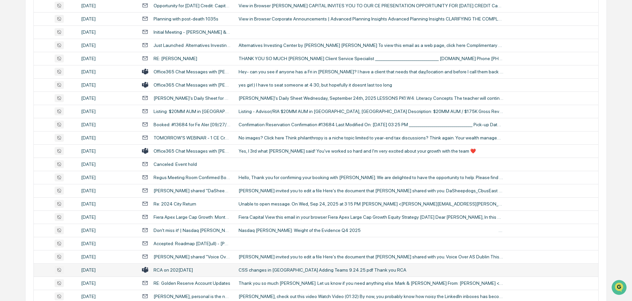
scroll to position [451, 0]
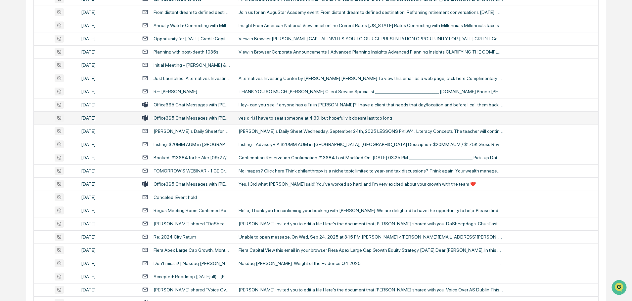
click at [280, 119] on div "yes girl:) I have to seat someone at 4:30, but hopefully it doesnt last too long" at bounding box center [371, 117] width 265 height 5
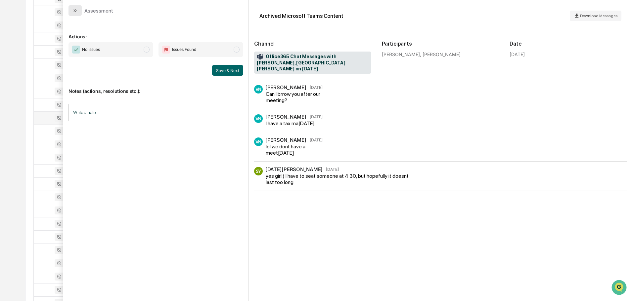
click at [79, 9] on button "modal" at bounding box center [74, 10] width 13 height 11
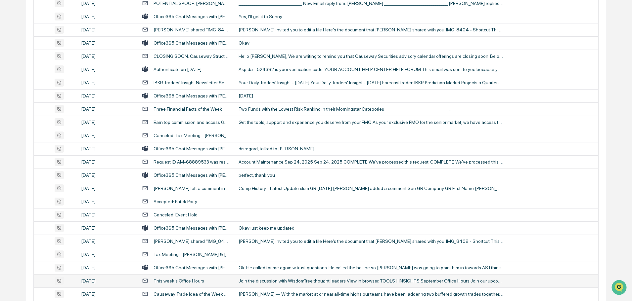
scroll to position [1211, 0]
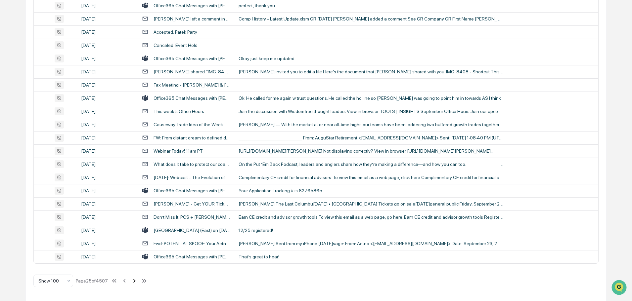
click at [135, 282] on icon at bounding box center [134, 281] width 2 height 4
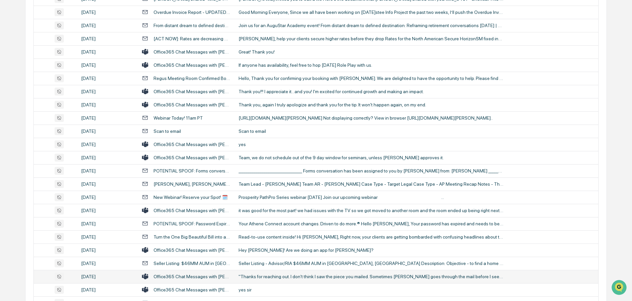
scroll to position [748, 0]
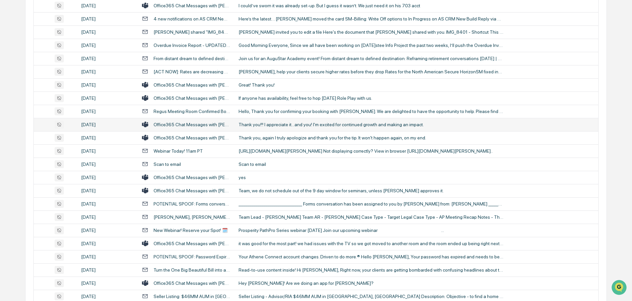
click at [272, 127] on div "Thank you!!! I appreciate it...and you! I'm excited for continued growth and ma…" at bounding box center [371, 124] width 265 height 5
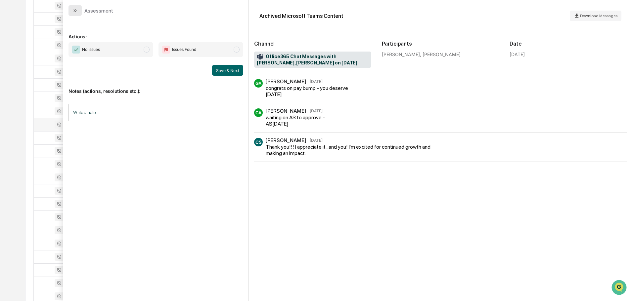
click at [76, 11] on icon "modal" at bounding box center [76, 10] width 2 height 3
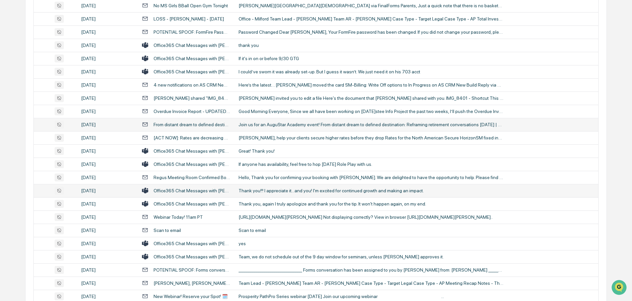
scroll to position [649, 0]
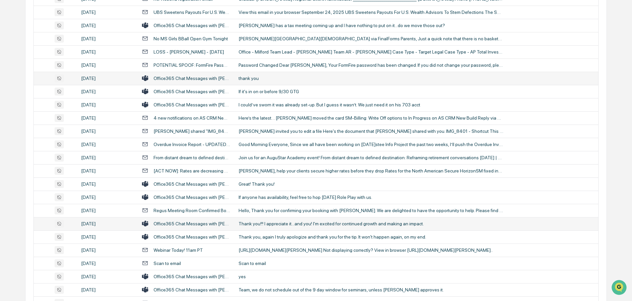
click at [257, 76] on div "thank you" at bounding box center [371, 78] width 265 height 5
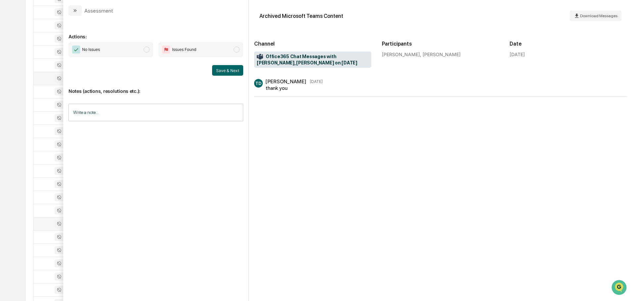
click at [77, 12] on icon "modal" at bounding box center [74, 10] width 5 height 5
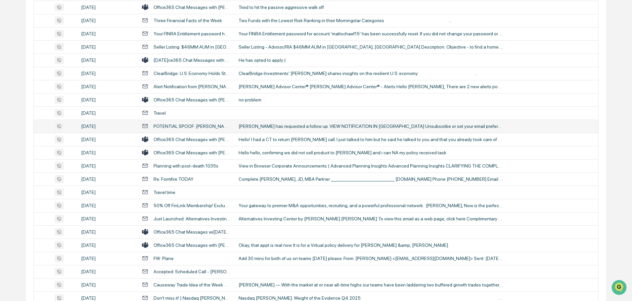
scroll to position [285, 0]
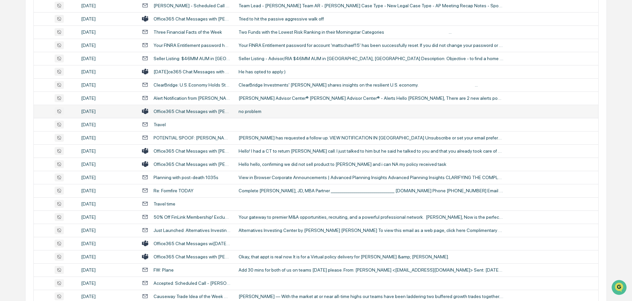
click at [264, 112] on div "no problem" at bounding box center [371, 111] width 265 height 5
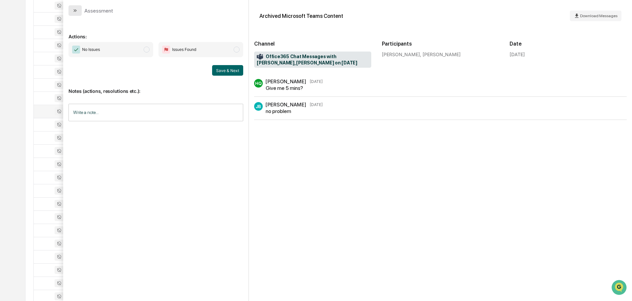
click at [73, 14] on button "modal" at bounding box center [74, 10] width 13 height 11
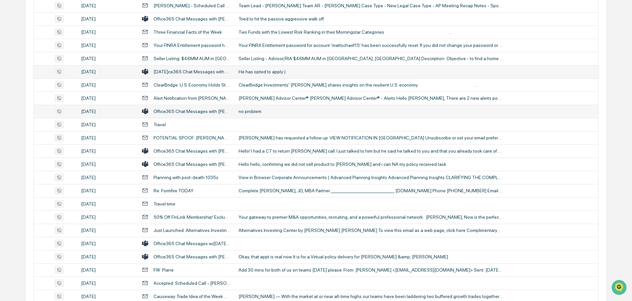
click at [263, 74] on div "He has opted to apply:)" at bounding box center [371, 71] width 265 height 5
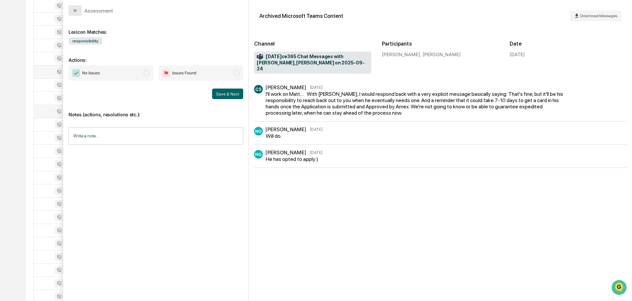
click at [78, 9] on button "modal" at bounding box center [74, 10] width 13 height 11
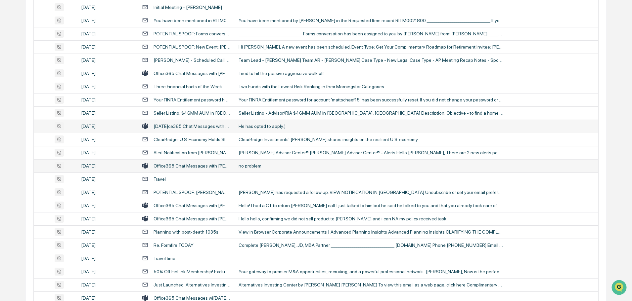
scroll to position [219, 0]
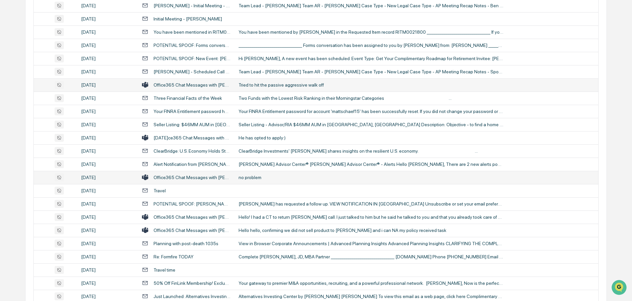
click at [282, 85] on div "Tried to hit the passive aggressive walk off" at bounding box center [371, 84] width 265 height 5
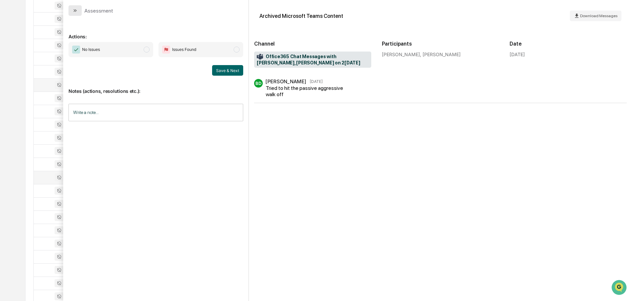
click at [70, 9] on button "modal" at bounding box center [74, 10] width 13 height 11
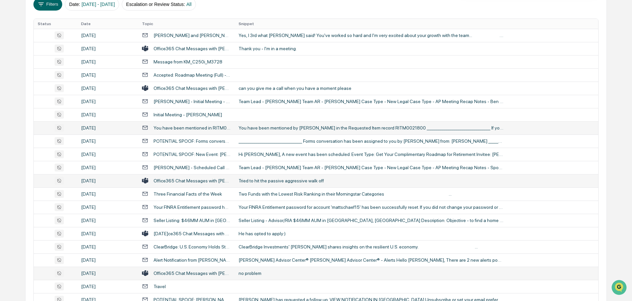
scroll to position [120, 0]
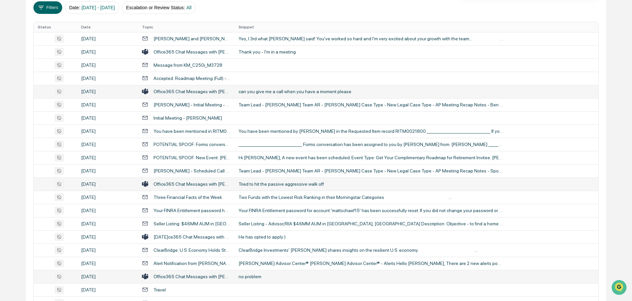
click at [266, 95] on td "can you give me a call when you have a moment please" at bounding box center [417, 91] width 364 height 13
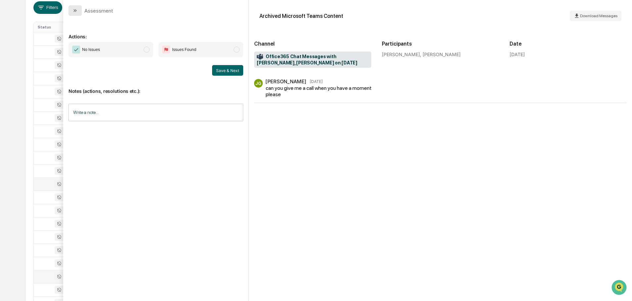
click at [80, 14] on button "modal" at bounding box center [74, 10] width 13 height 11
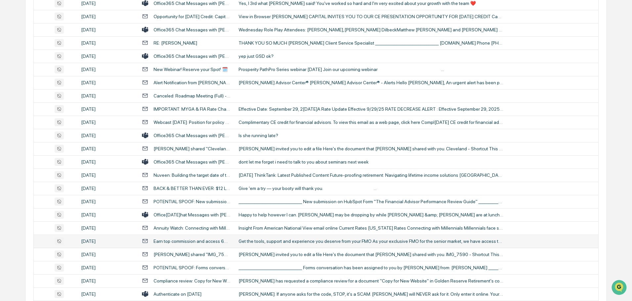
scroll to position [1211, 0]
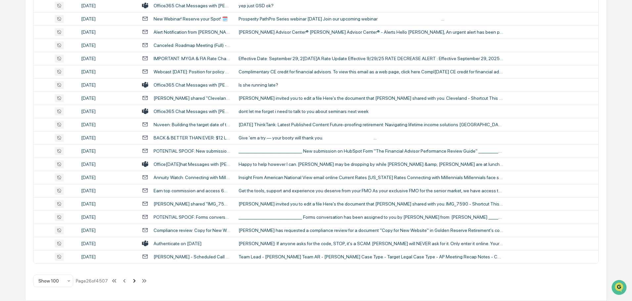
click at [135, 283] on icon at bounding box center [134, 281] width 7 height 7
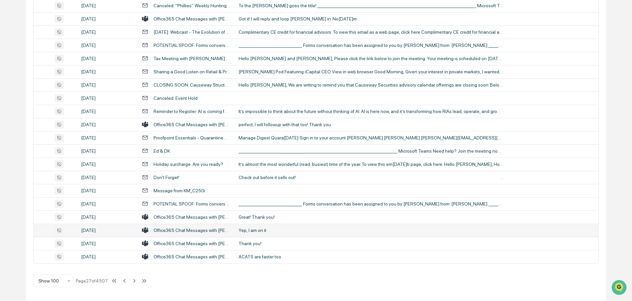
click at [263, 230] on div "Yep, I am on it" at bounding box center [371, 230] width 265 height 5
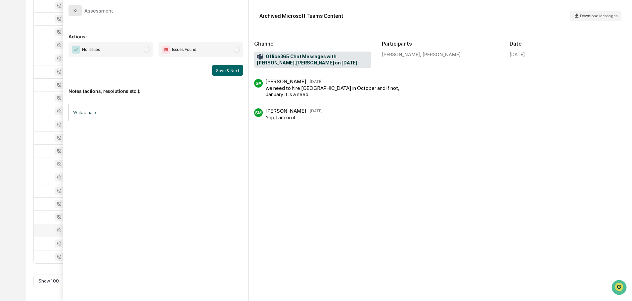
click at [73, 13] on button "modal" at bounding box center [74, 10] width 13 height 11
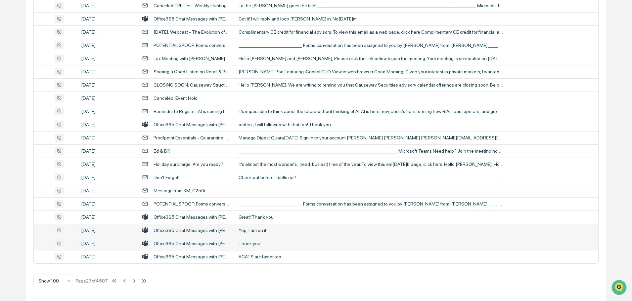
click at [249, 251] on td "ACATS are faster too" at bounding box center [417, 256] width 364 height 13
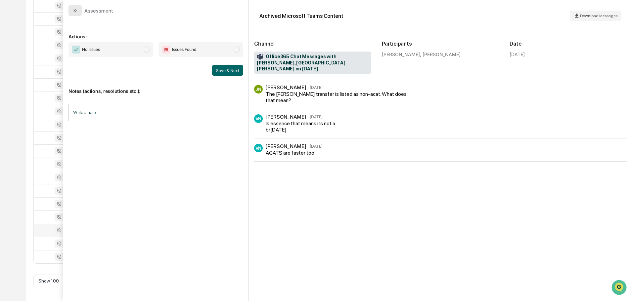
click at [81, 10] on button "modal" at bounding box center [74, 10] width 13 height 11
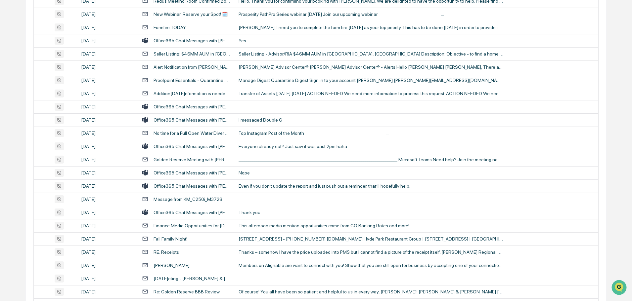
scroll to position [848, 0]
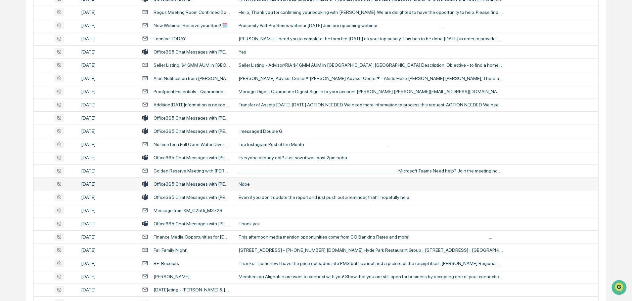
click at [266, 186] on div "Nope" at bounding box center [371, 184] width 265 height 5
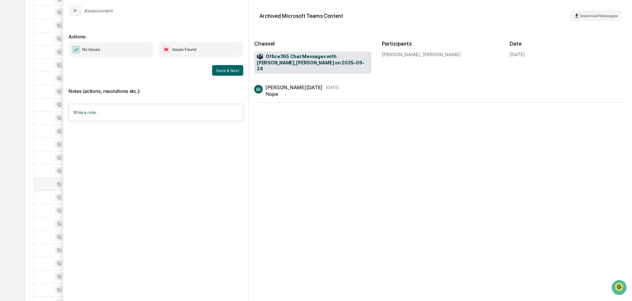
click at [73, 9] on icon "modal" at bounding box center [74, 10] width 5 height 5
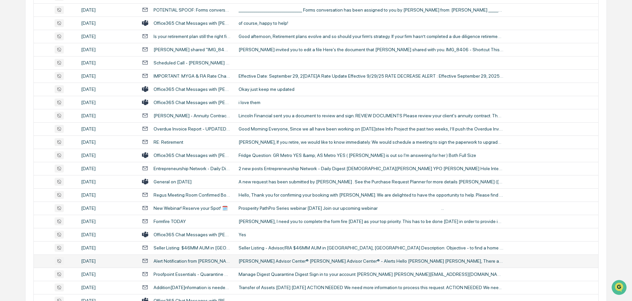
scroll to position [649, 0]
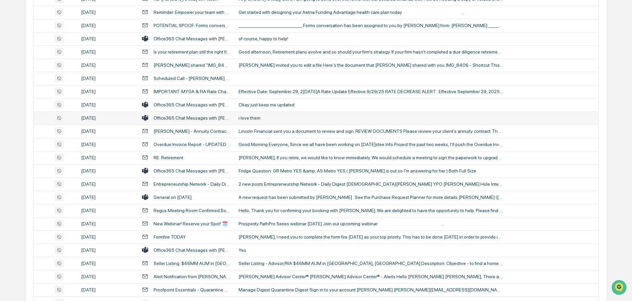
click at [270, 117] on div "i love them" at bounding box center [371, 117] width 265 height 5
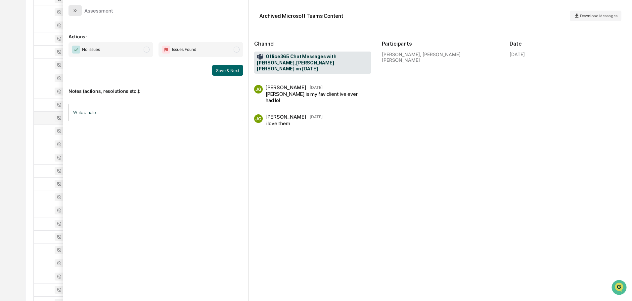
click at [77, 6] on button "modal" at bounding box center [74, 10] width 13 height 11
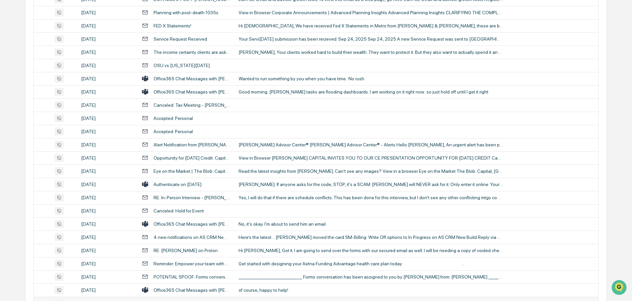
scroll to position [384, 0]
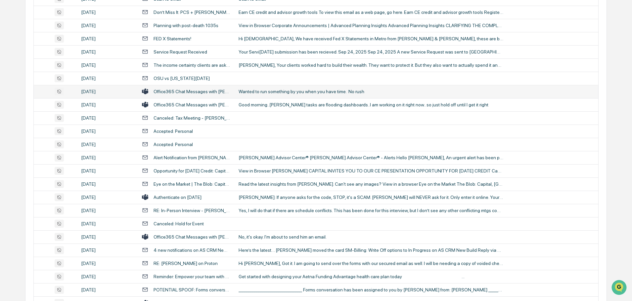
click at [273, 92] on div "Wanted to run something by you when you have time. No rush" at bounding box center [371, 91] width 265 height 5
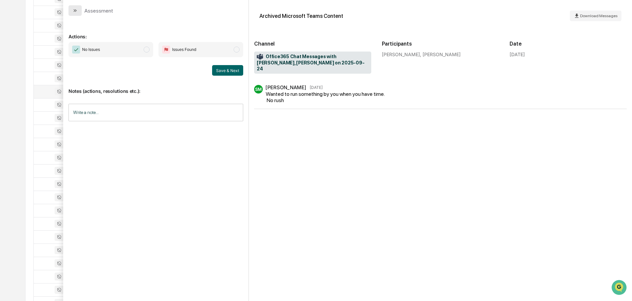
click at [79, 12] on button "modal" at bounding box center [74, 10] width 13 height 11
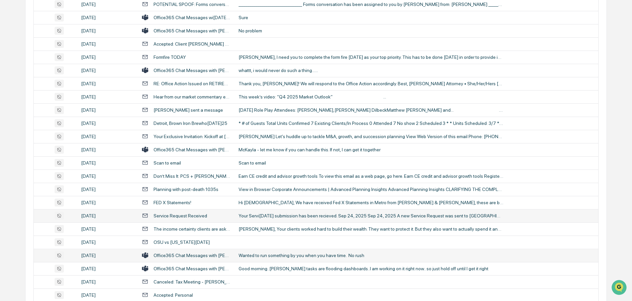
scroll to position [219, 0]
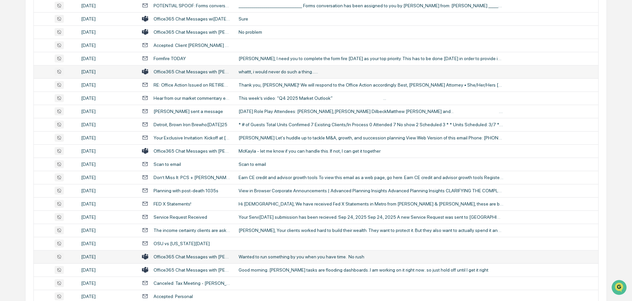
click at [272, 71] on div "whattt, i would never do such a thing......" at bounding box center [371, 71] width 265 height 5
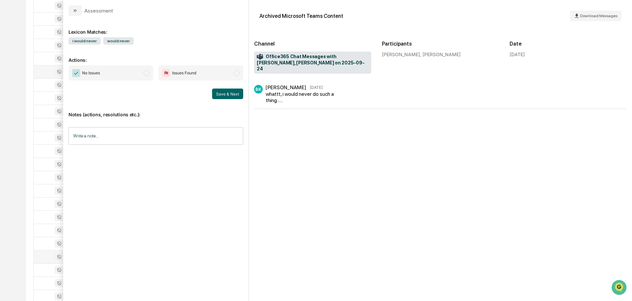
click at [78, 13] on button "modal" at bounding box center [74, 10] width 13 height 11
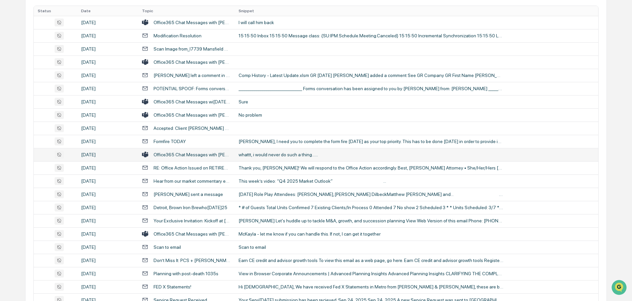
scroll to position [120, 0]
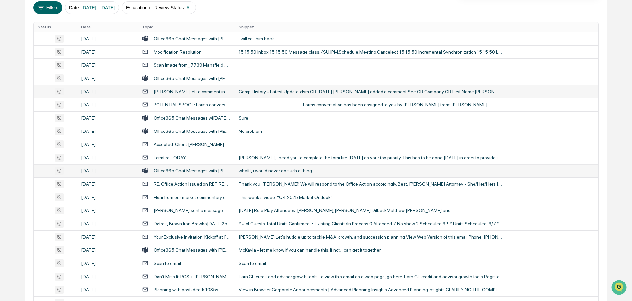
click at [272, 91] on div "Comp History - Latest Update.xlsm GR [DATE] [PERSON_NAME] added a comment See G…" at bounding box center [371, 91] width 265 height 5
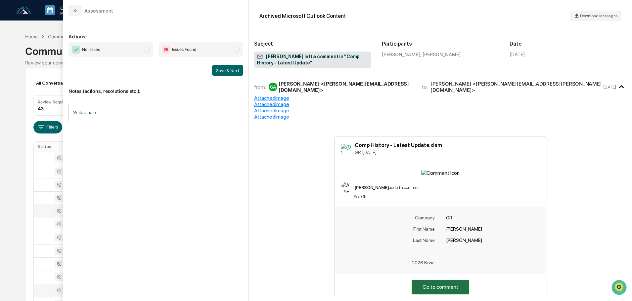
drag, startPoint x: 79, startPoint y: 10, endPoint x: 85, endPoint y: 14, distance: 7.1
click at [79, 10] on button "modal" at bounding box center [74, 10] width 13 height 11
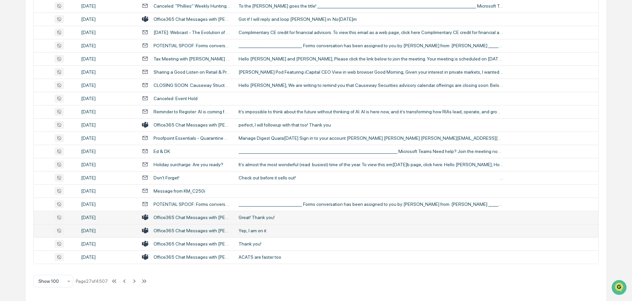
scroll to position [1211, 0]
click at [134, 280] on icon at bounding box center [134, 281] width 7 height 7
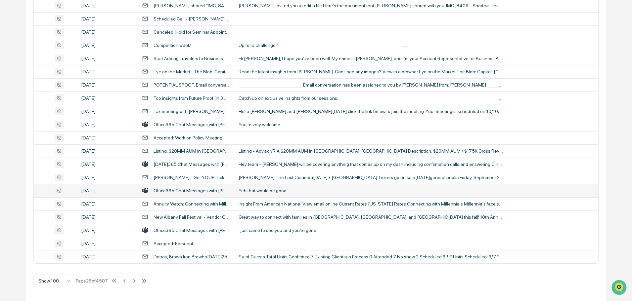
click at [267, 192] on div "Yeh that would be good" at bounding box center [371, 190] width 265 height 5
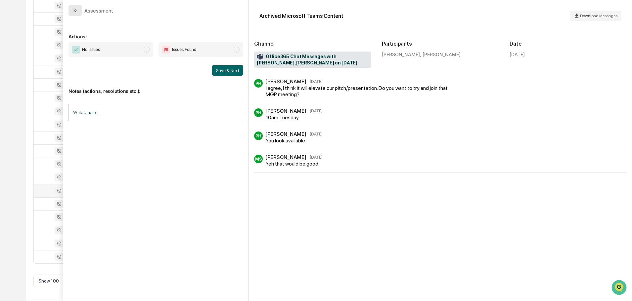
click at [77, 12] on icon "modal" at bounding box center [74, 10] width 5 height 5
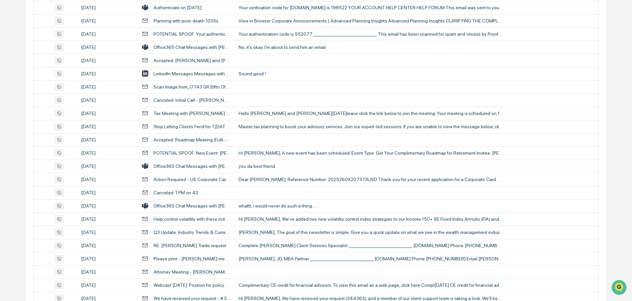
scroll to position [814, 0]
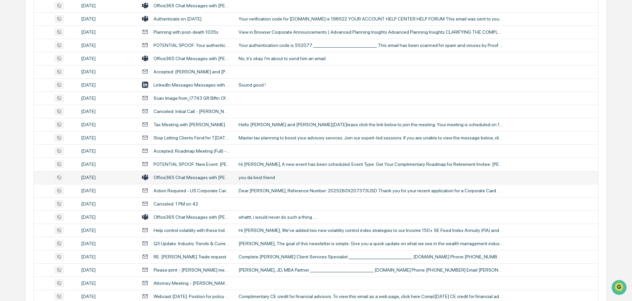
click at [266, 176] on div "you da best friend" at bounding box center [371, 177] width 265 height 5
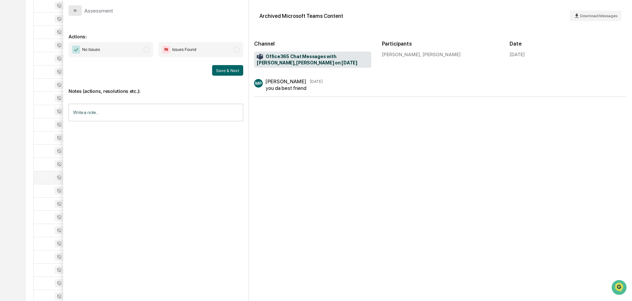
click at [75, 11] on icon "modal" at bounding box center [76, 10] width 2 height 3
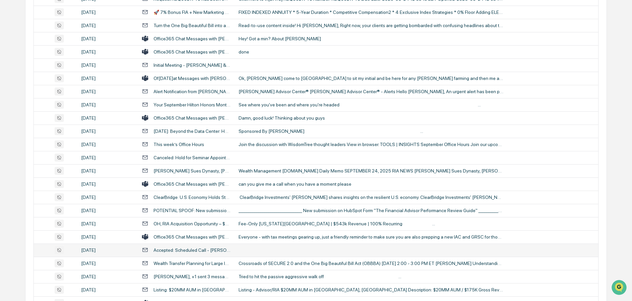
scroll to position [484, 0]
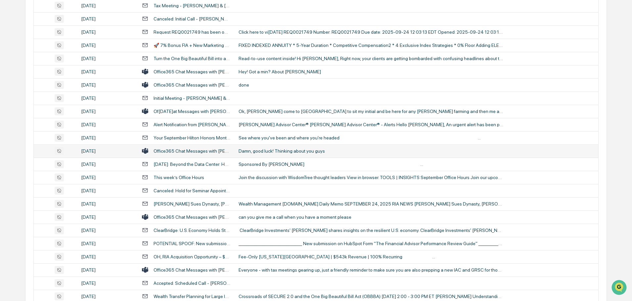
click at [291, 151] on div "Damn, good luck! Thinking about you guys" at bounding box center [371, 151] width 265 height 5
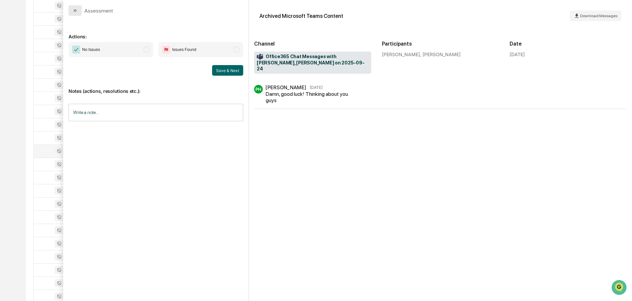
click at [75, 7] on button "modal" at bounding box center [74, 10] width 13 height 11
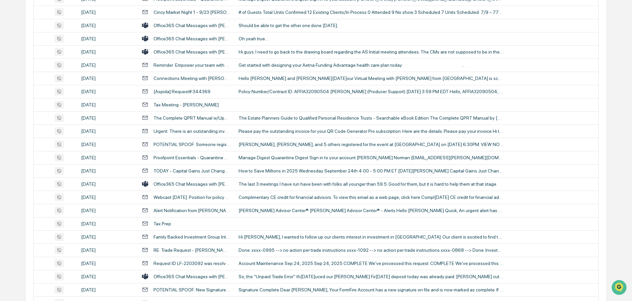
scroll to position [87, 0]
